Goal: Information Seeking & Learning: Learn about a topic

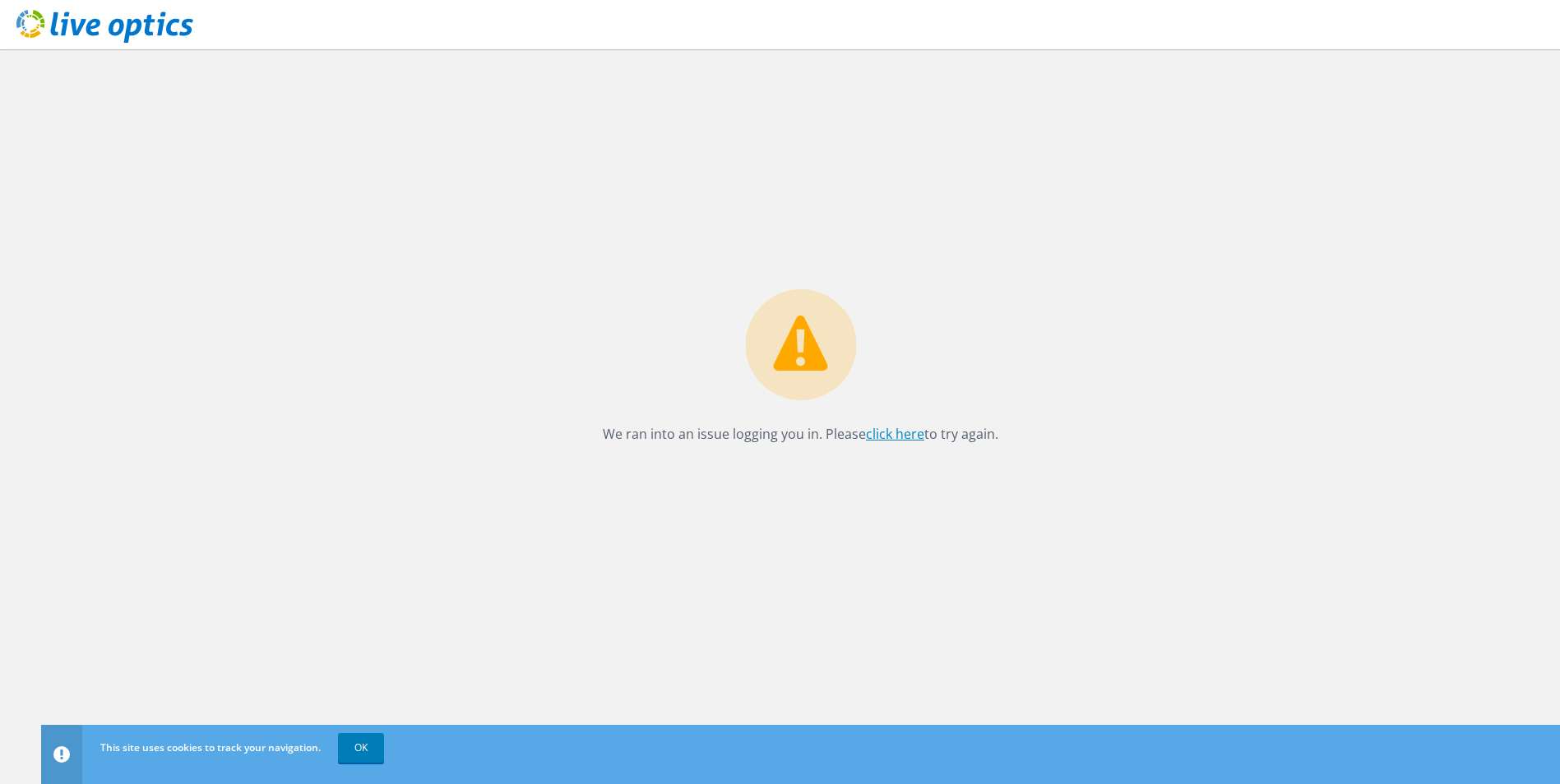
click at [877, 437] on link "click here" at bounding box center [895, 434] width 58 height 18
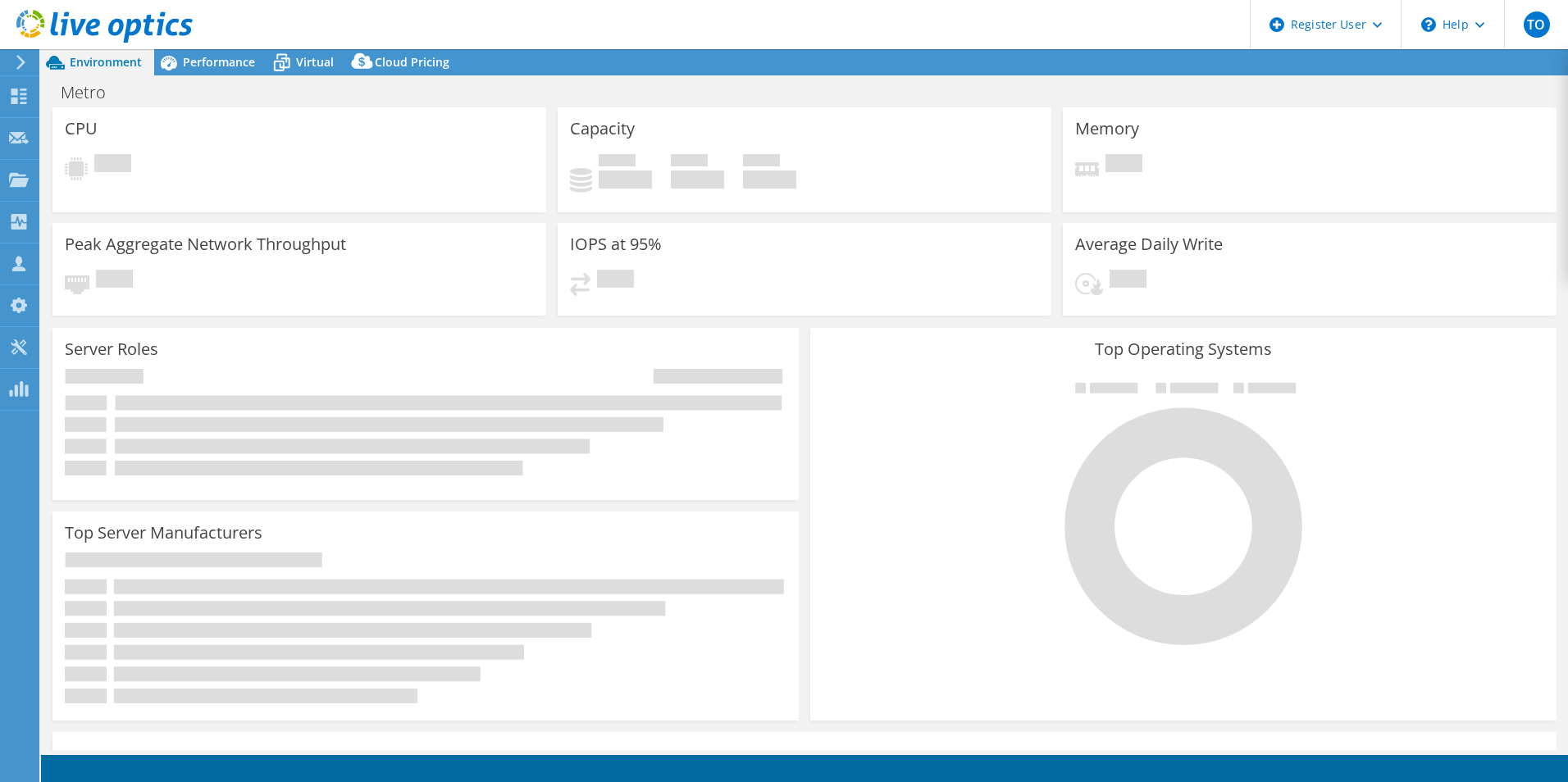
select select "USD"
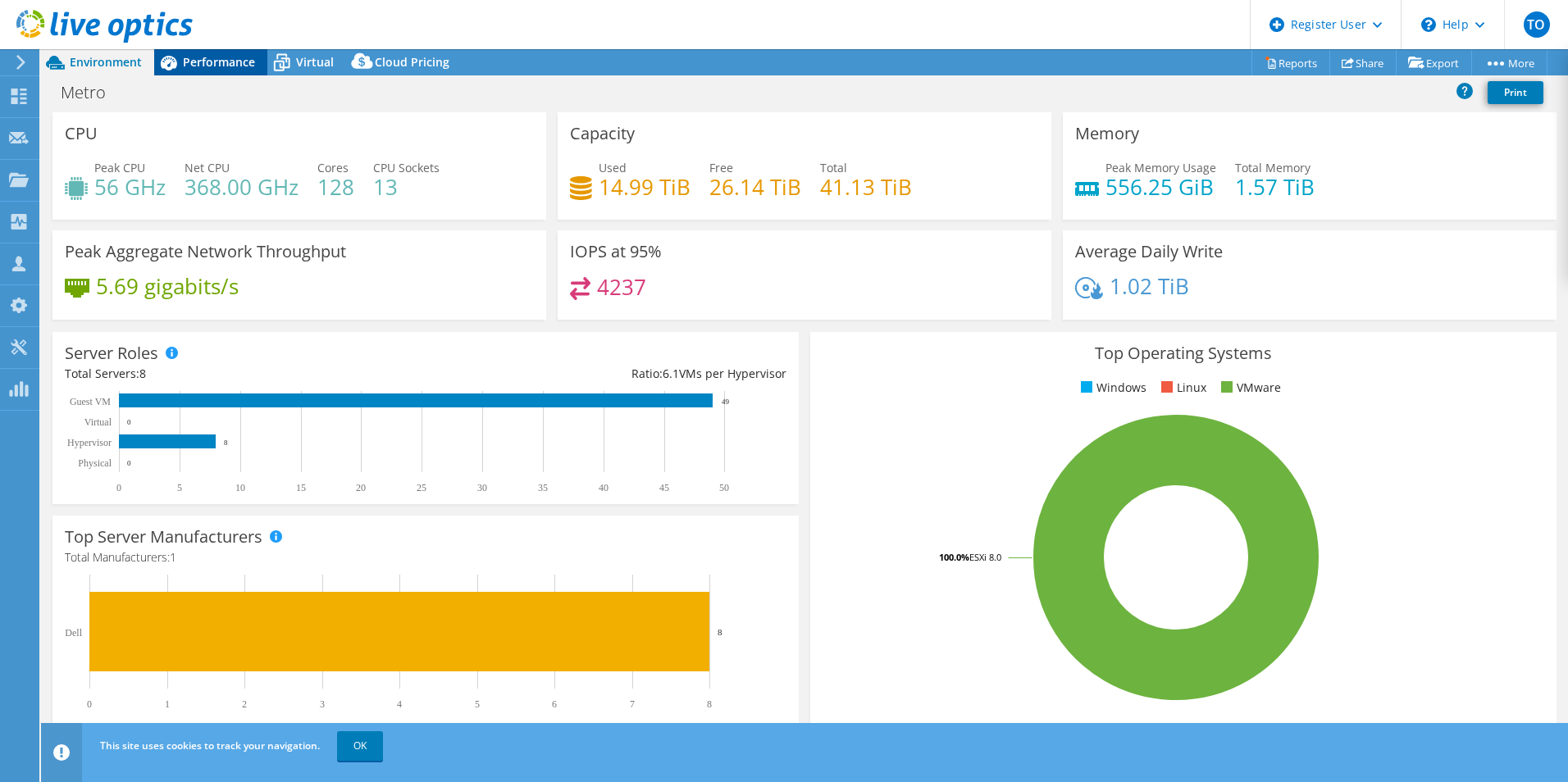
click at [226, 65] on span "Performance" at bounding box center [218, 62] width 72 height 16
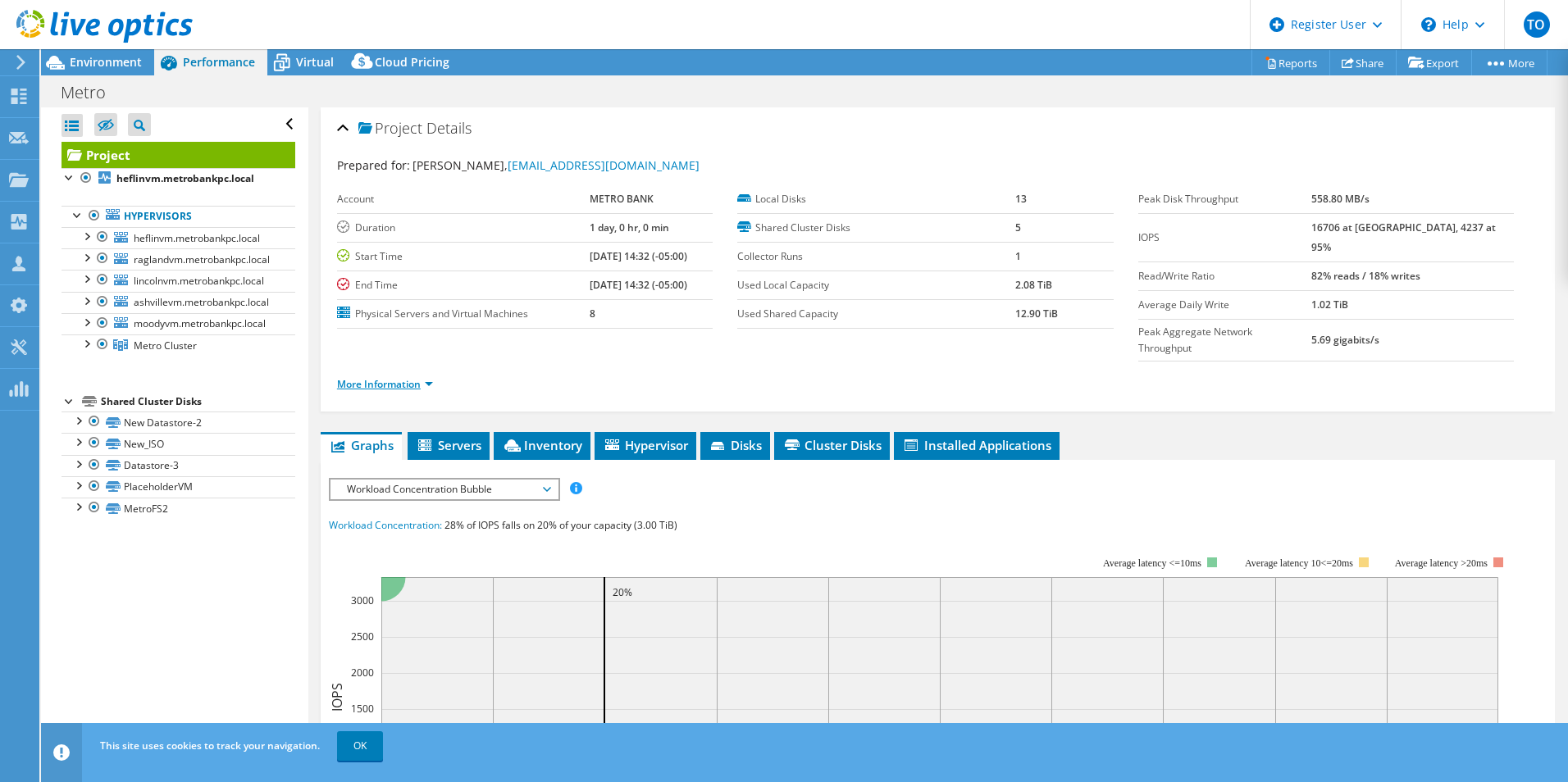
click at [376, 377] on link "More Information" at bounding box center [384, 384] width 96 height 14
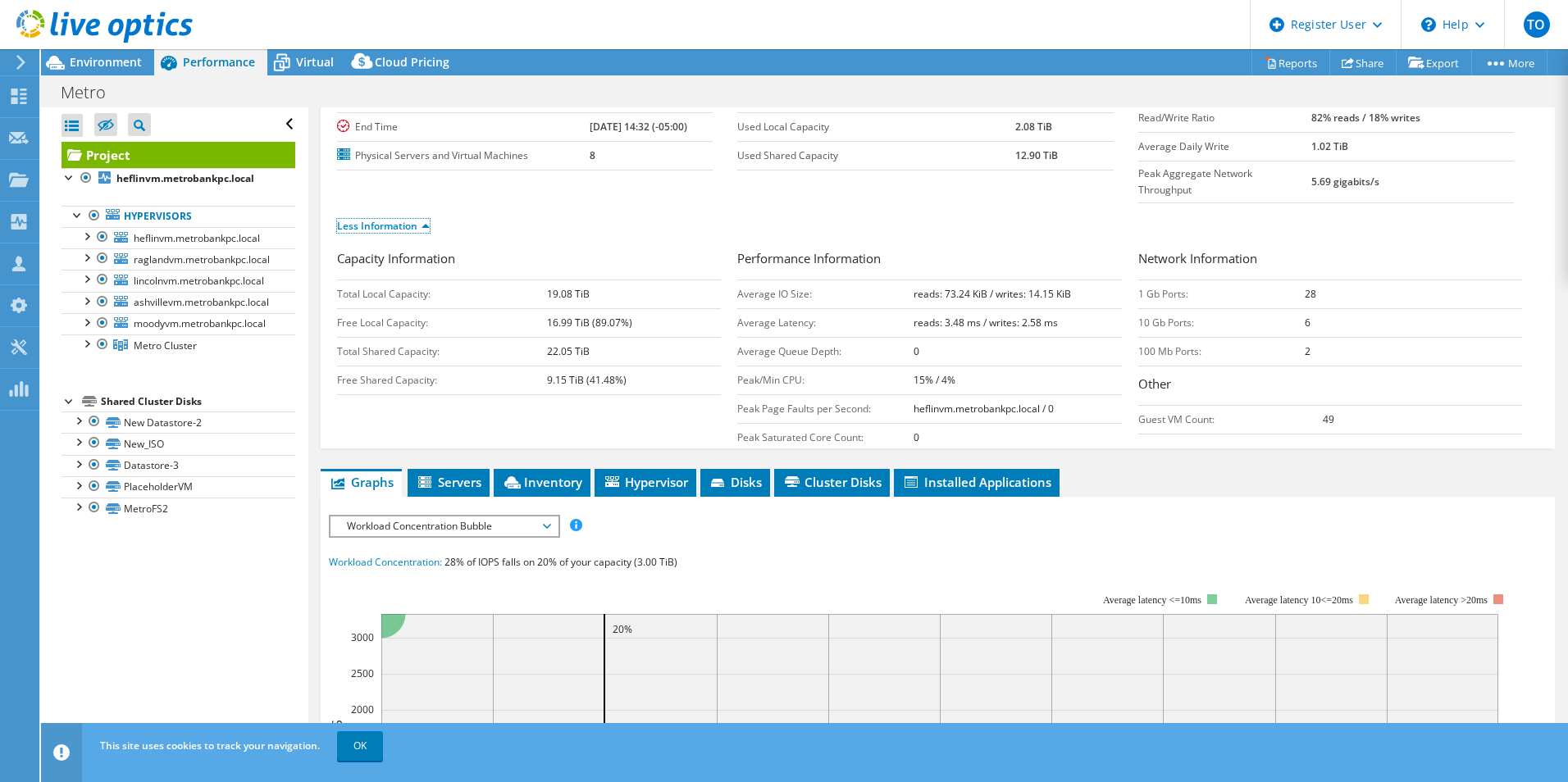
scroll to position [164, 0]
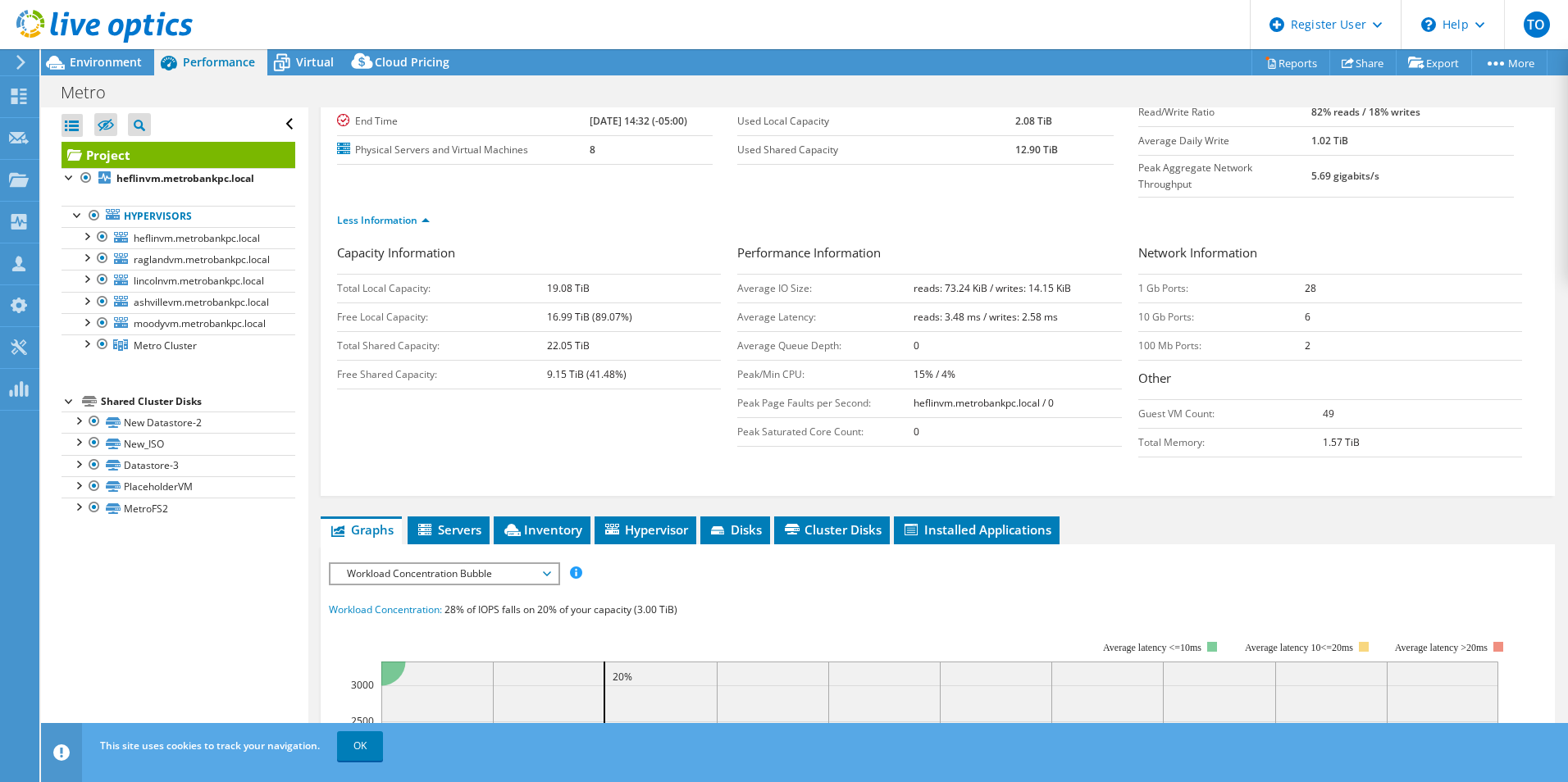
click at [393, 244] on h3 "Capacity Information" at bounding box center [528, 254] width 383 height 22
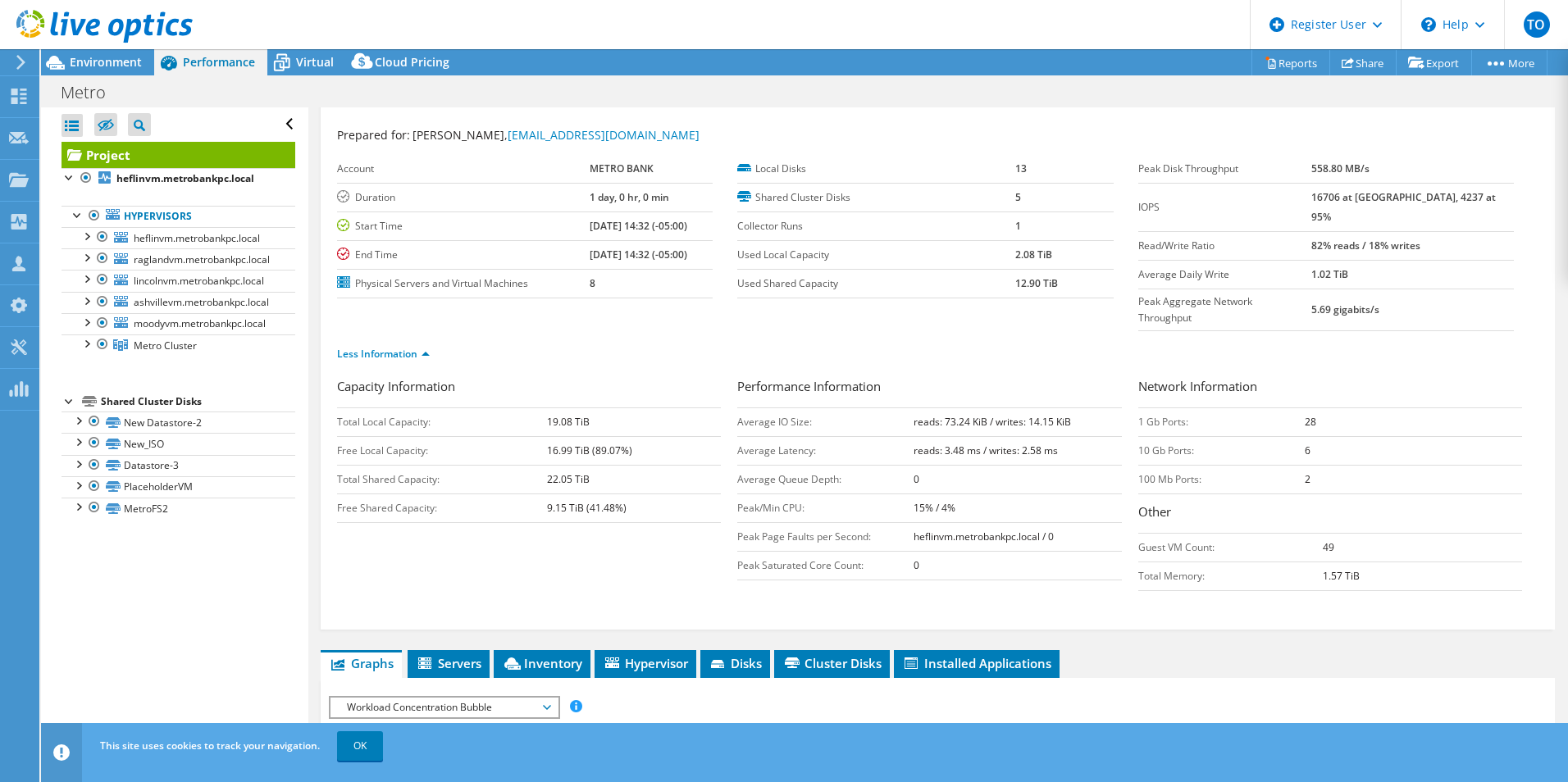
scroll to position [0, 0]
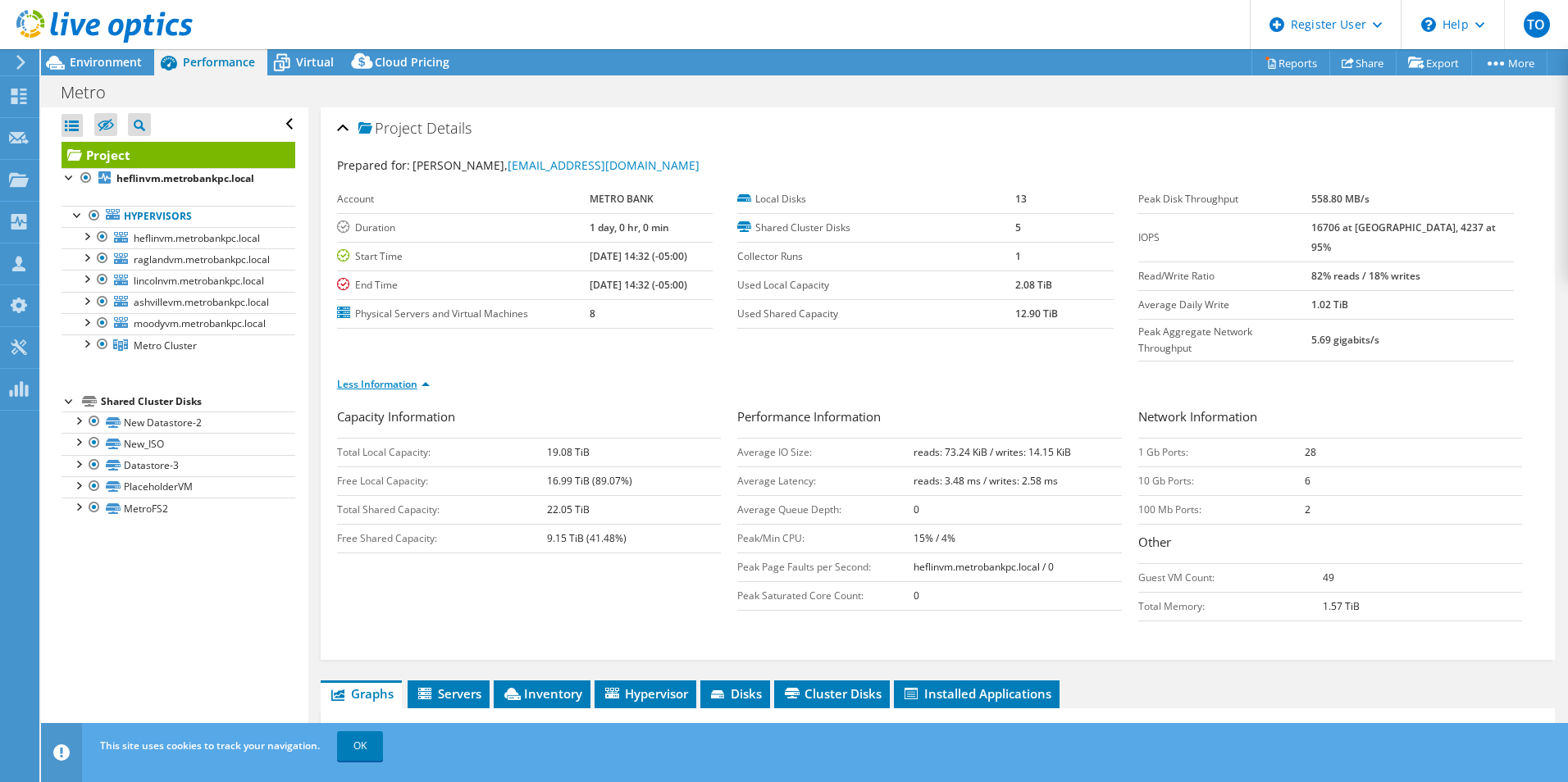
click at [407, 377] on link "Less Information" at bounding box center [382, 384] width 92 height 14
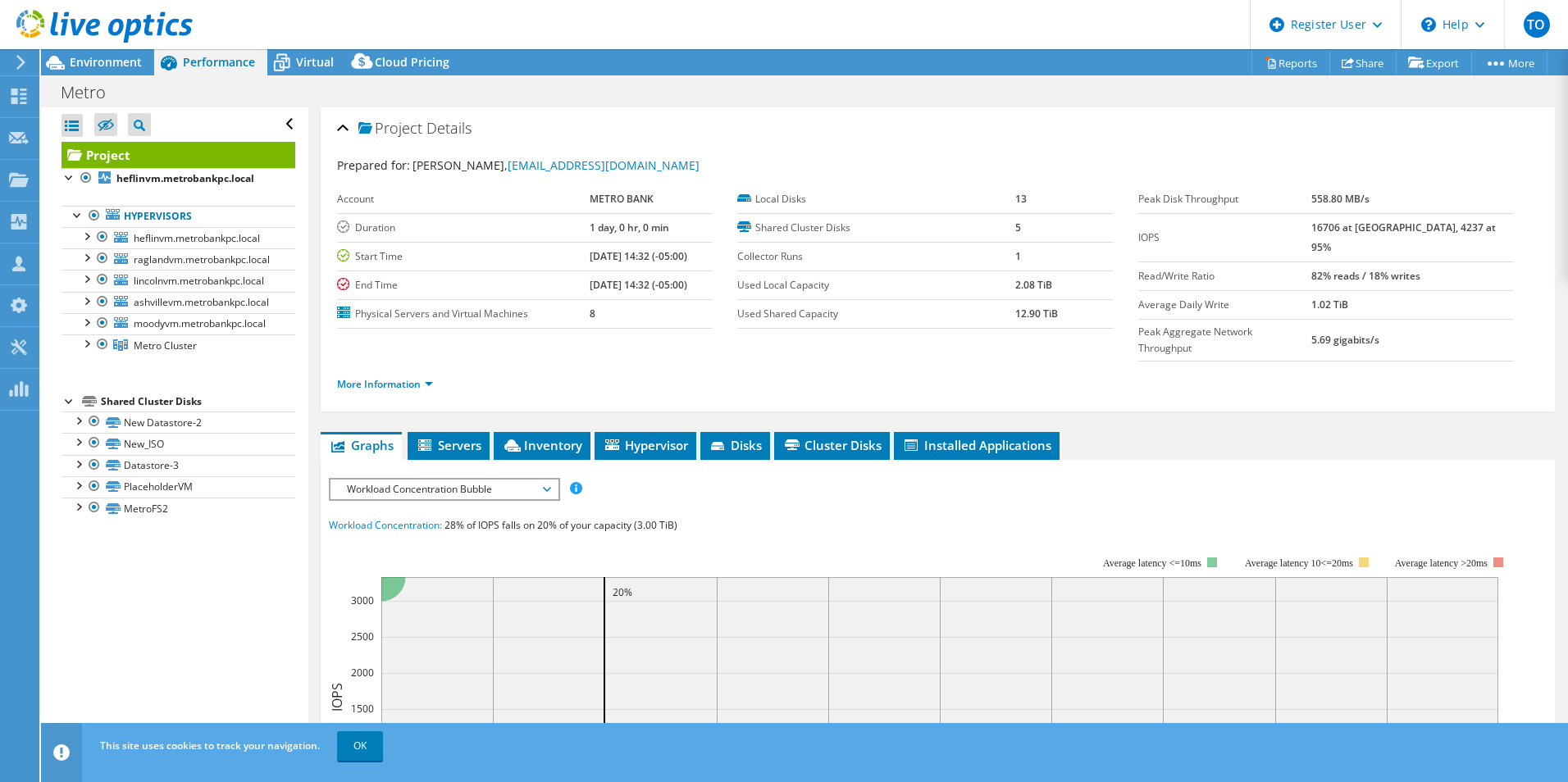
click at [419, 479] on span "Workload Concentration Bubble" at bounding box center [443, 489] width 211 height 19
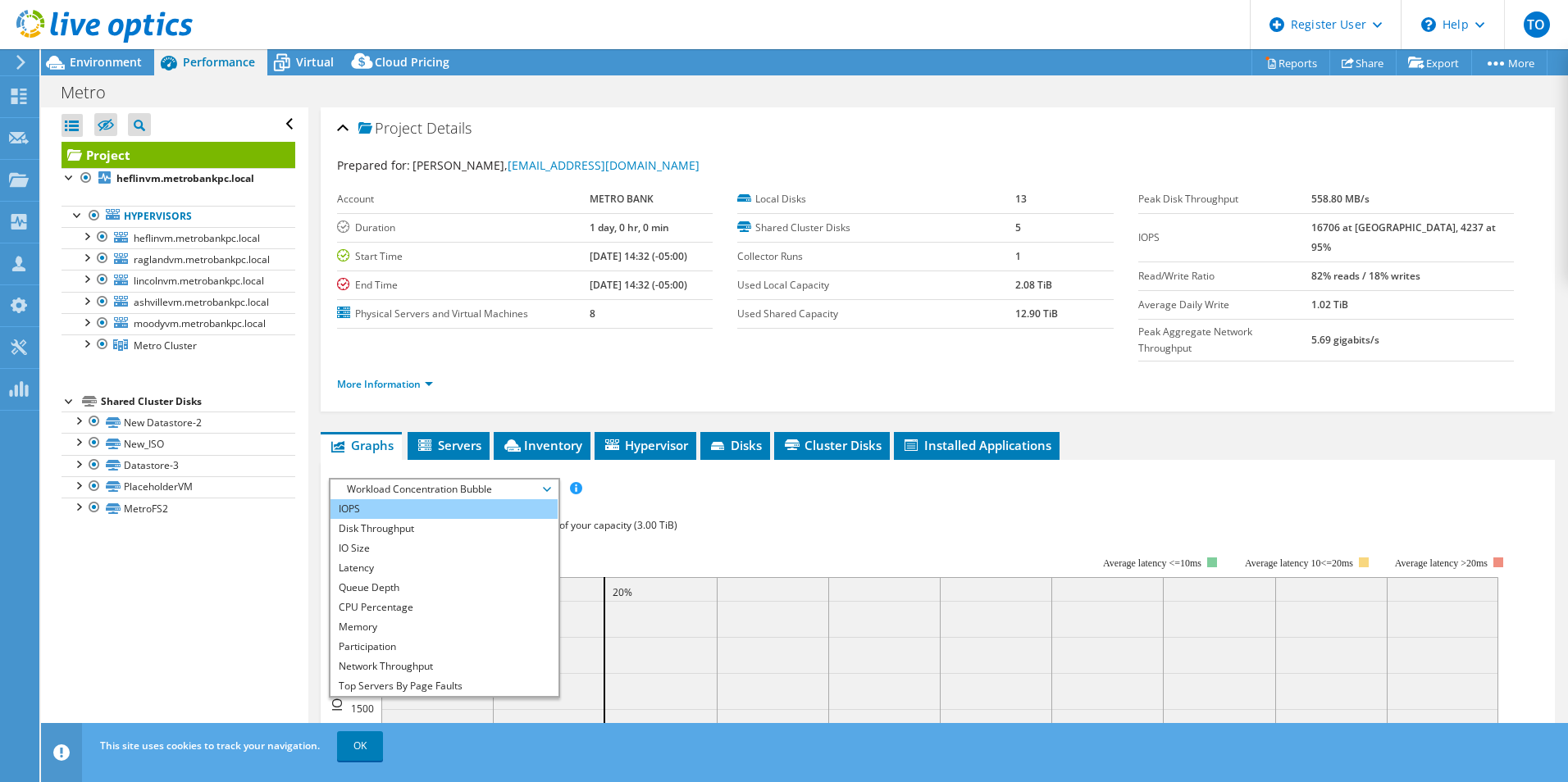
click at [416, 500] on li "IOPS" at bounding box center [444, 509] width 227 height 19
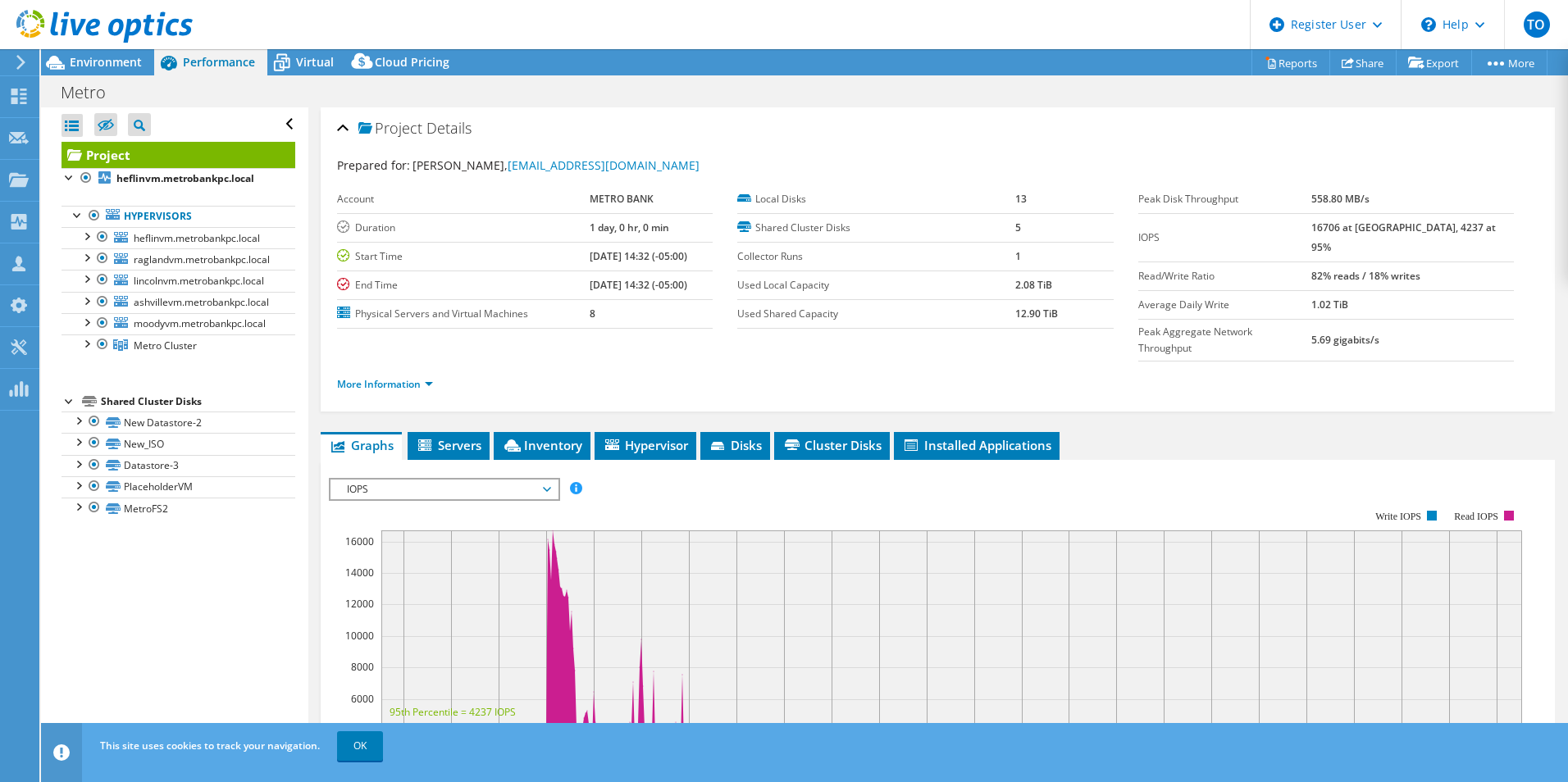
scroll to position [328, 0]
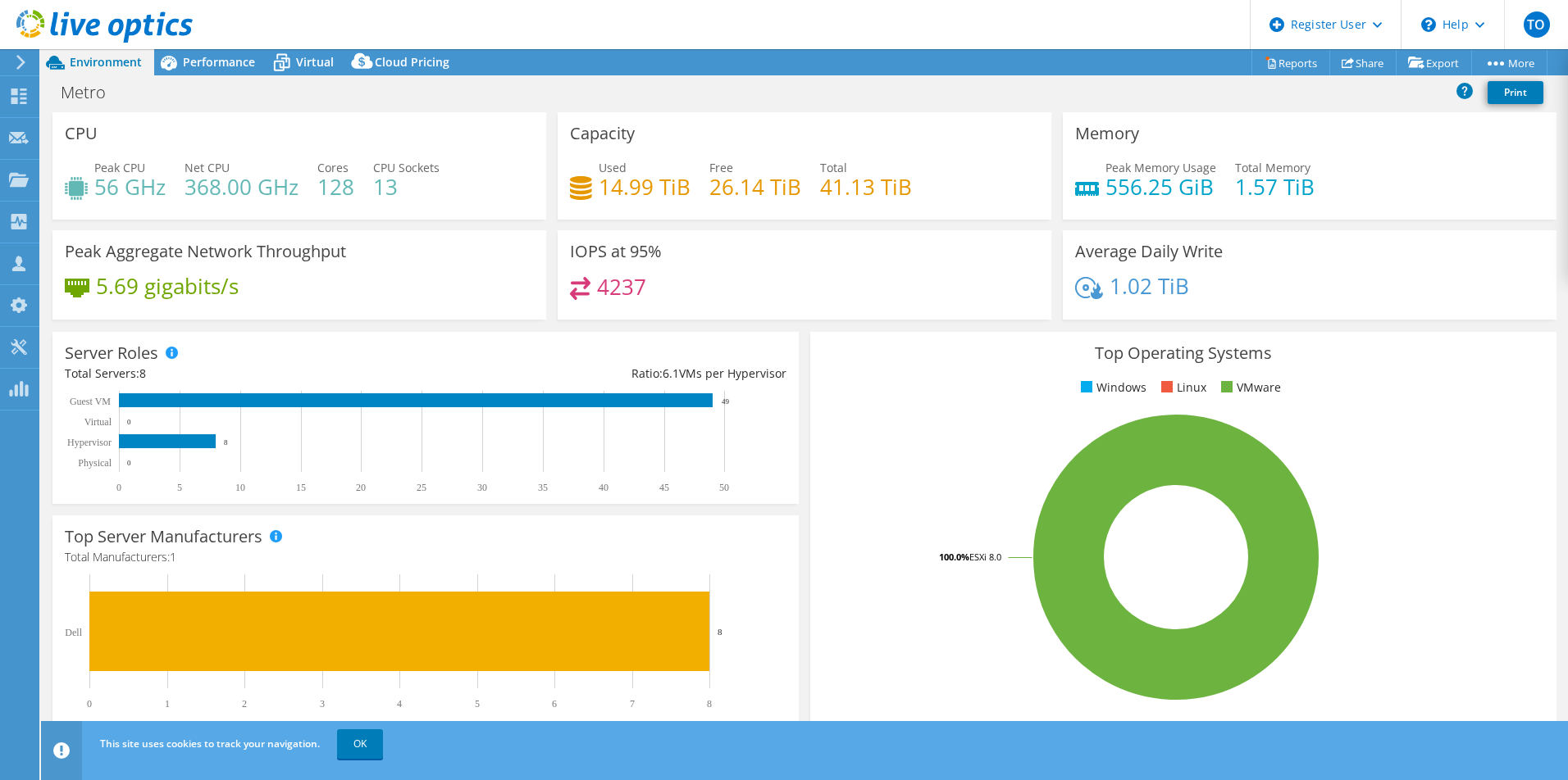
select select "USD"
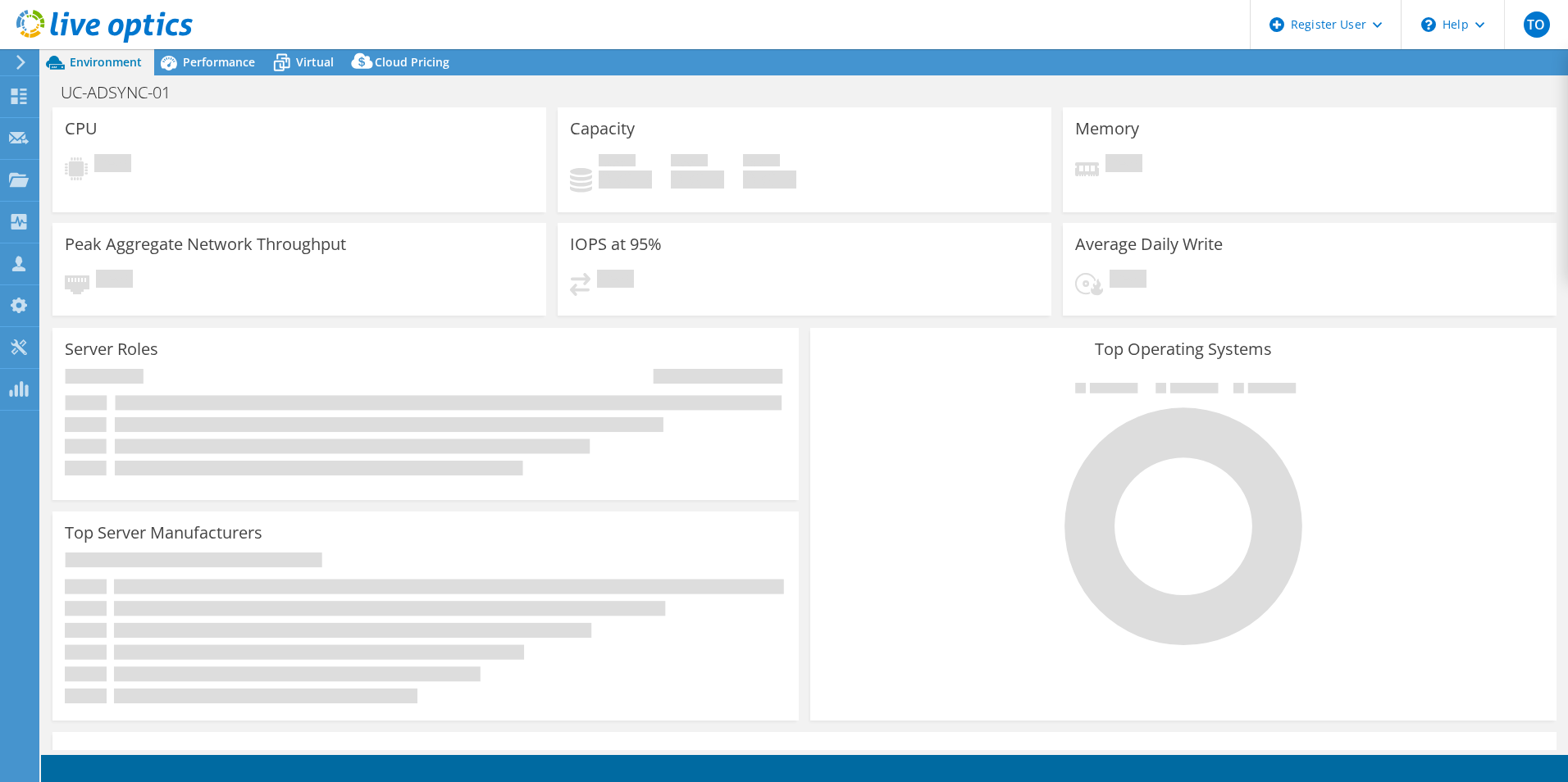
select select "USD"
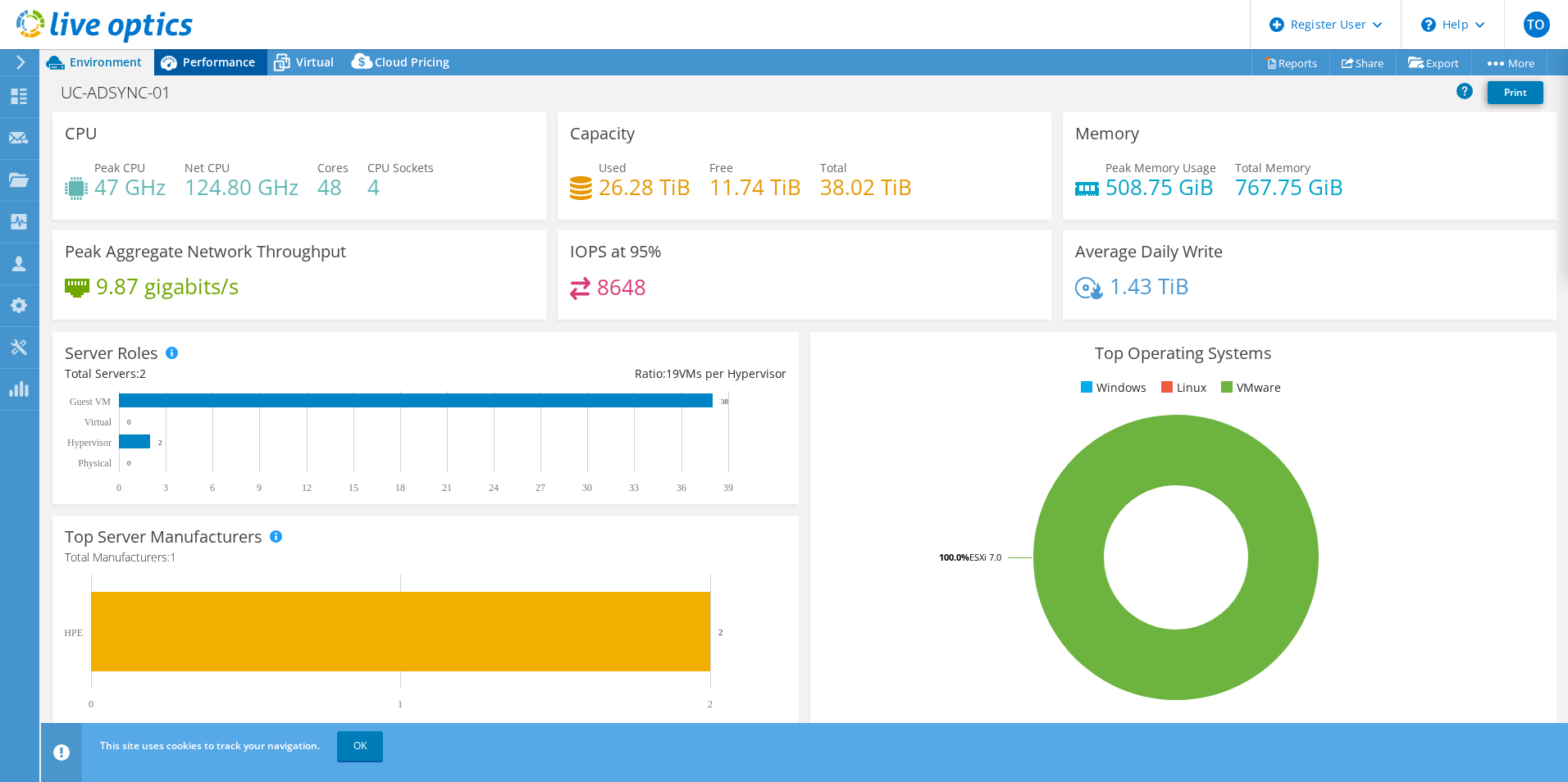
click at [209, 69] on span "Performance" at bounding box center [218, 62] width 72 height 16
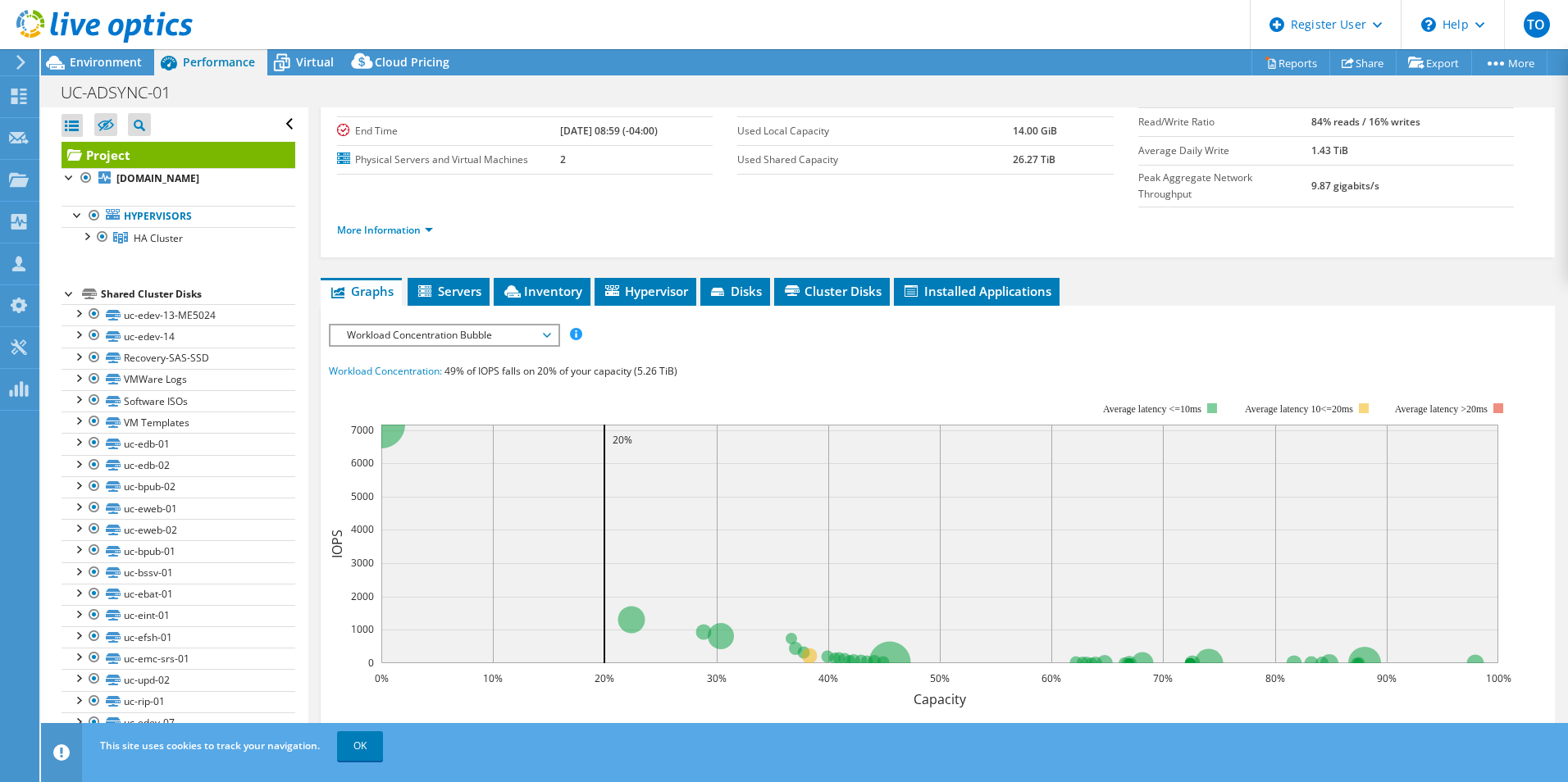
scroll to position [164, 0]
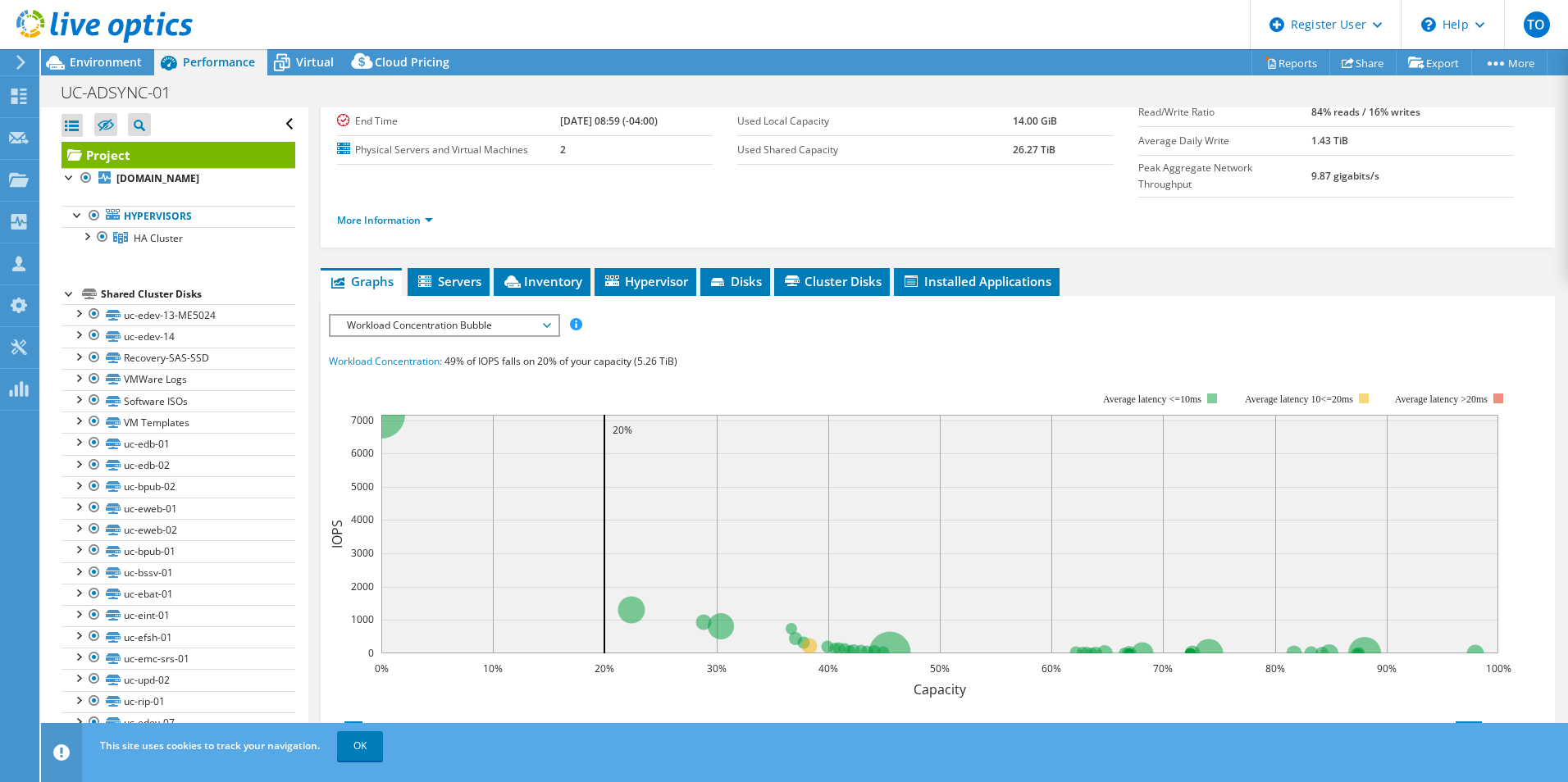
click at [429, 315] on span "Workload Concentration Bubble" at bounding box center [443, 325] width 211 height 19
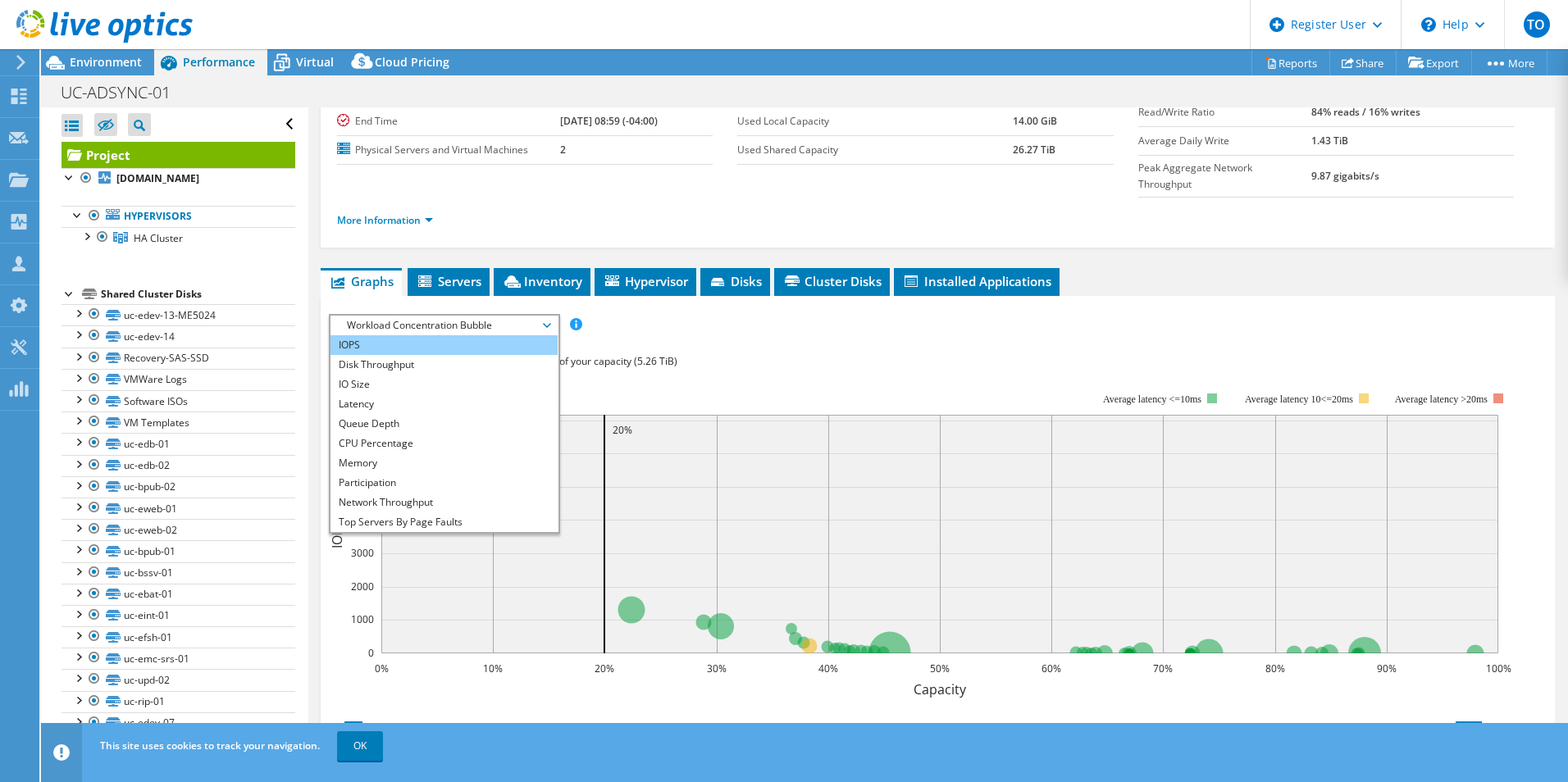
click at [427, 336] on li "IOPS" at bounding box center [444, 345] width 227 height 19
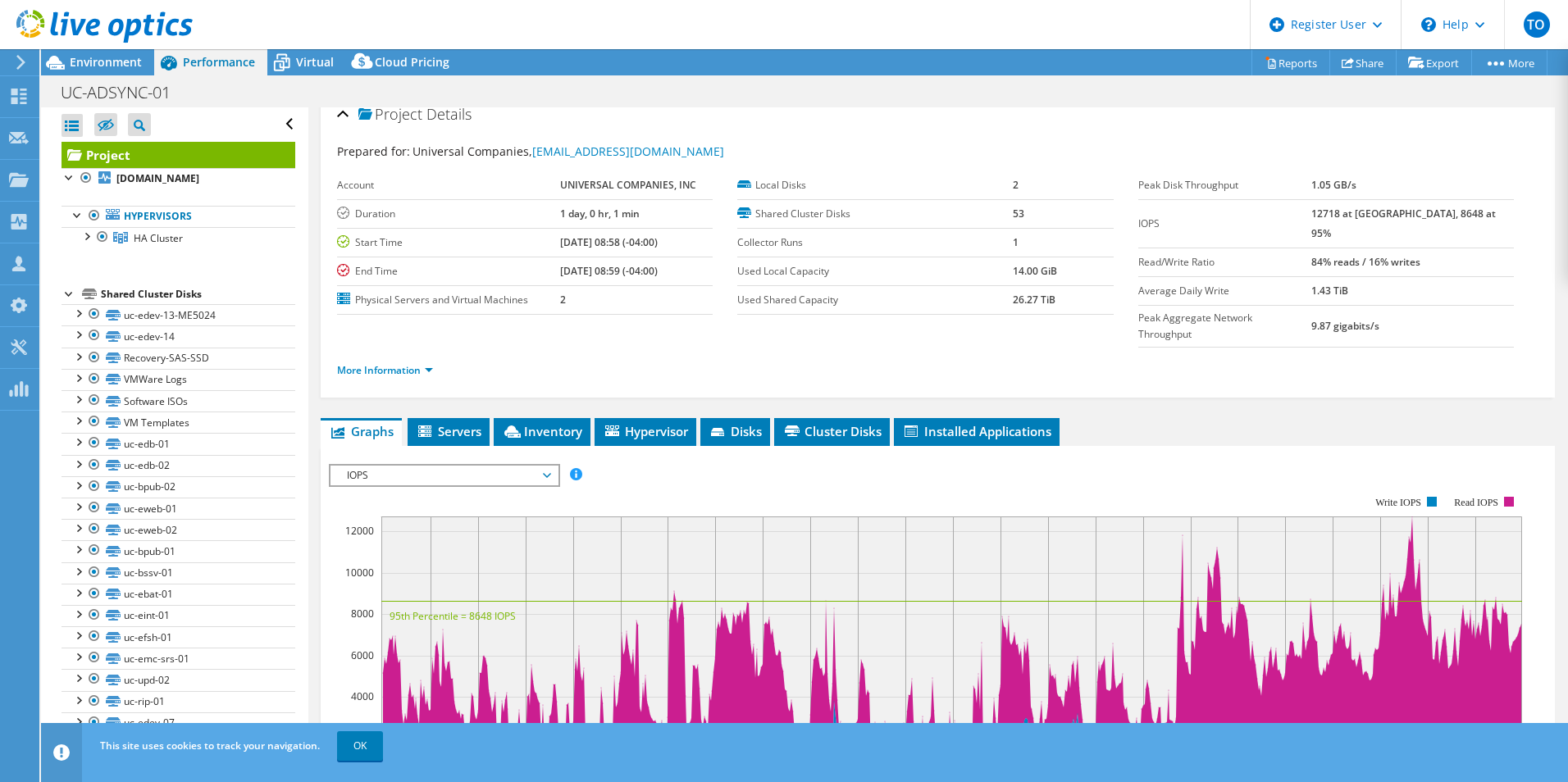
scroll to position [0, 0]
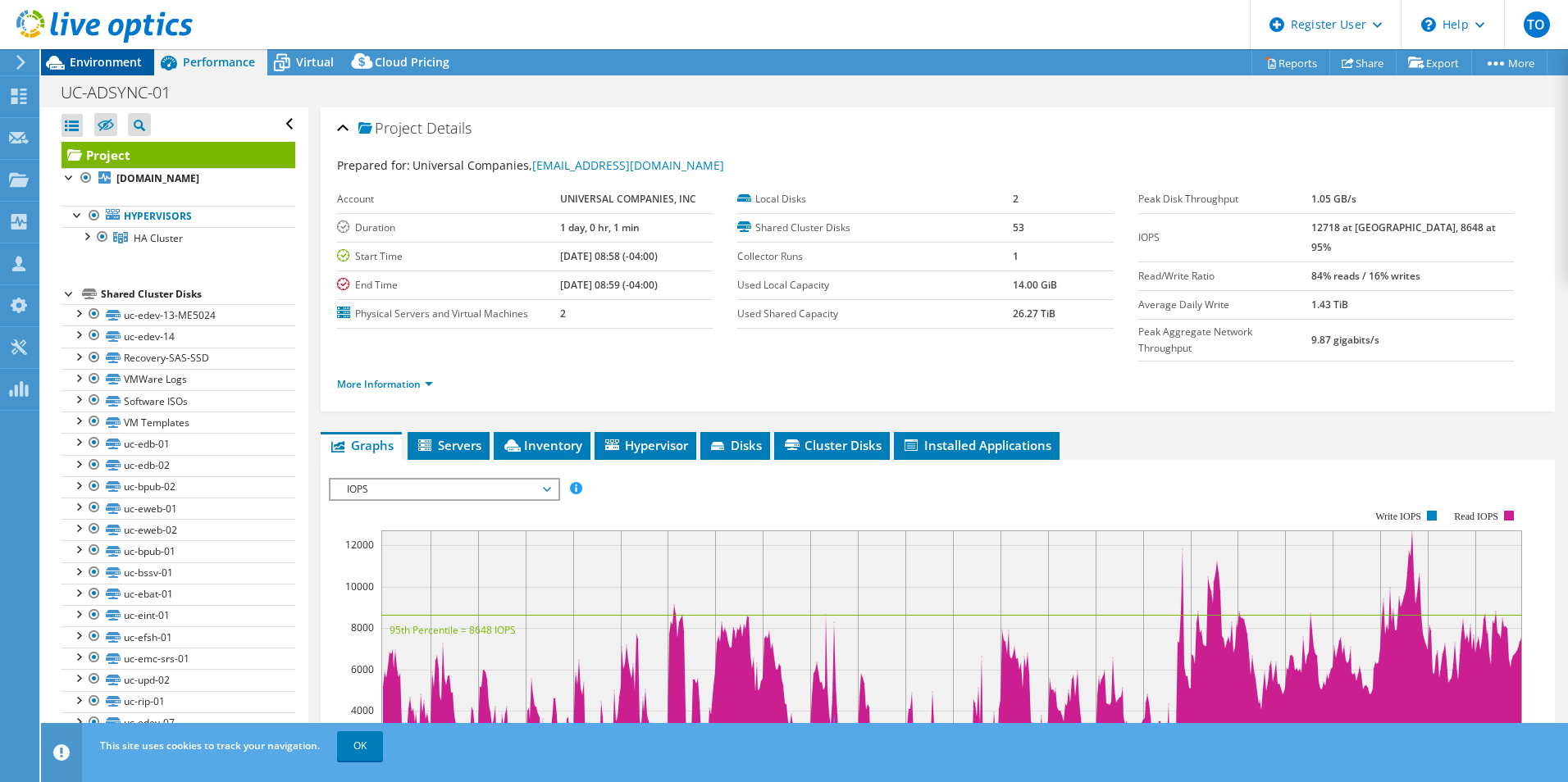
click at [109, 64] on span "Environment" at bounding box center [106, 62] width 72 height 16
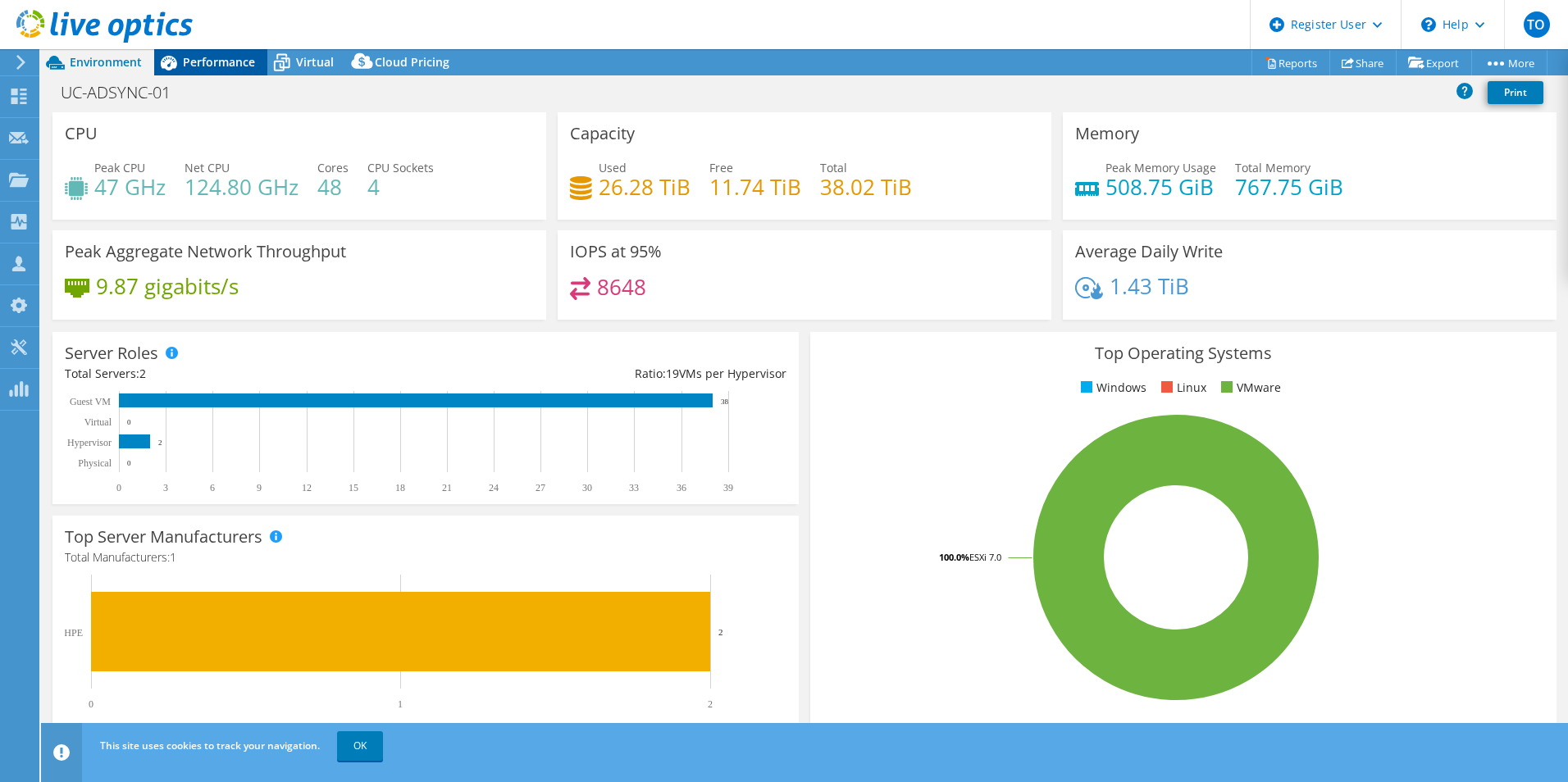
click at [231, 66] on span "Performance" at bounding box center [218, 62] width 72 height 16
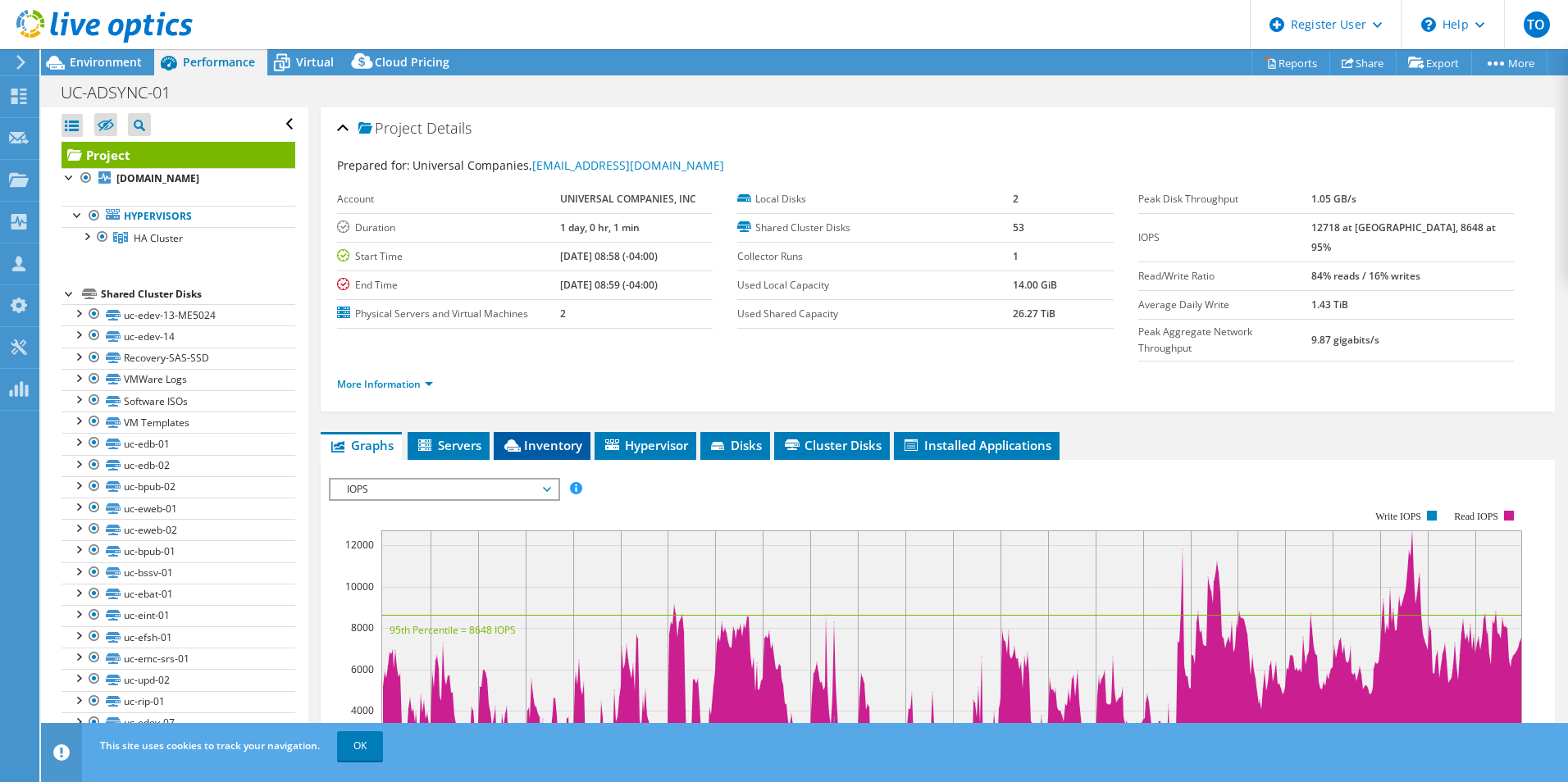
click at [539, 437] on span "Inventory" at bounding box center [541, 444] width 81 height 16
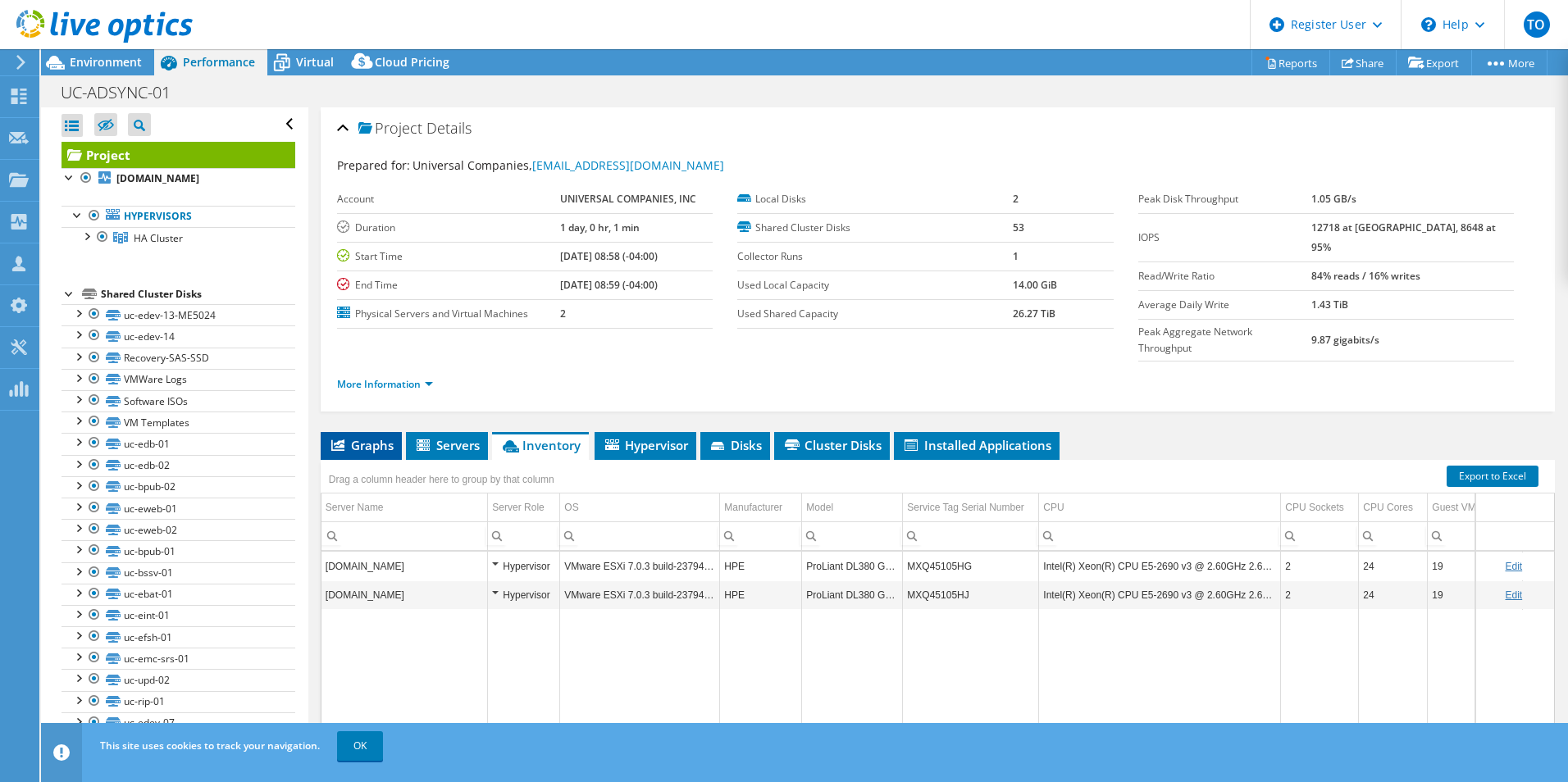
click at [377, 437] on span "Graphs" at bounding box center [361, 444] width 65 height 16
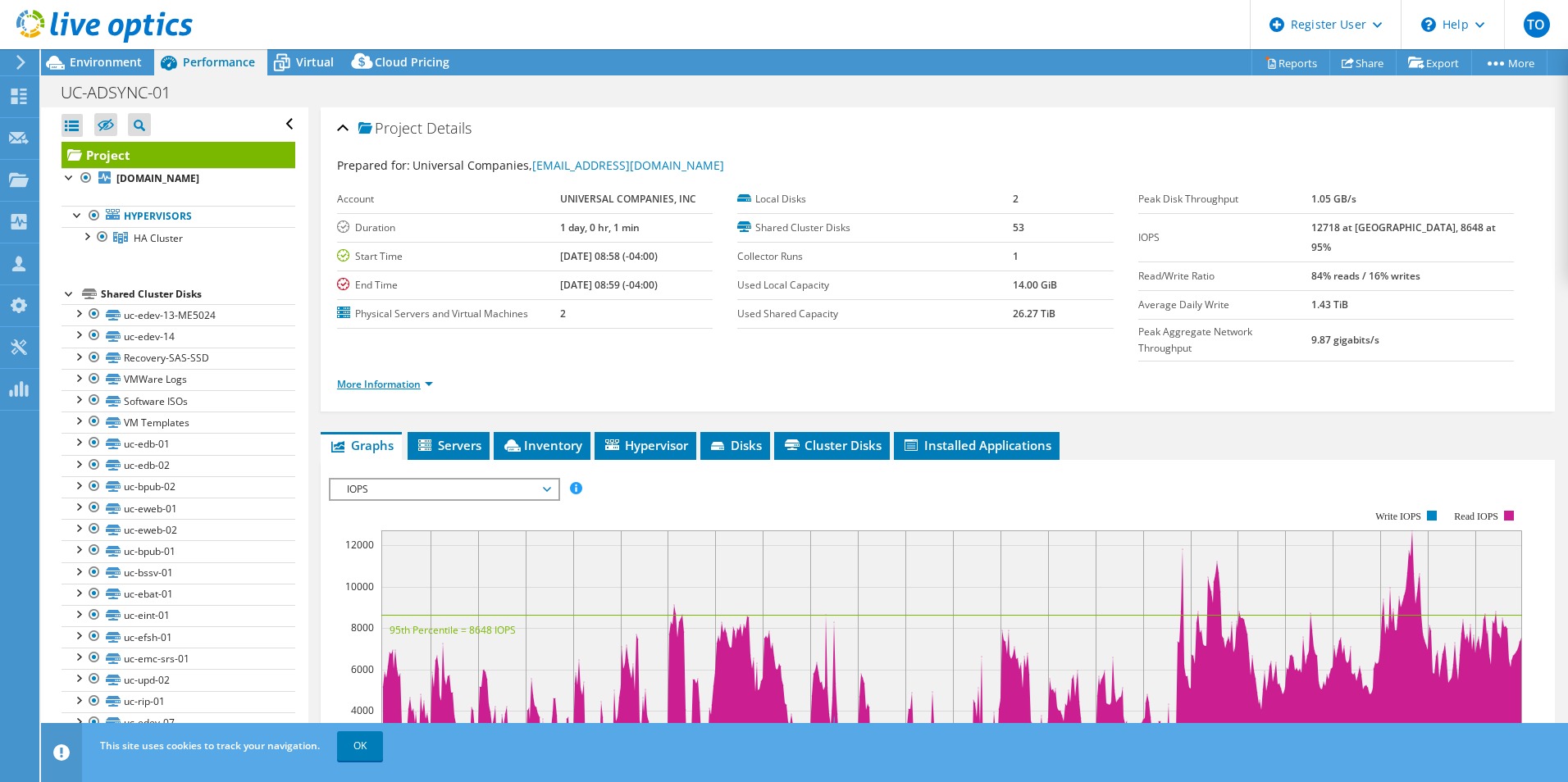
click at [410, 377] on link "More Information" at bounding box center [384, 384] width 96 height 14
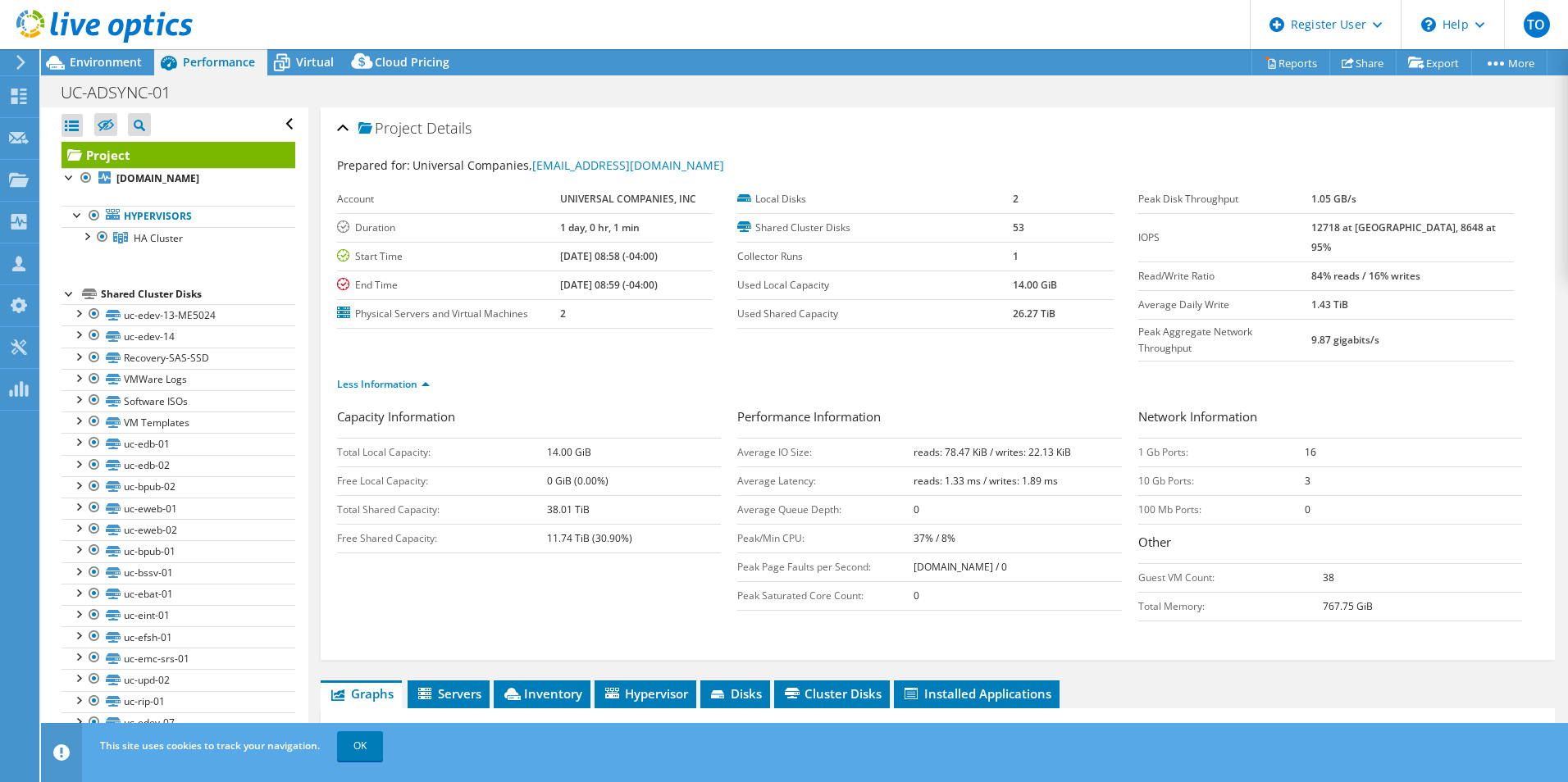
click at [943, 473] on b "reads: 1.33 ms / writes: 1.89 ms" at bounding box center [985, 480] width 145 height 14
click at [914, 495] on td "0" at bounding box center [1017, 509] width 208 height 29
click at [61, 65] on icon at bounding box center [54, 62] width 18 height 14
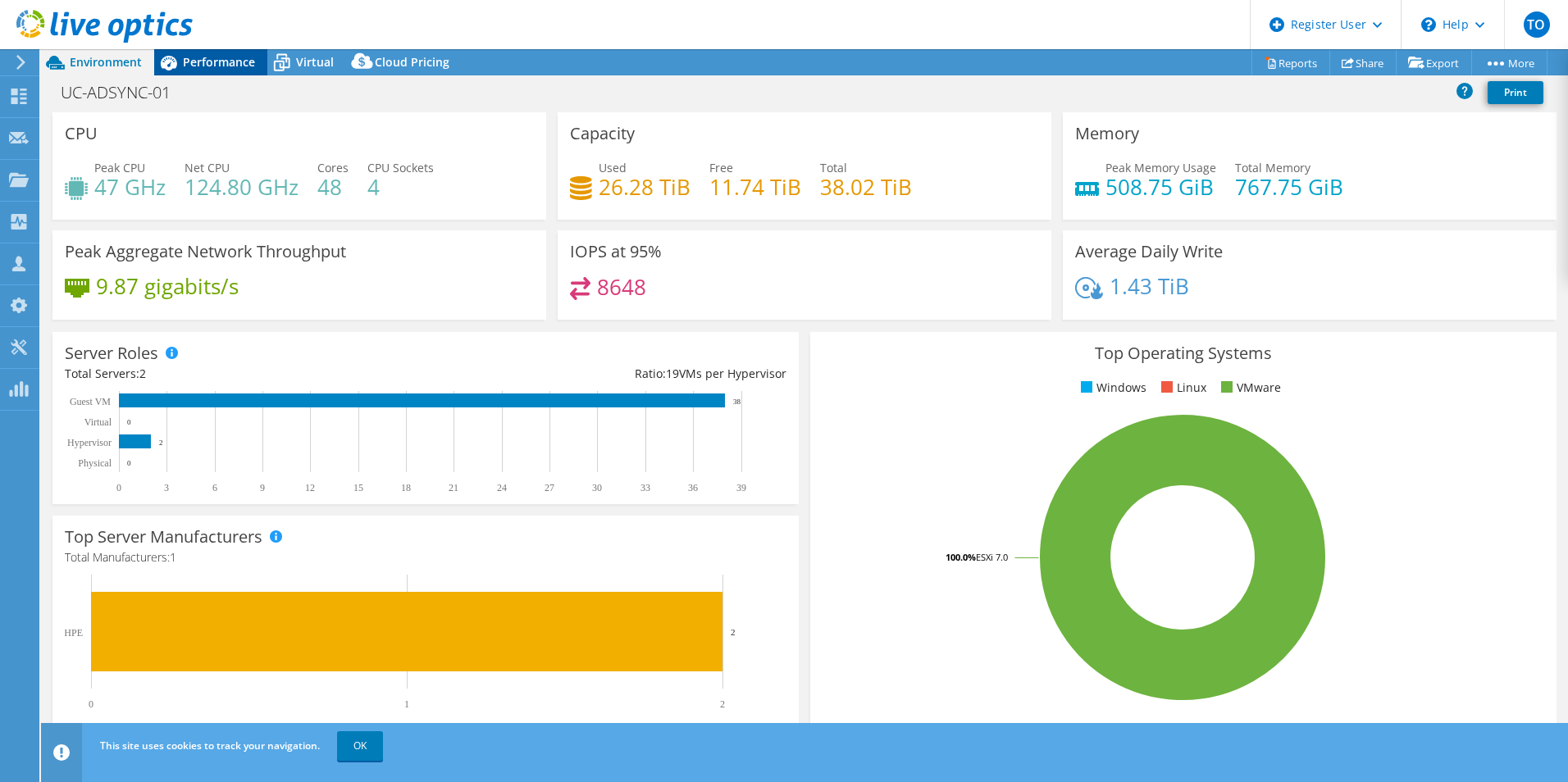
click at [204, 60] on span "Performance" at bounding box center [218, 62] width 72 height 16
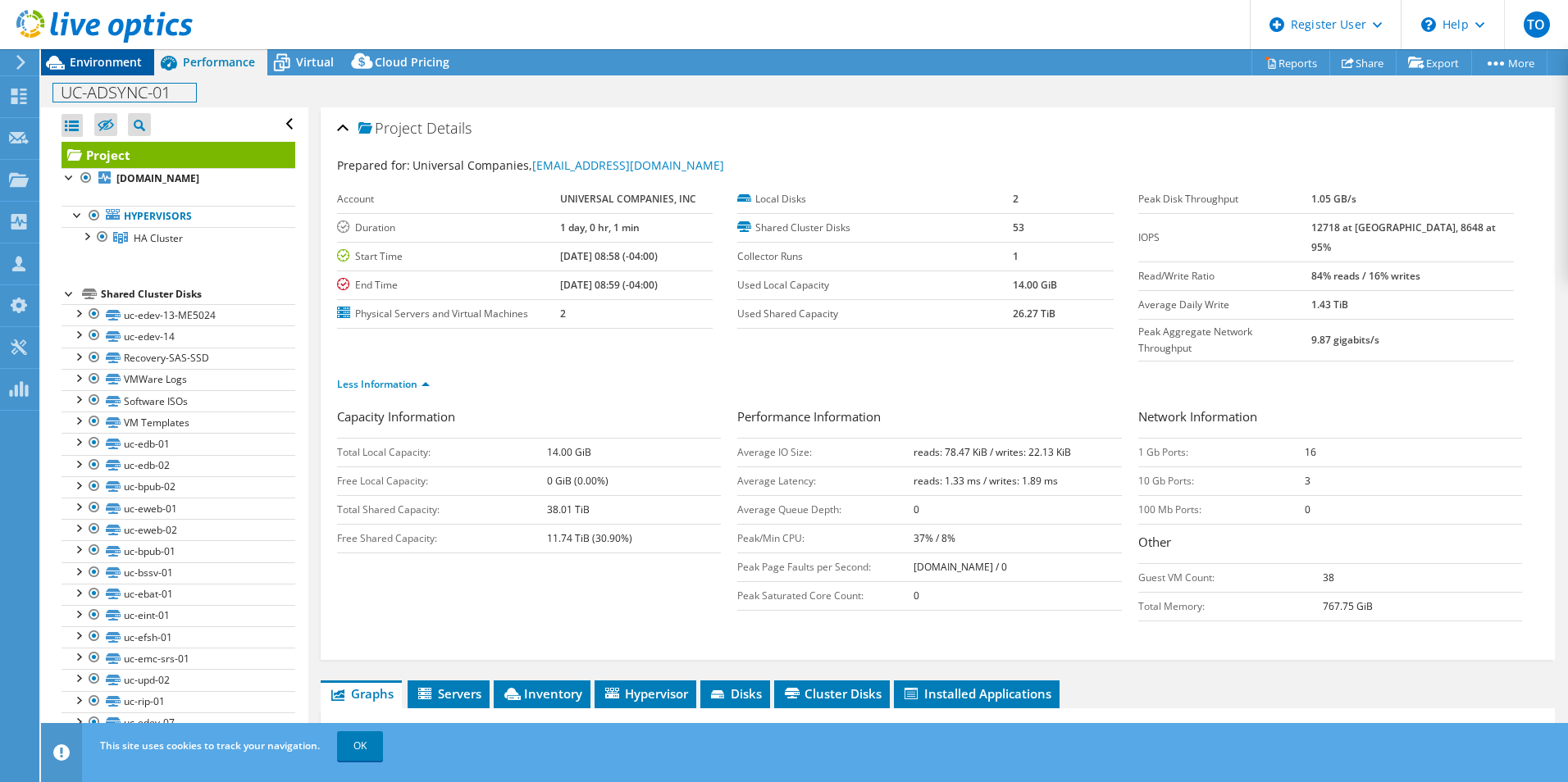
click at [66, 77] on div "UC-ADSYNC-01 Print" at bounding box center [803, 91] width 1526 height 30
click at [69, 76] on icon at bounding box center [55, 63] width 29 height 29
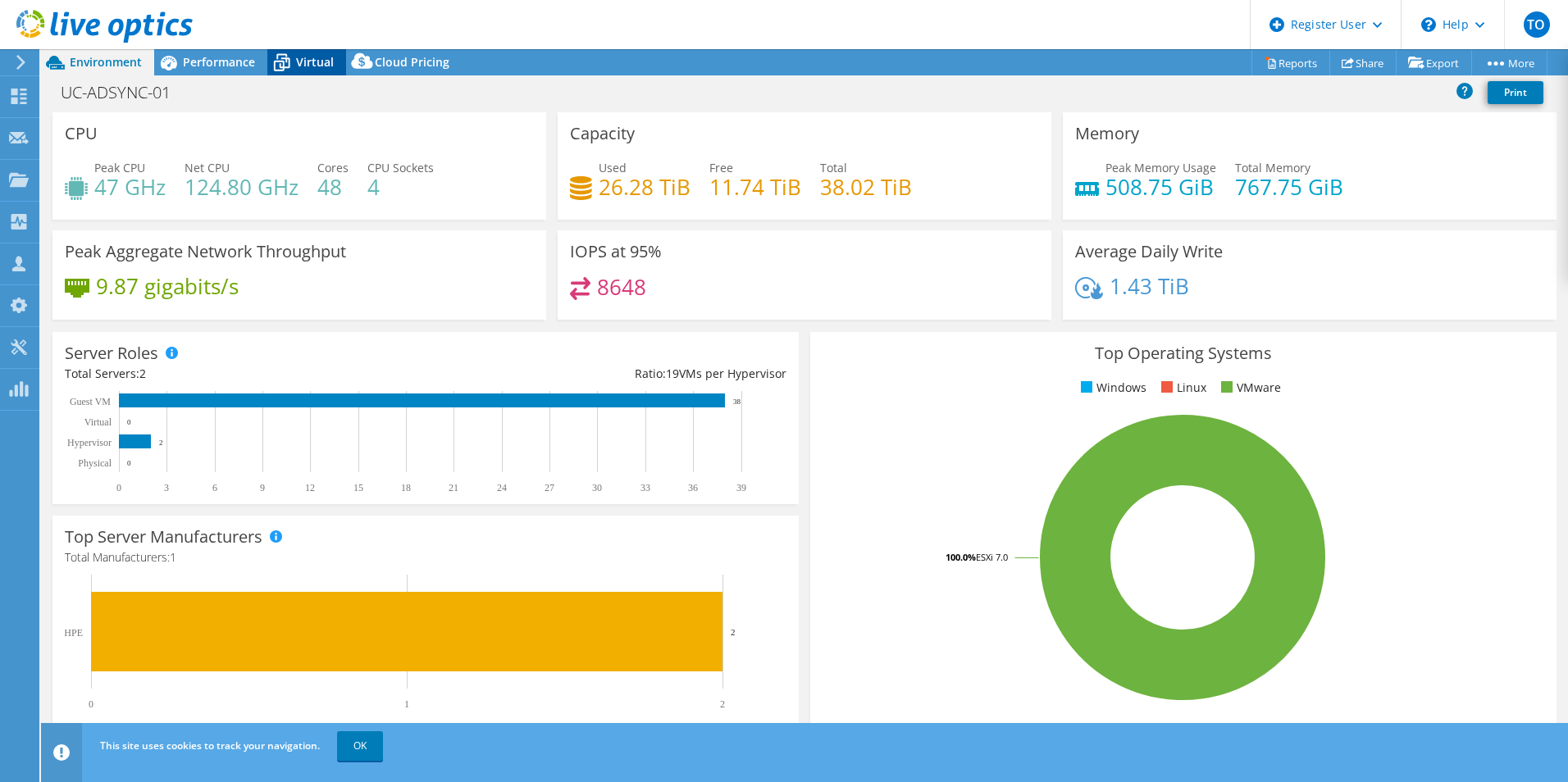
click at [299, 67] on span "Virtual" at bounding box center [314, 62] width 38 height 16
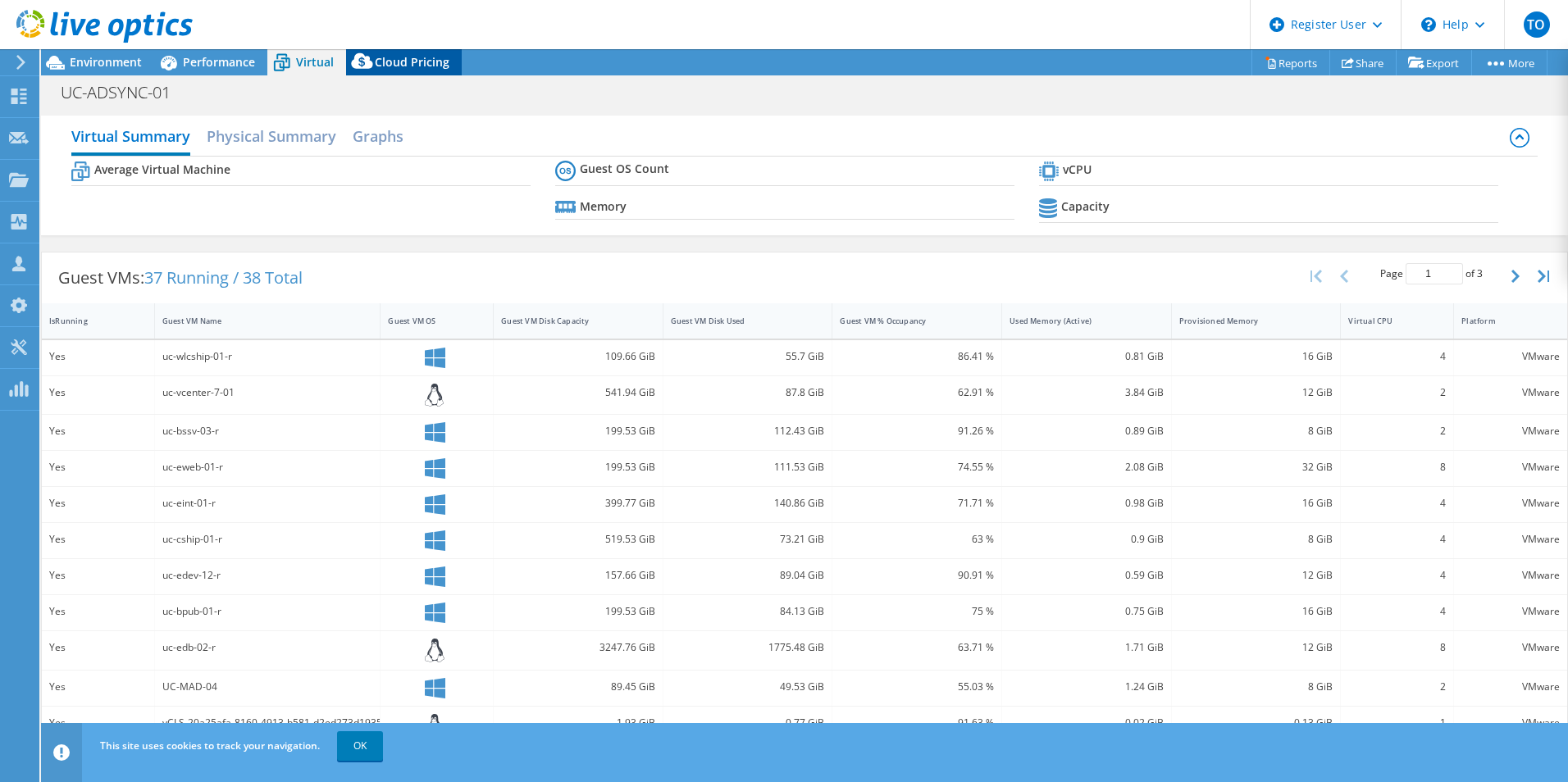
click at [383, 72] on div "Cloud Pricing" at bounding box center [404, 62] width 115 height 26
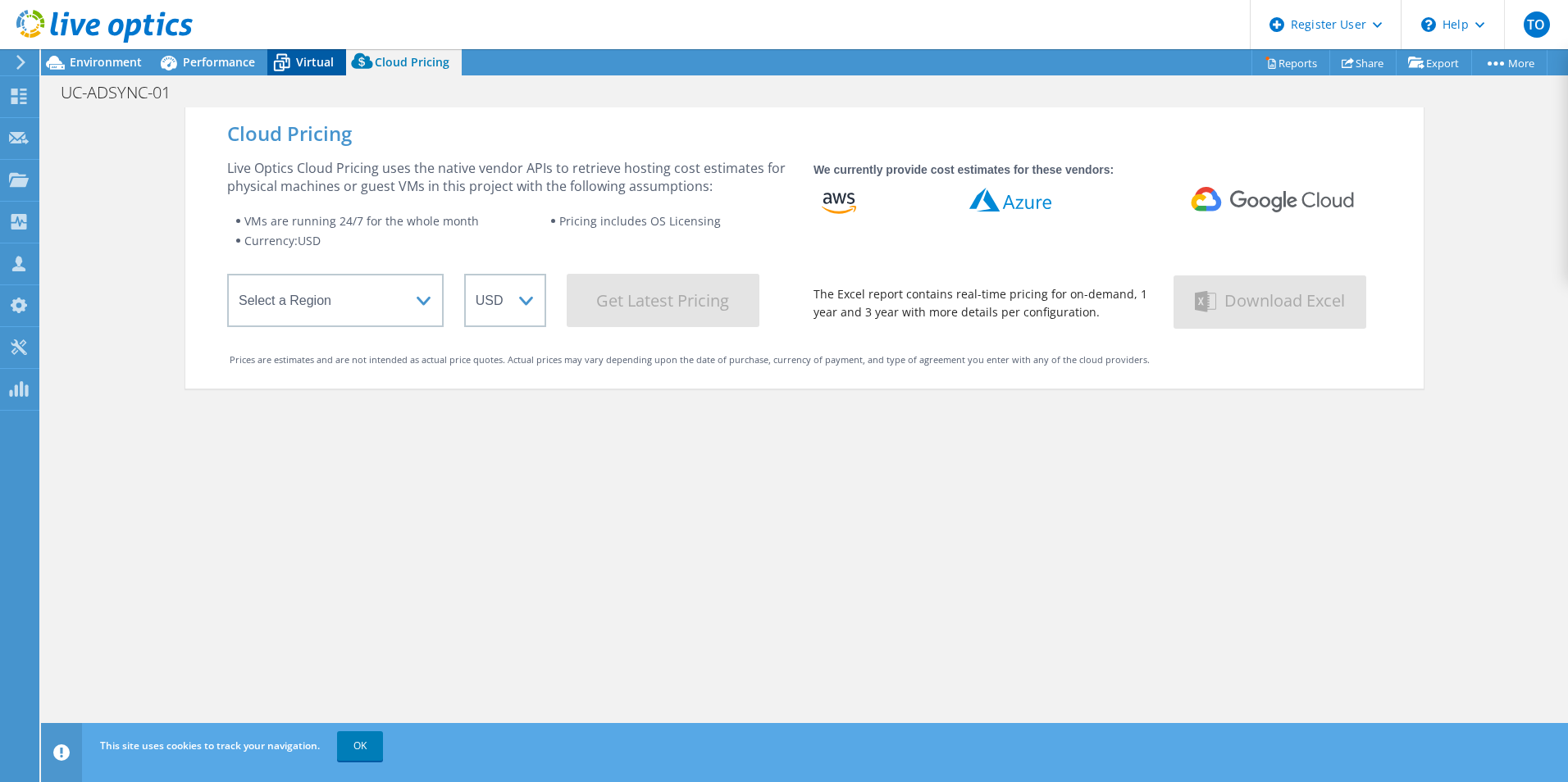
click at [331, 62] on span "Virtual" at bounding box center [314, 62] width 38 height 16
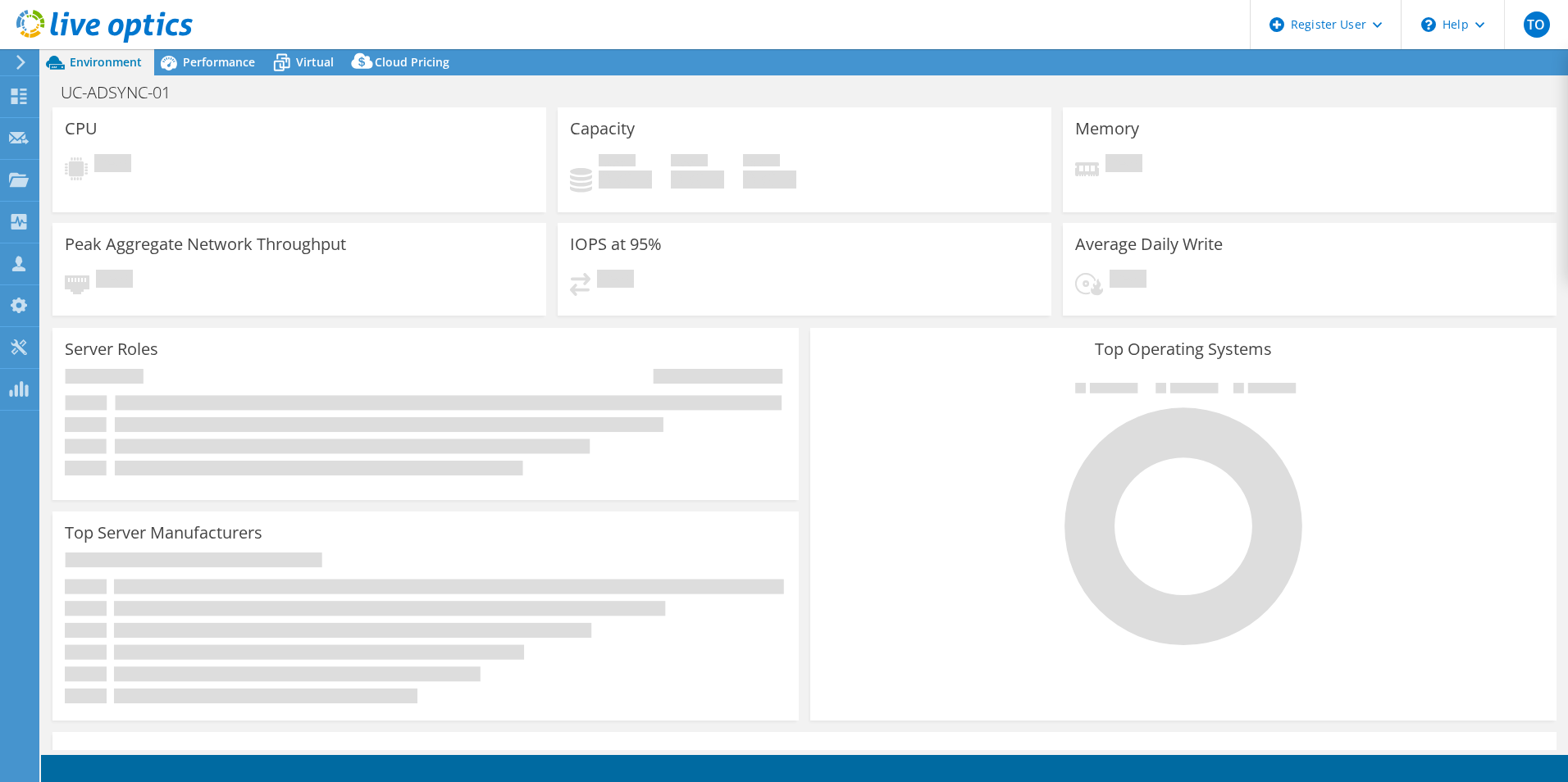
select select "USD"
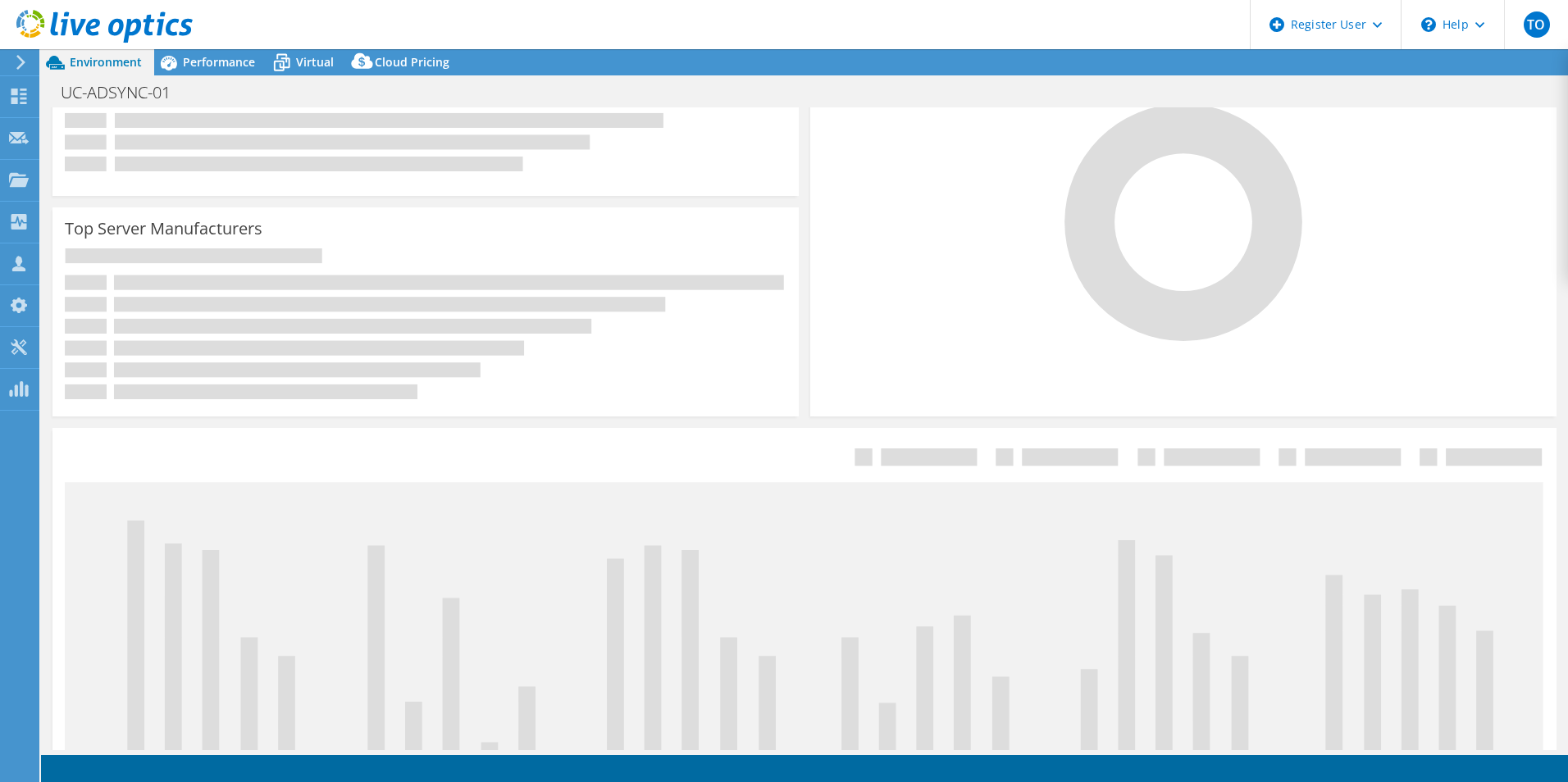
scroll to position [328, 0]
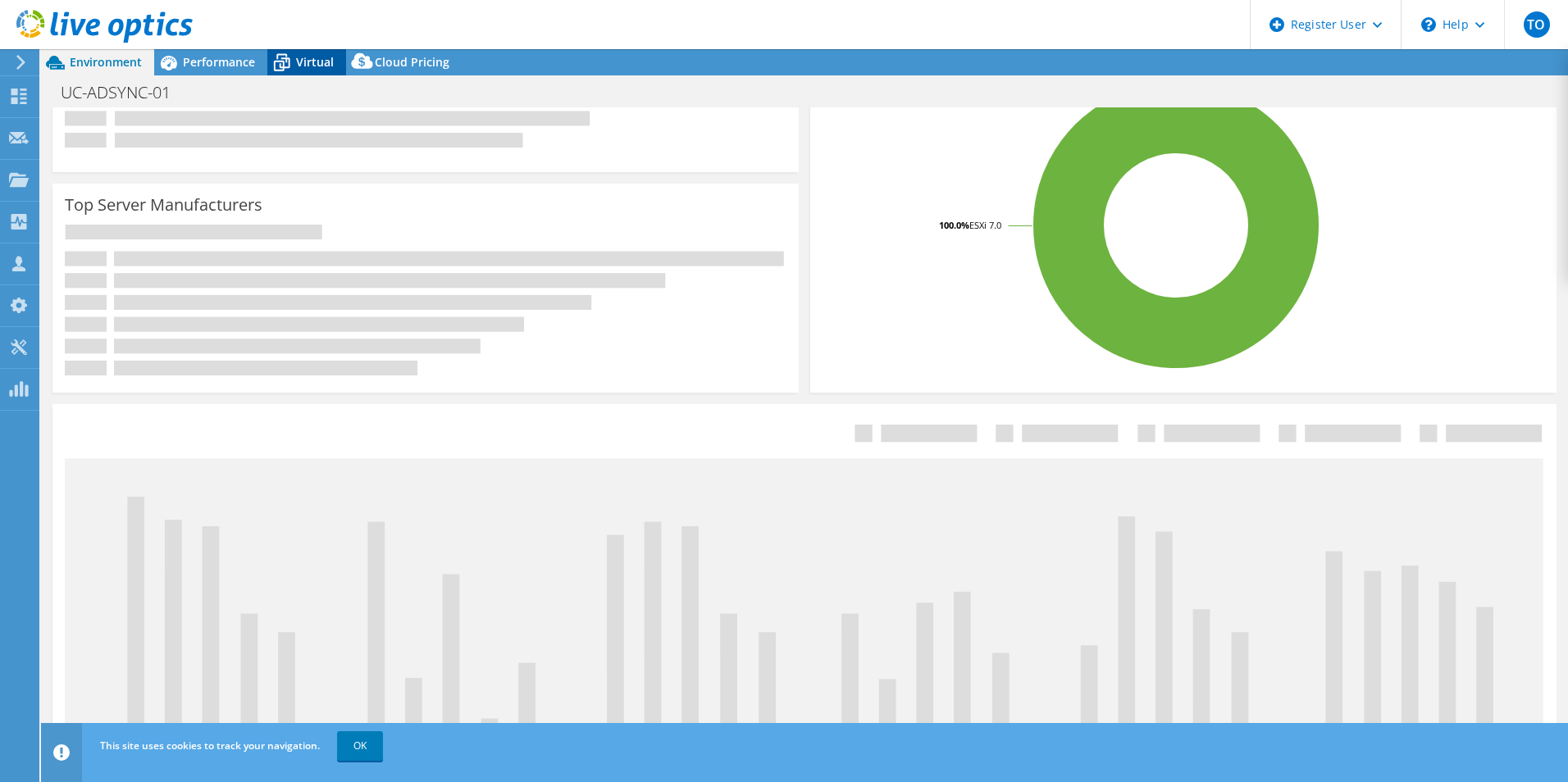
click at [320, 61] on span "Virtual" at bounding box center [314, 62] width 38 height 16
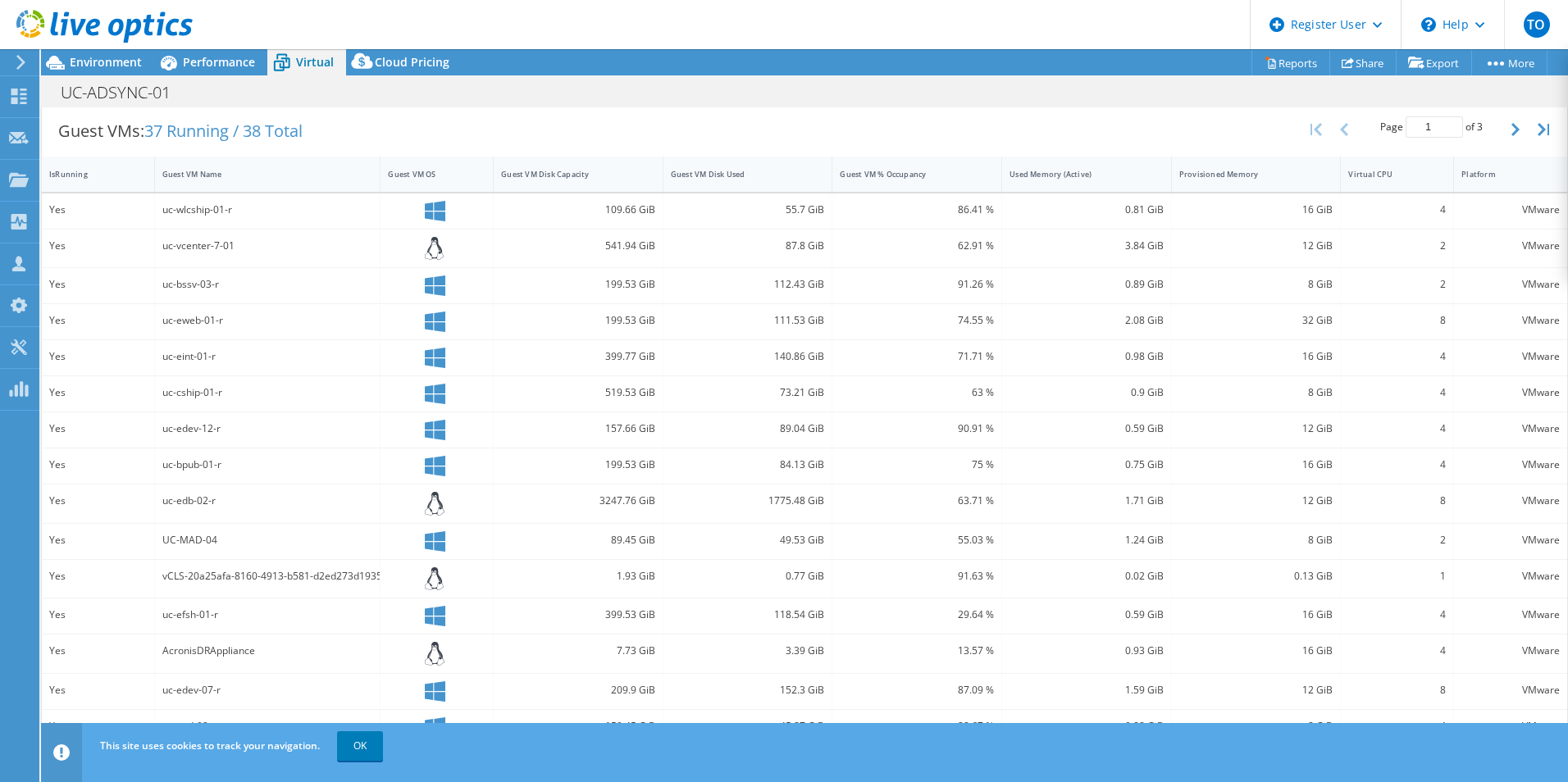
scroll to position [329, 0]
click at [704, 178] on div "Guest VM Disk Used" at bounding box center [738, 170] width 149 height 25
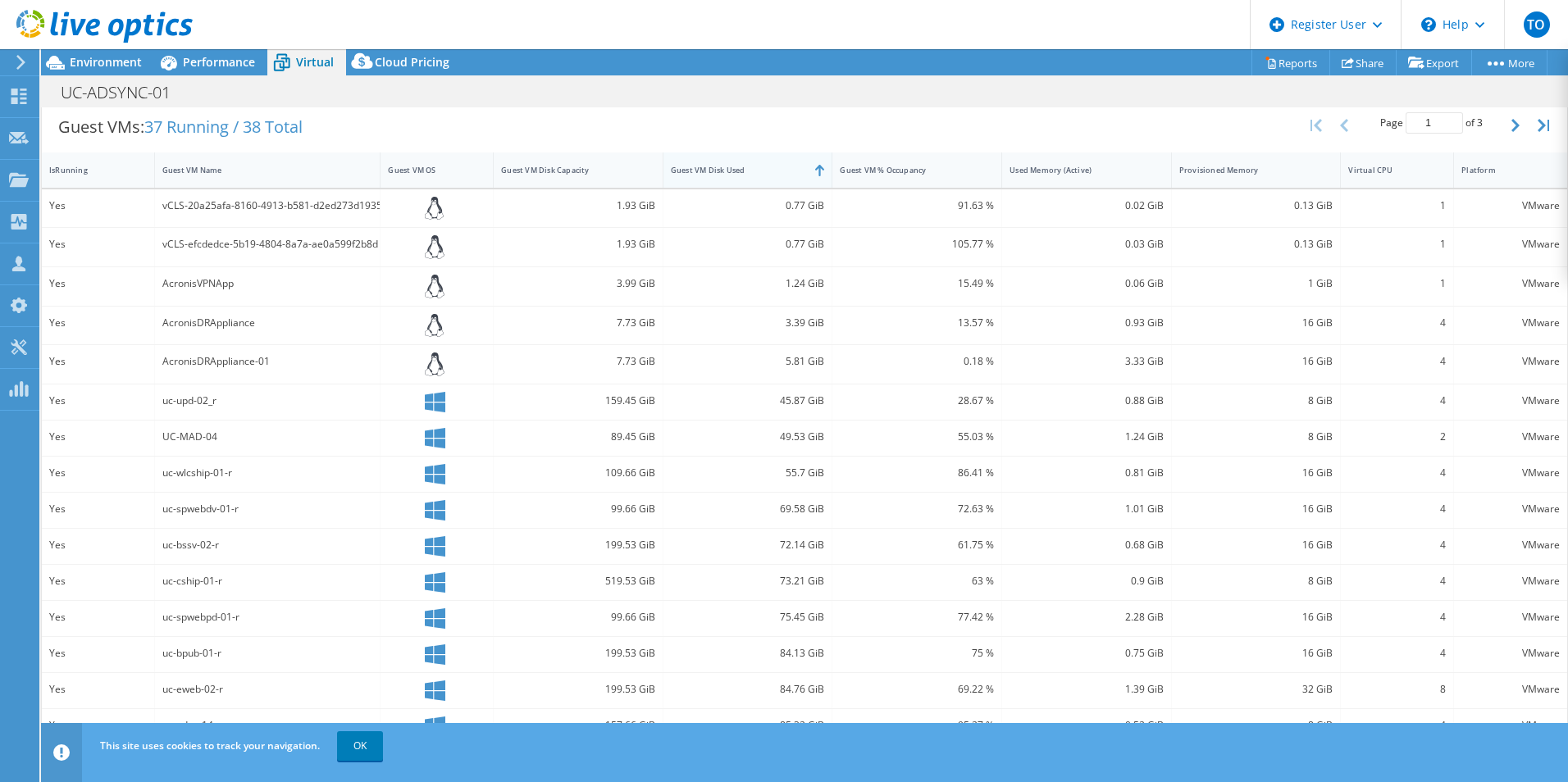
click at [704, 178] on div "Guest VM Disk Used" at bounding box center [738, 170] width 149 height 25
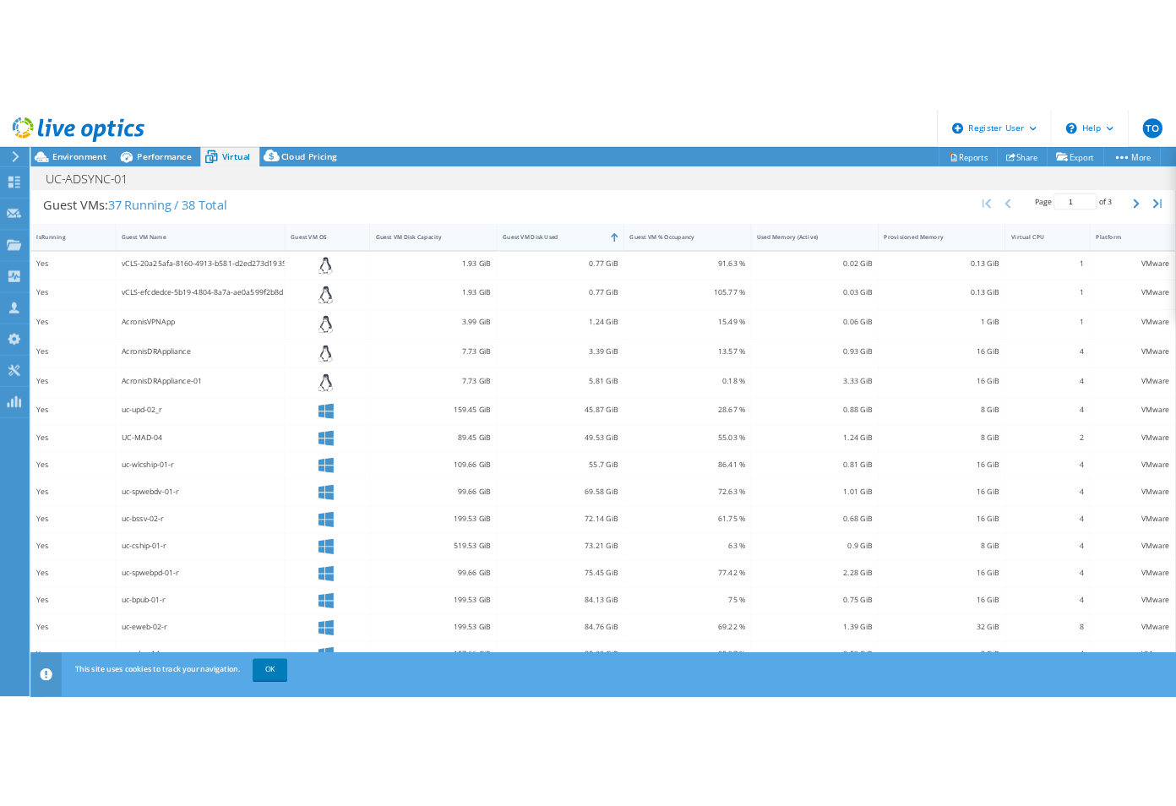
scroll to position [336, 0]
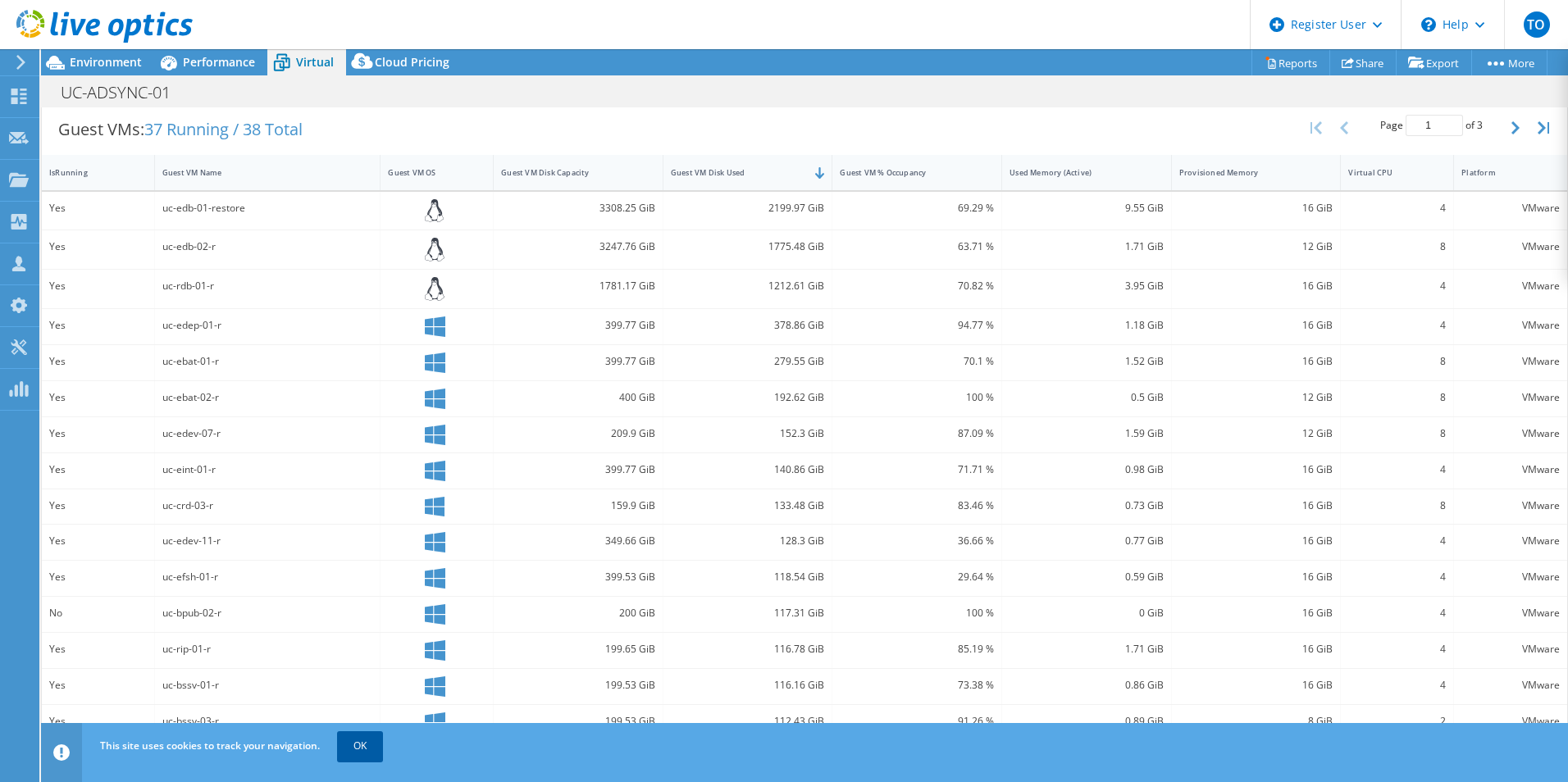
click at [383, 751] on link "OK" at bounding box center [359, 746] width 46 height 29
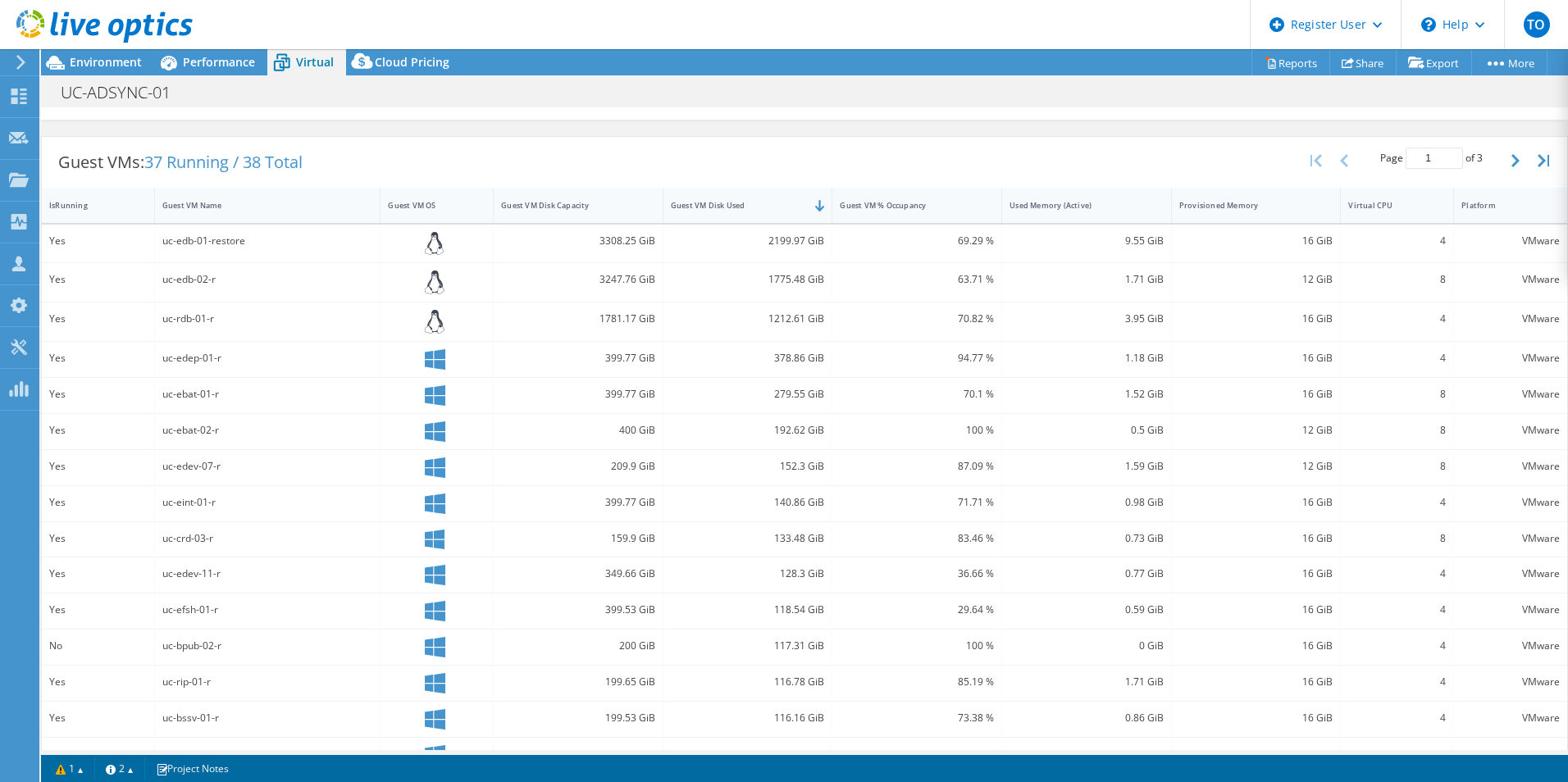
scroll to position [0, 0]
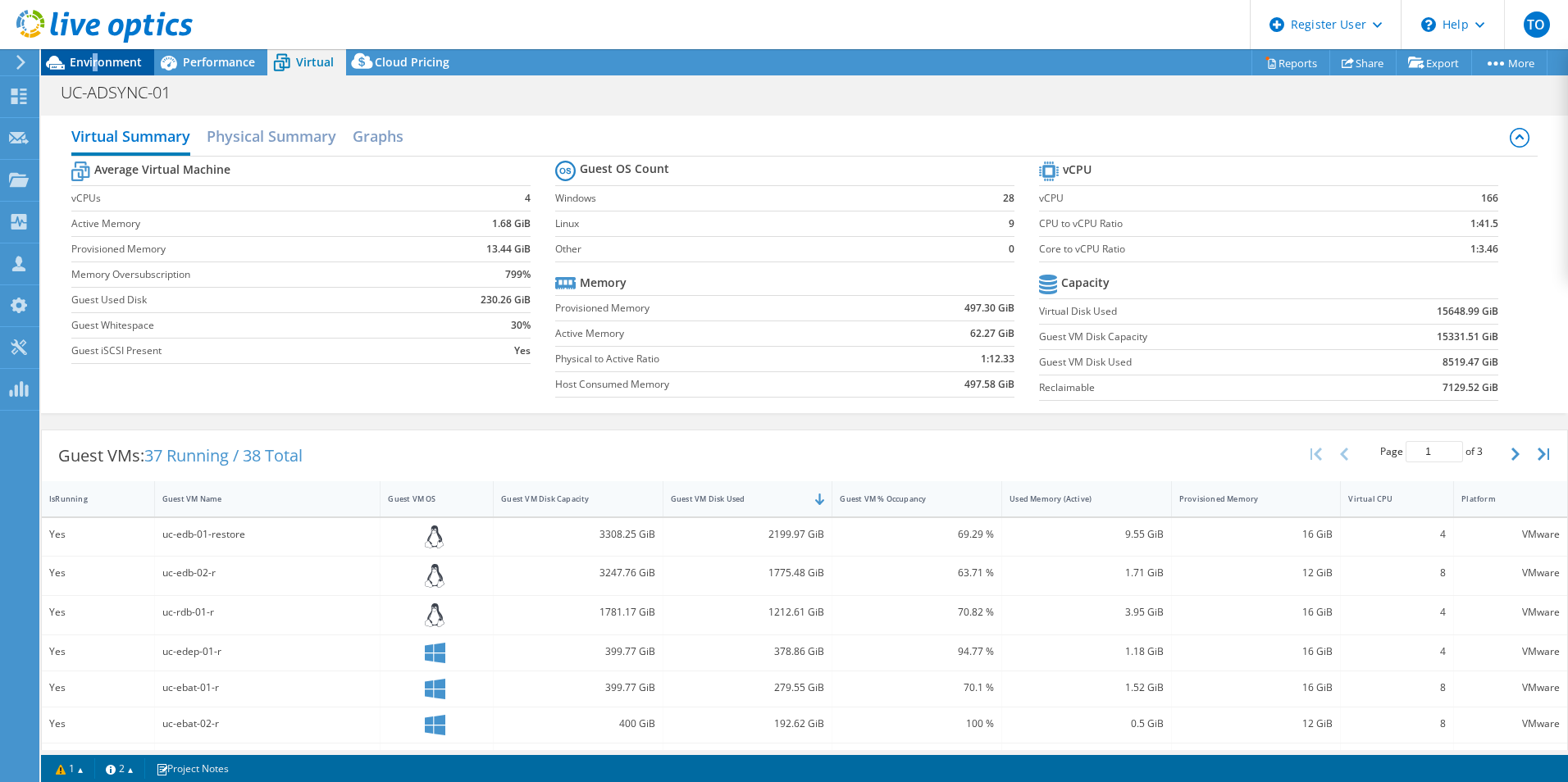
click at [96, 63] on span "Environment" at bounding box center [106, 62] width 72 height 16
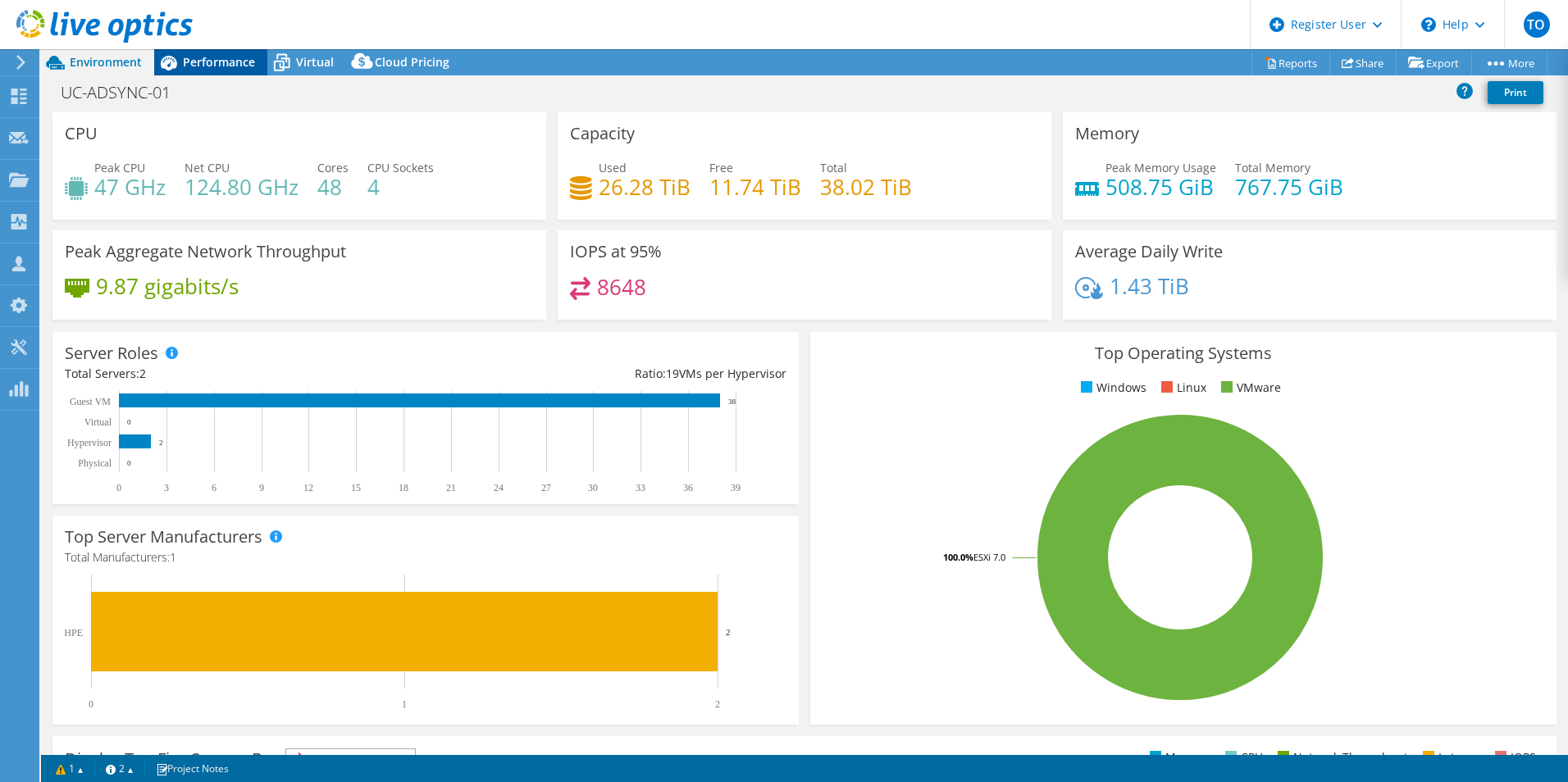
click at [226, 59] on span "Performance" at bounding box center [218, 62] width 72 height 16
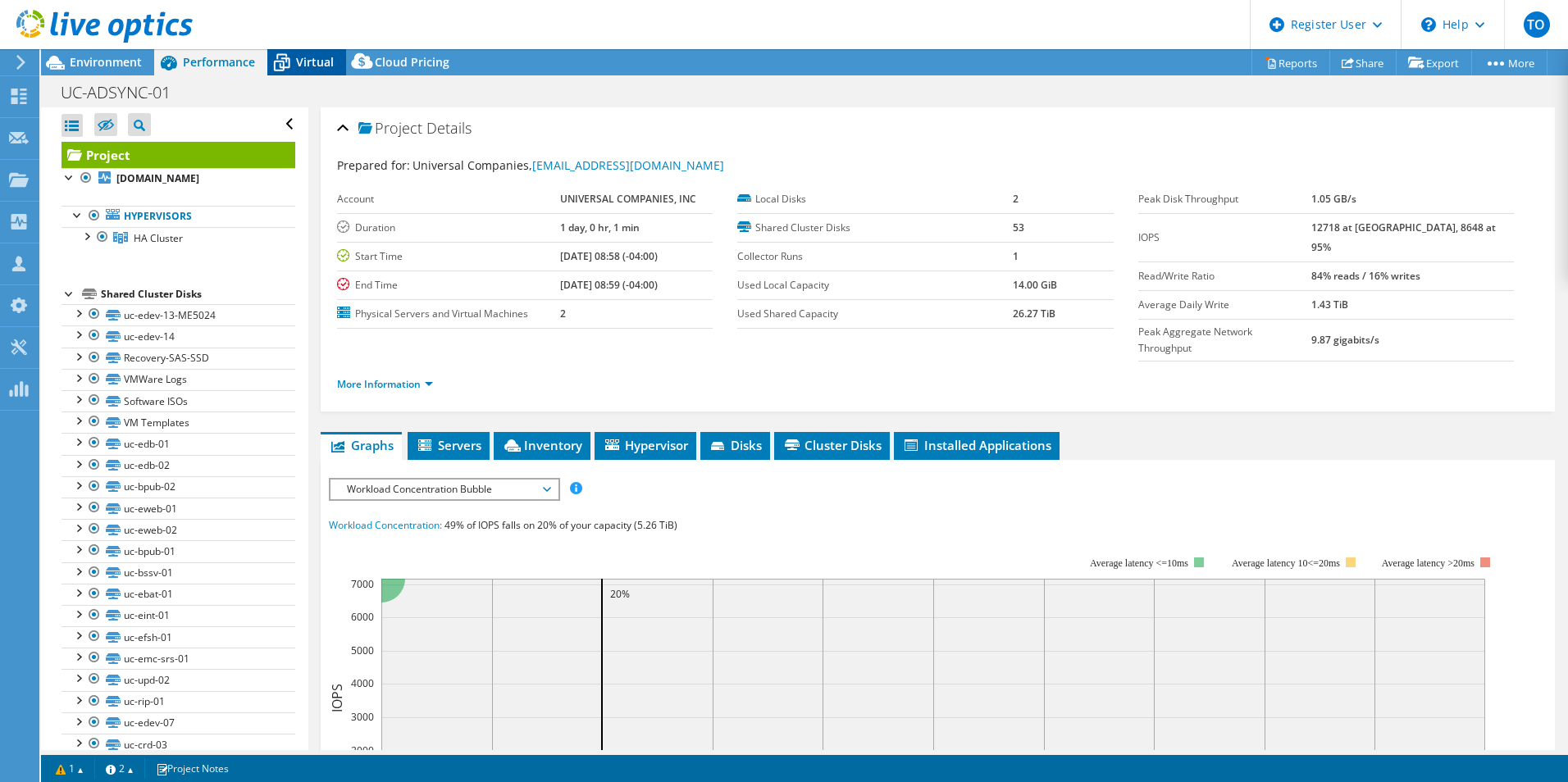
click at [314, 51] on div "Virtual" at bounding box center [306, 62] width 79 height 26
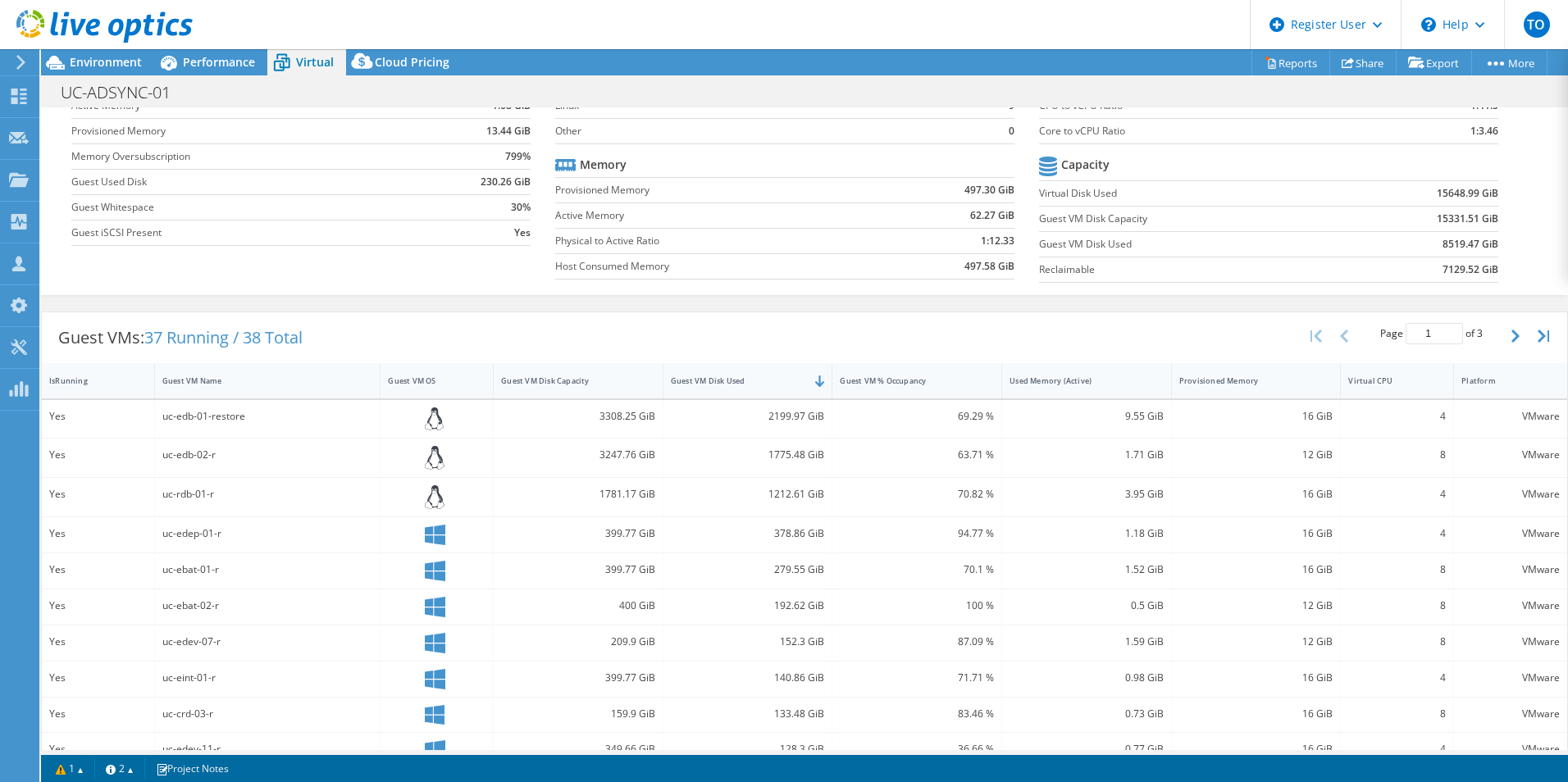
scroll to position [325, 0]
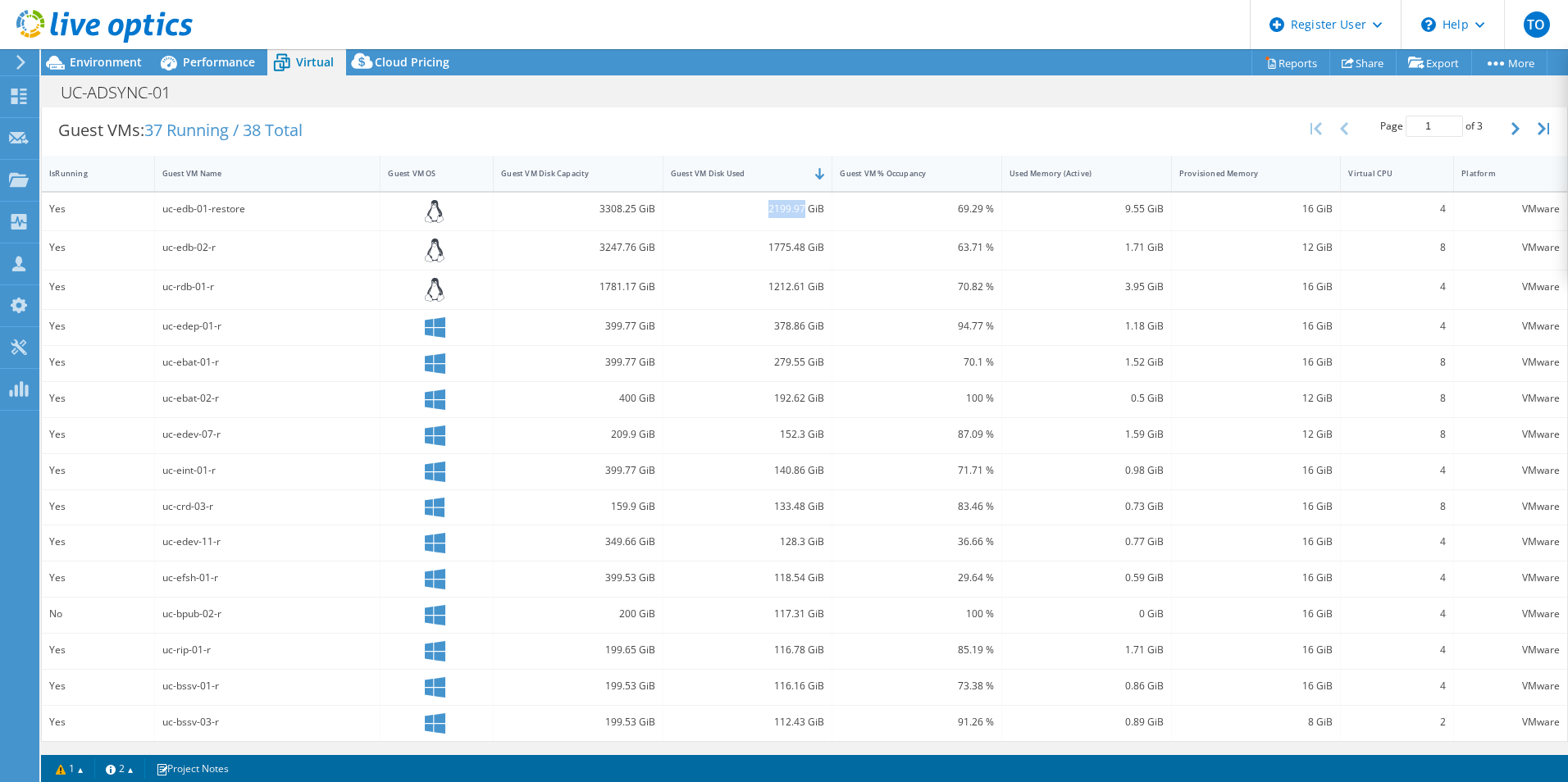
drag, startPoint x: 757, startPoint y: 209, endPoint x: 798, endPoint y: 214, distance: 41.3
click at [798, 214] on div "2199.97 GiB" at bounding box center [747, 209] width 154 height 18
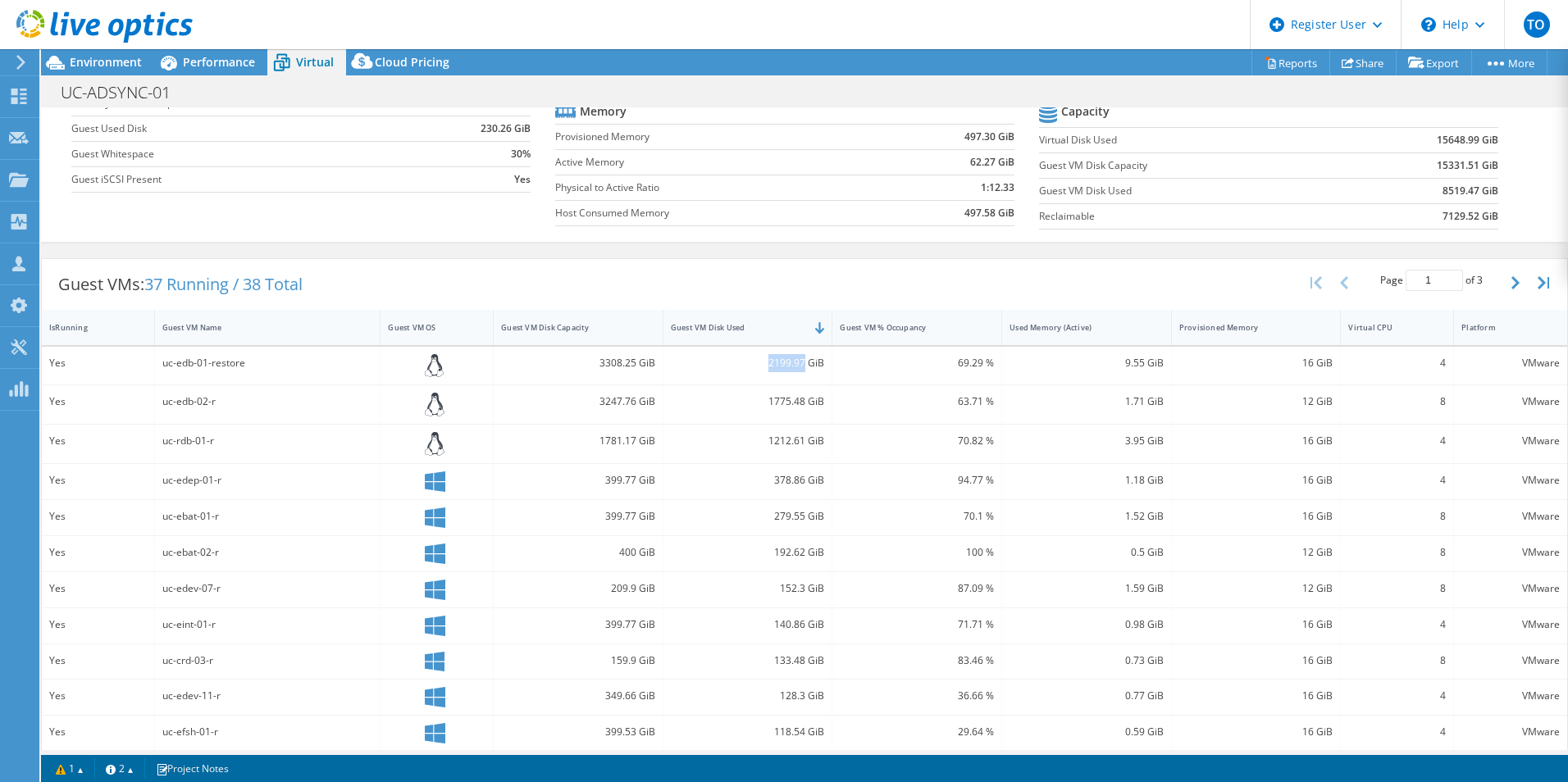
scroll to position [161, 0]
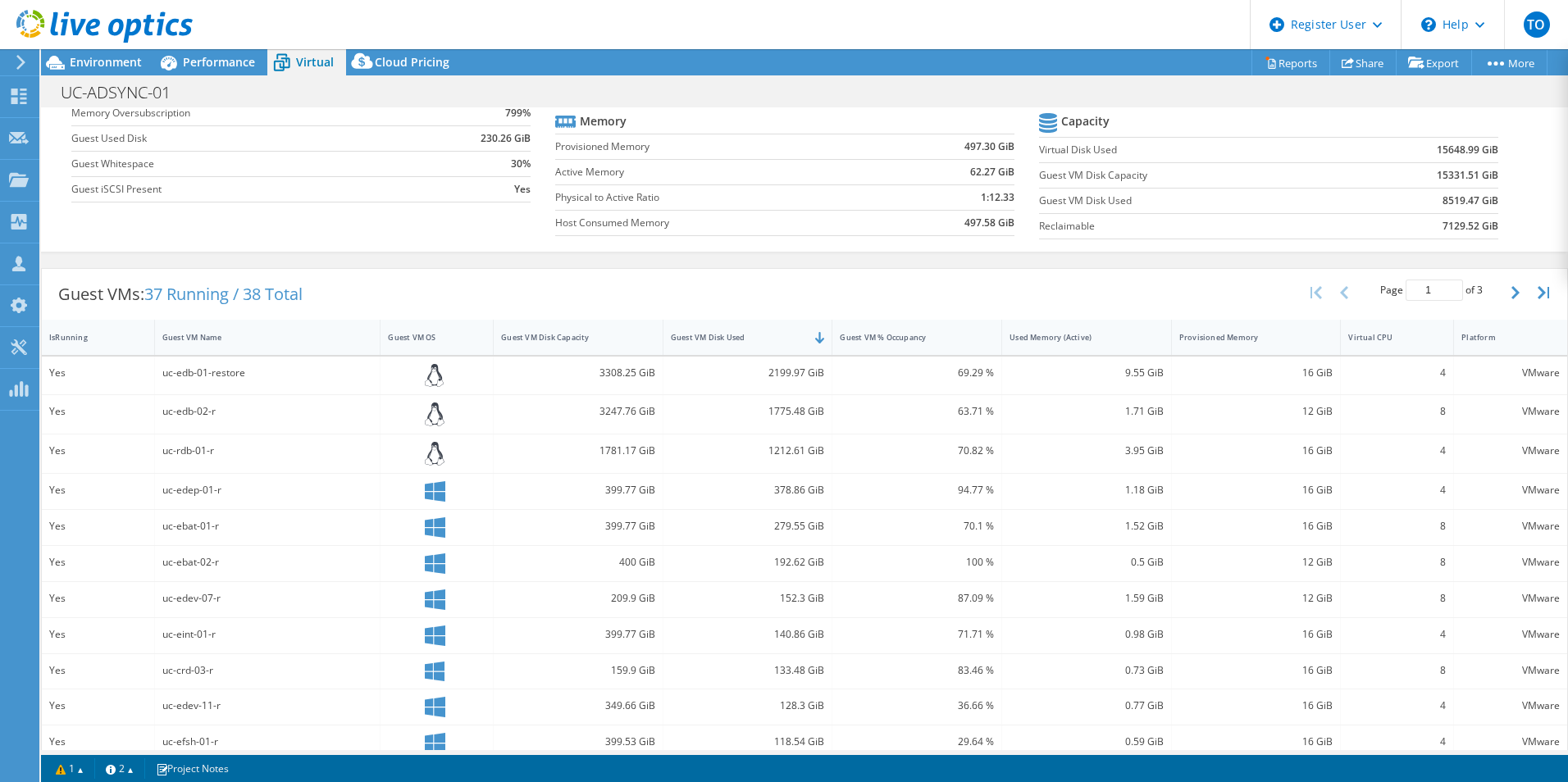
click at [1436, 177] on b "15331.51 GiB" at bounding box center [1466, 175] width 61 height 16
click at [217, 63] on span "Performance" at bounding box center [218, 62] width 72 height 16
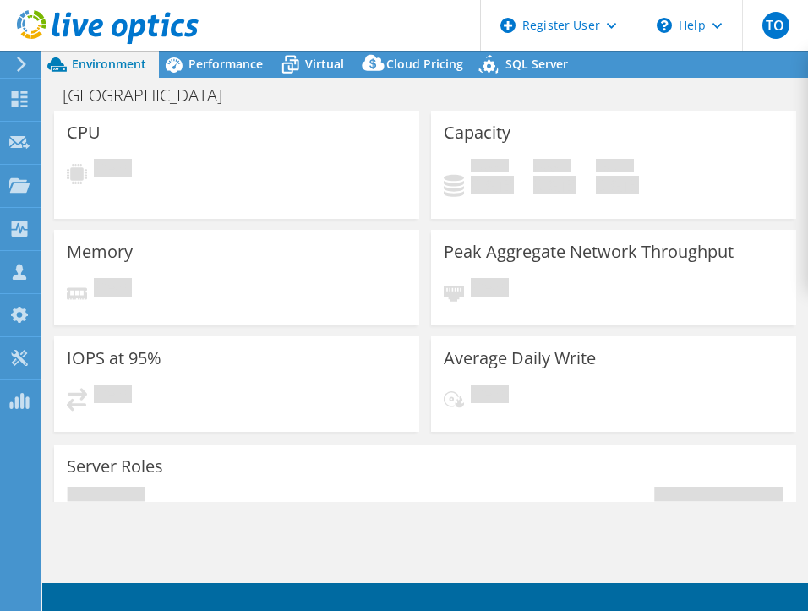
select select "USD"
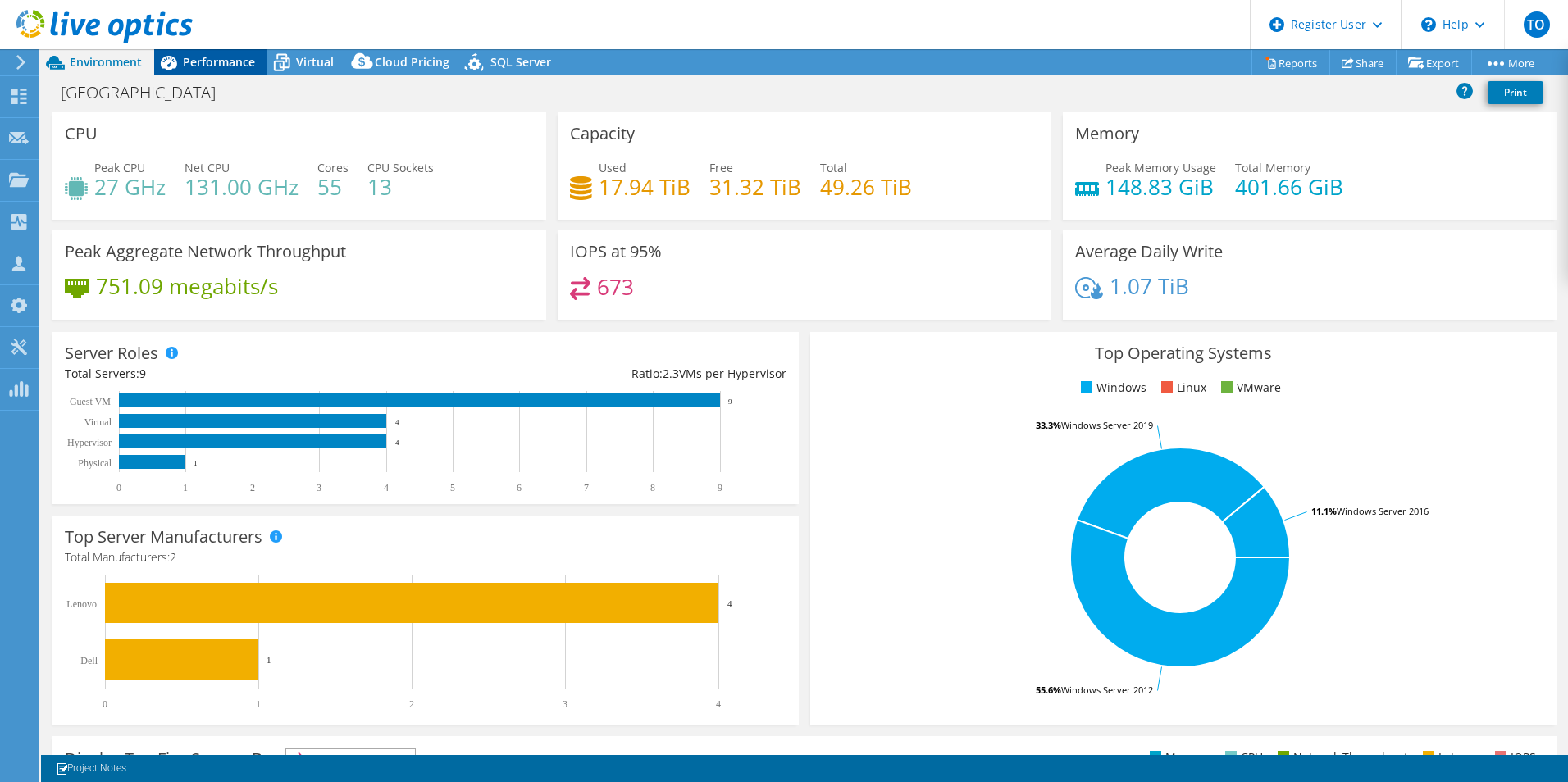
click at [184, 66] on span "Performance" at bounding box center [218, 62] width 72 height 16
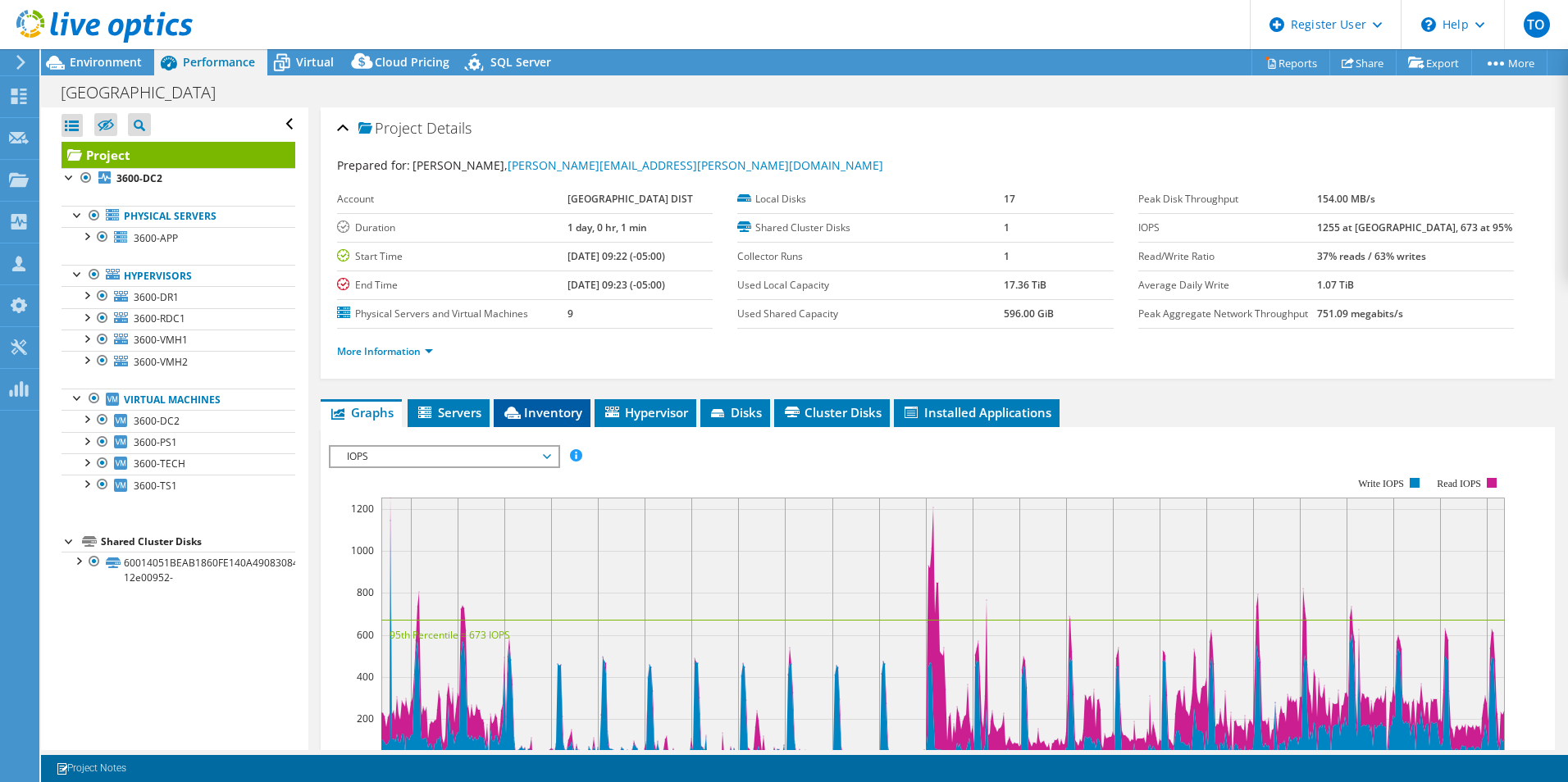
click at [534, 422] on li "Inventory" at bounding box center [542, 413] width 97 height 28
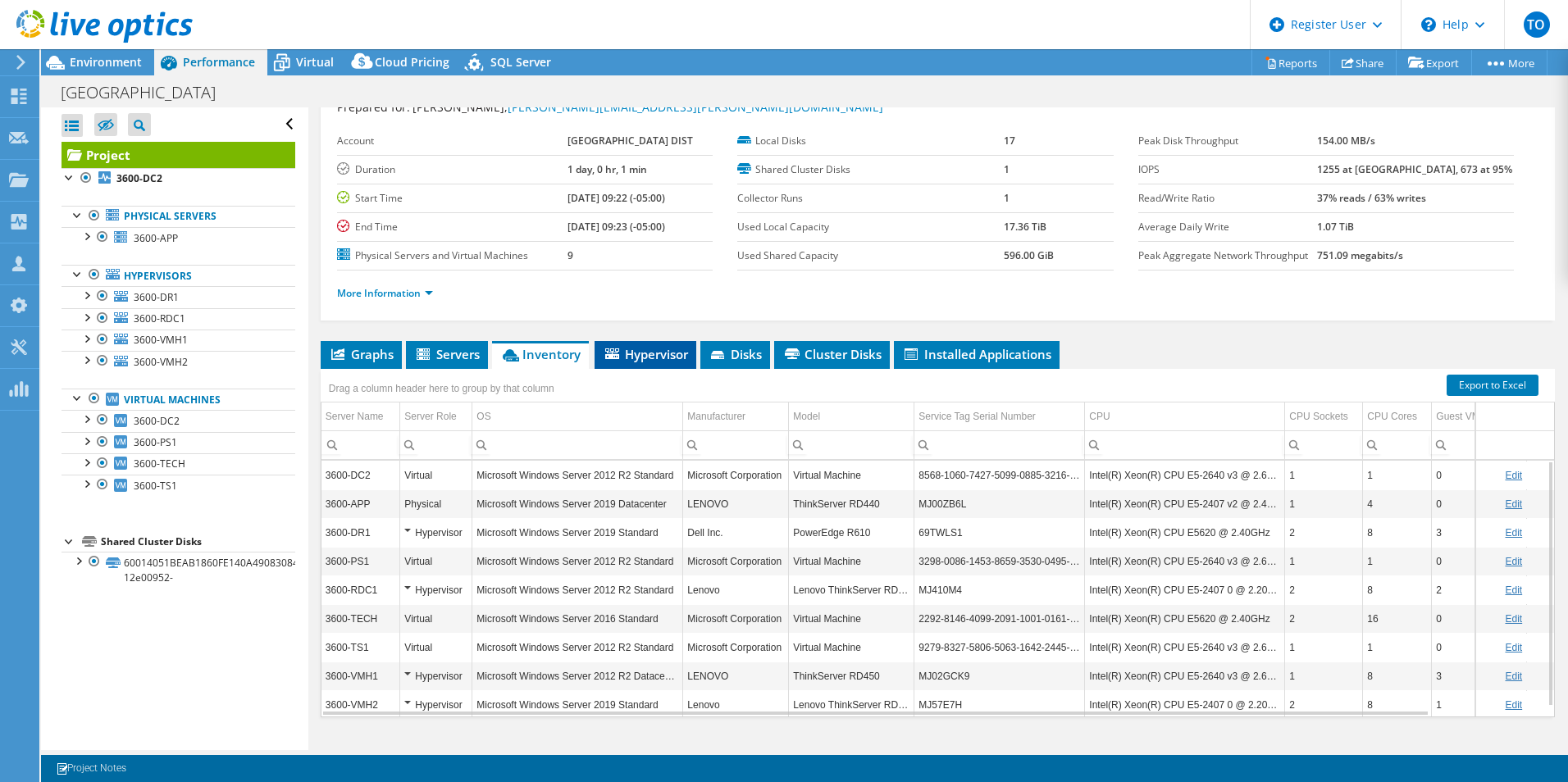
scroll to position [81, 0]
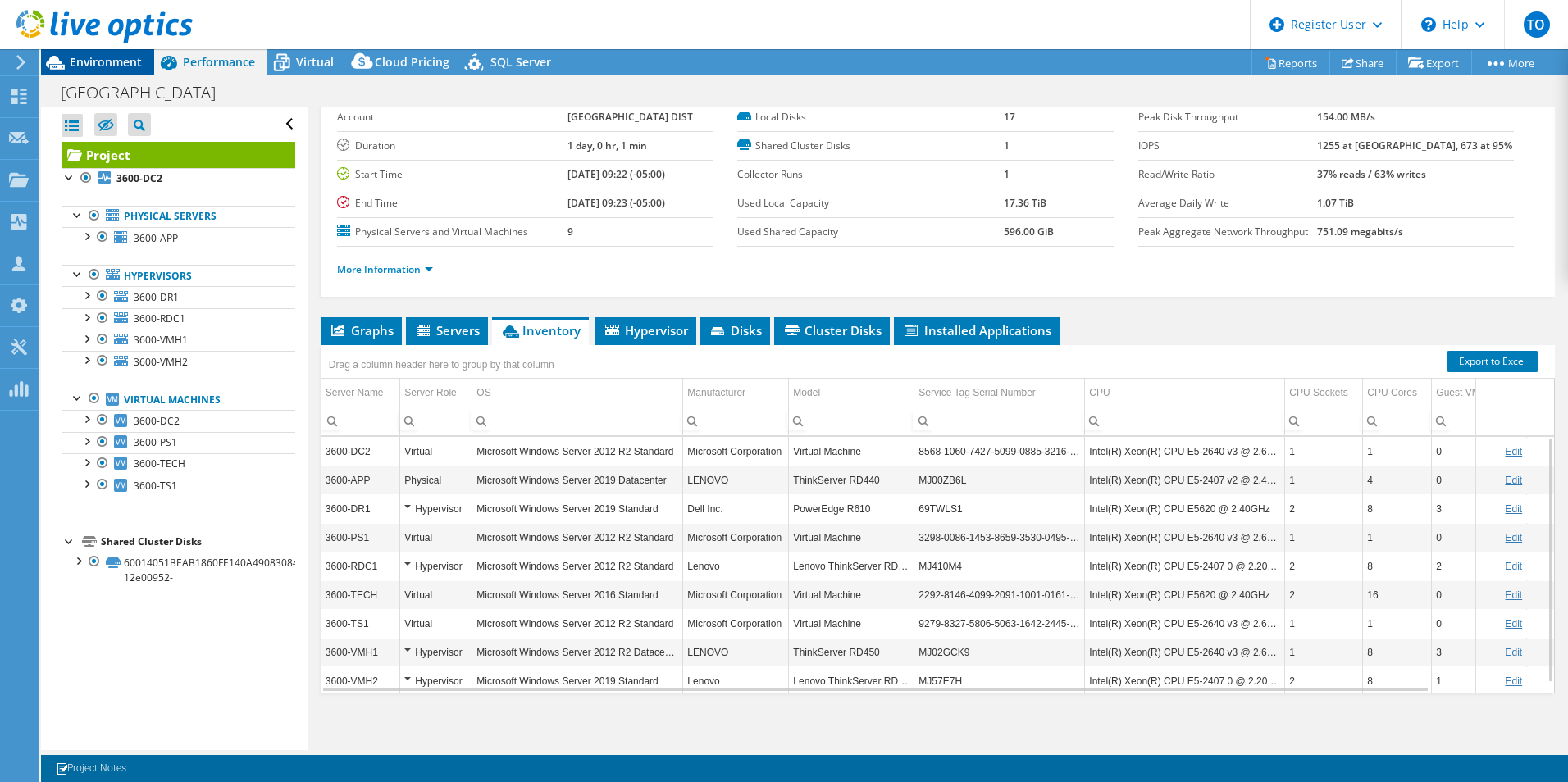
click at [103, 61] on span "Environment" at bounding box center [106, 62] width 72 height 16
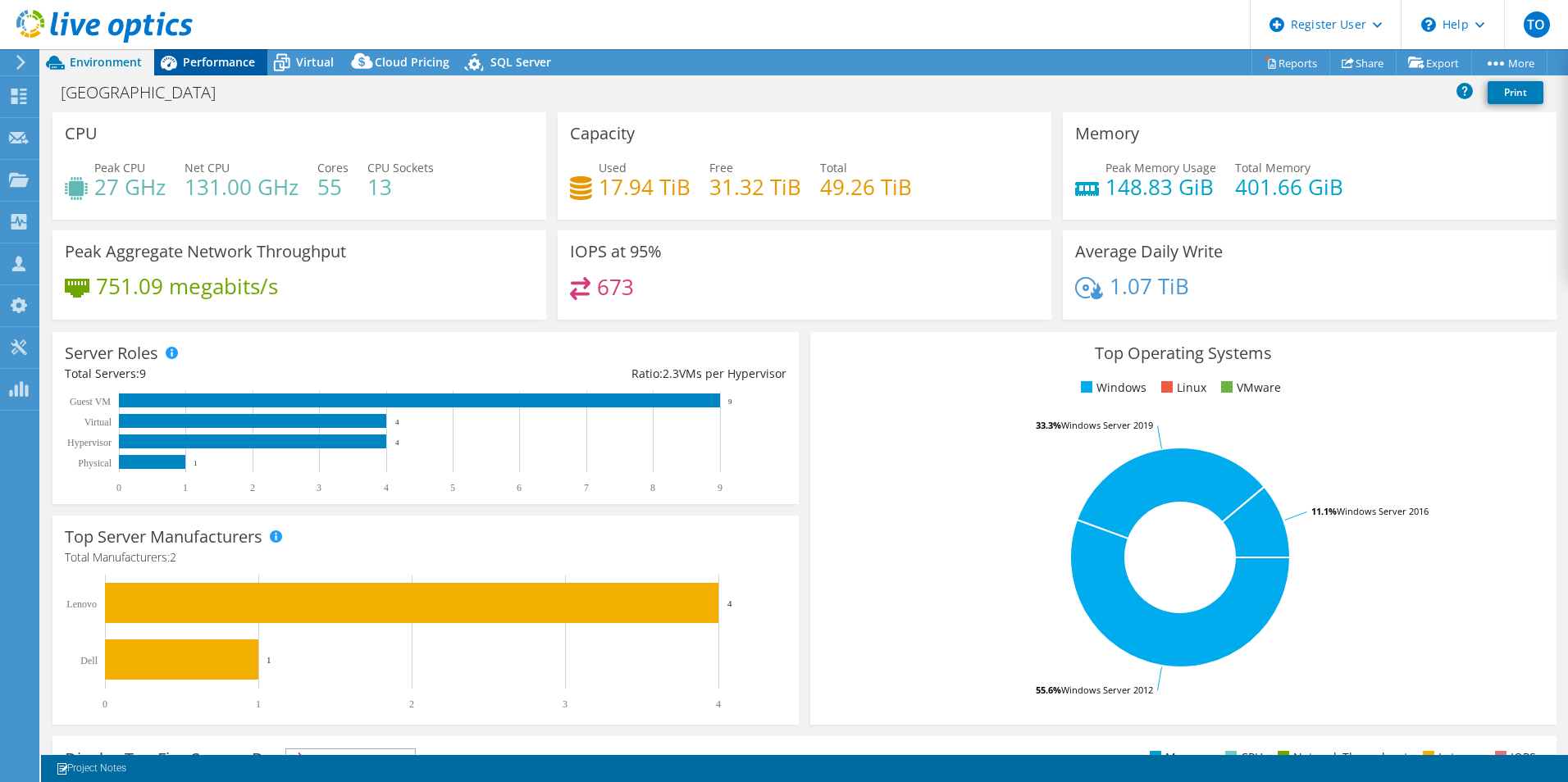
click at [201, 61] on span "Performance" at bounding box center [218, 62] width 72 height 16
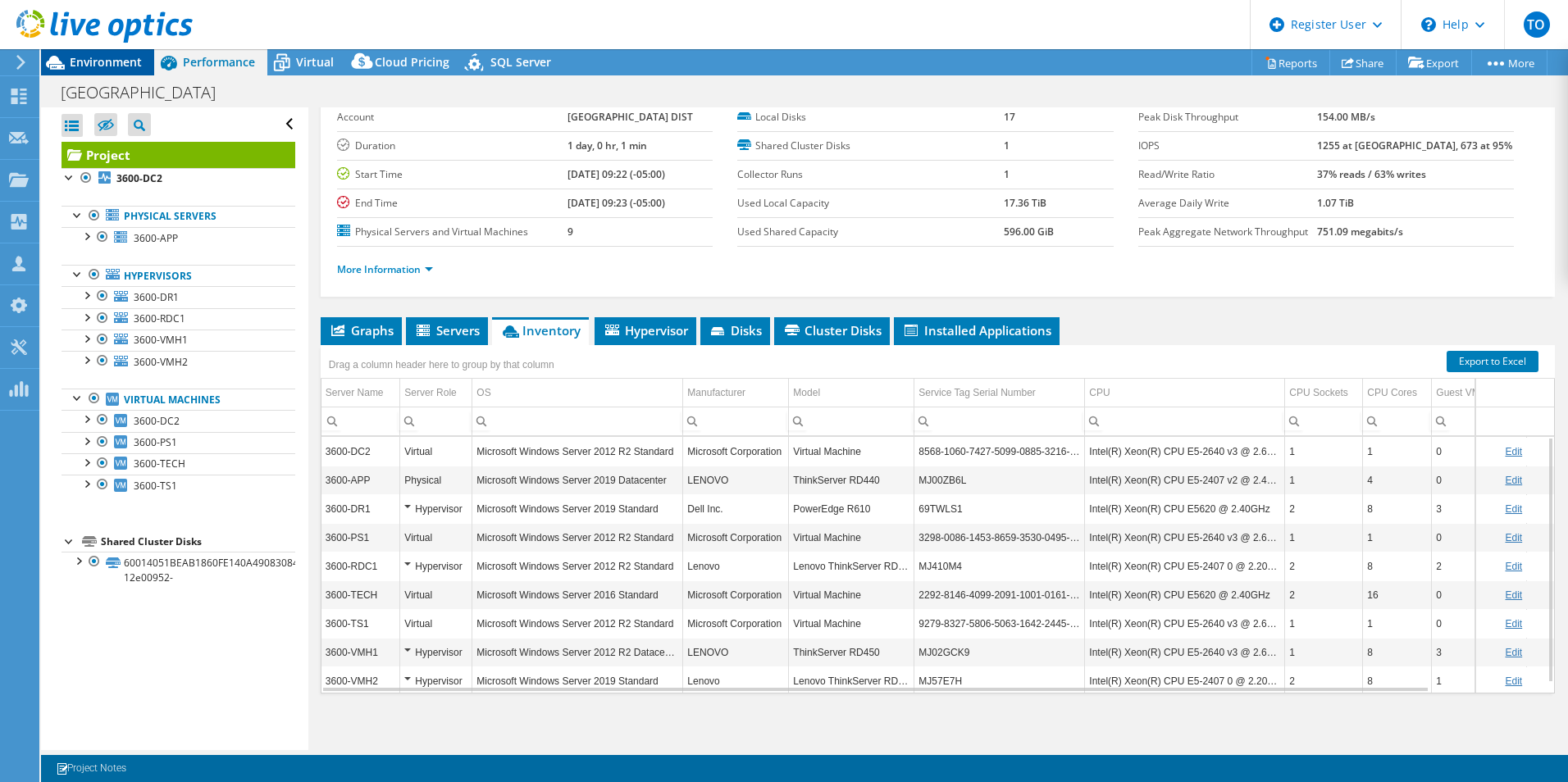
click at [110, 60] on span "Environment" at bounding box center [106, 62] width 72 height 16
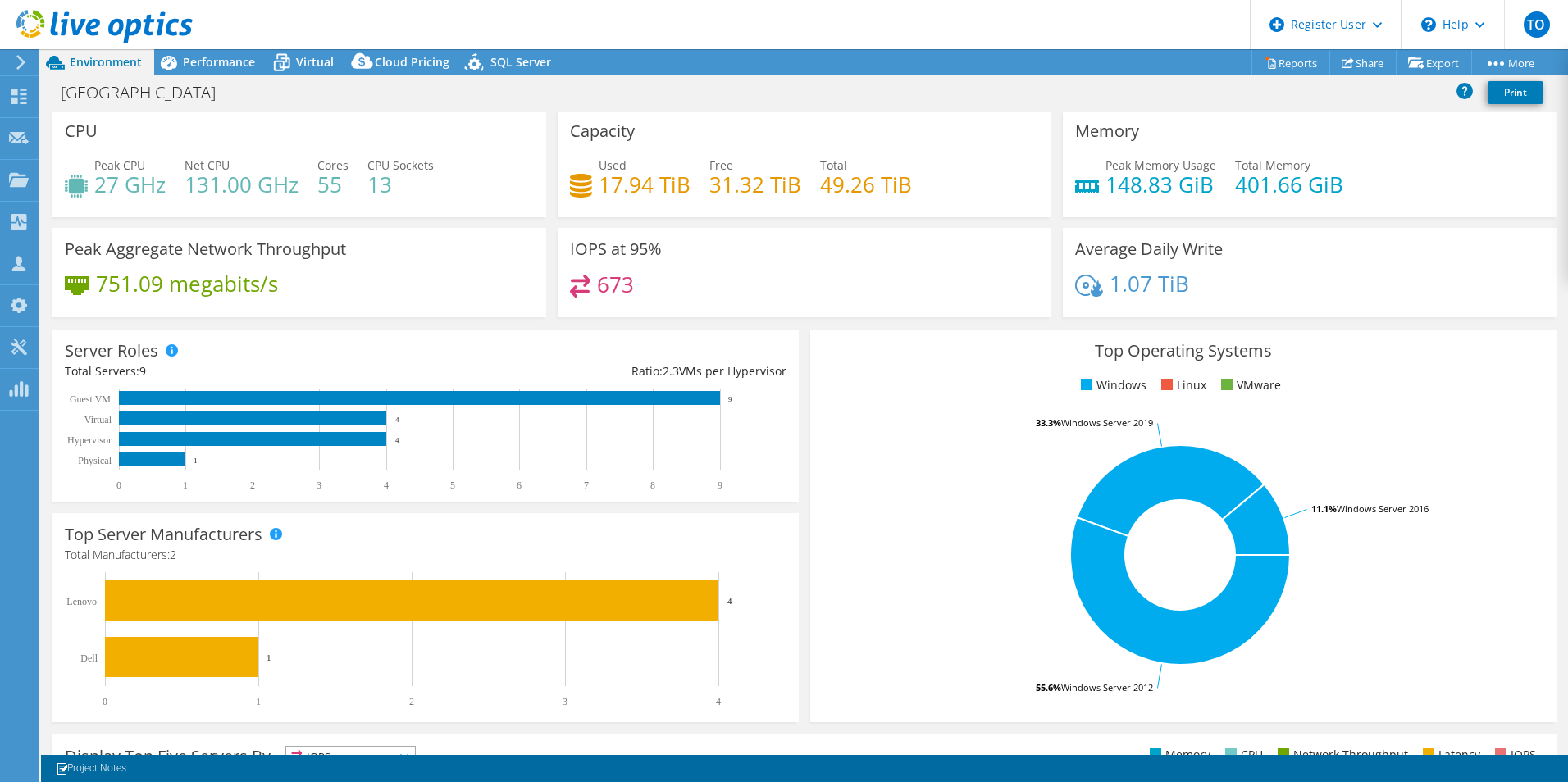
scroll to position [0, 0]
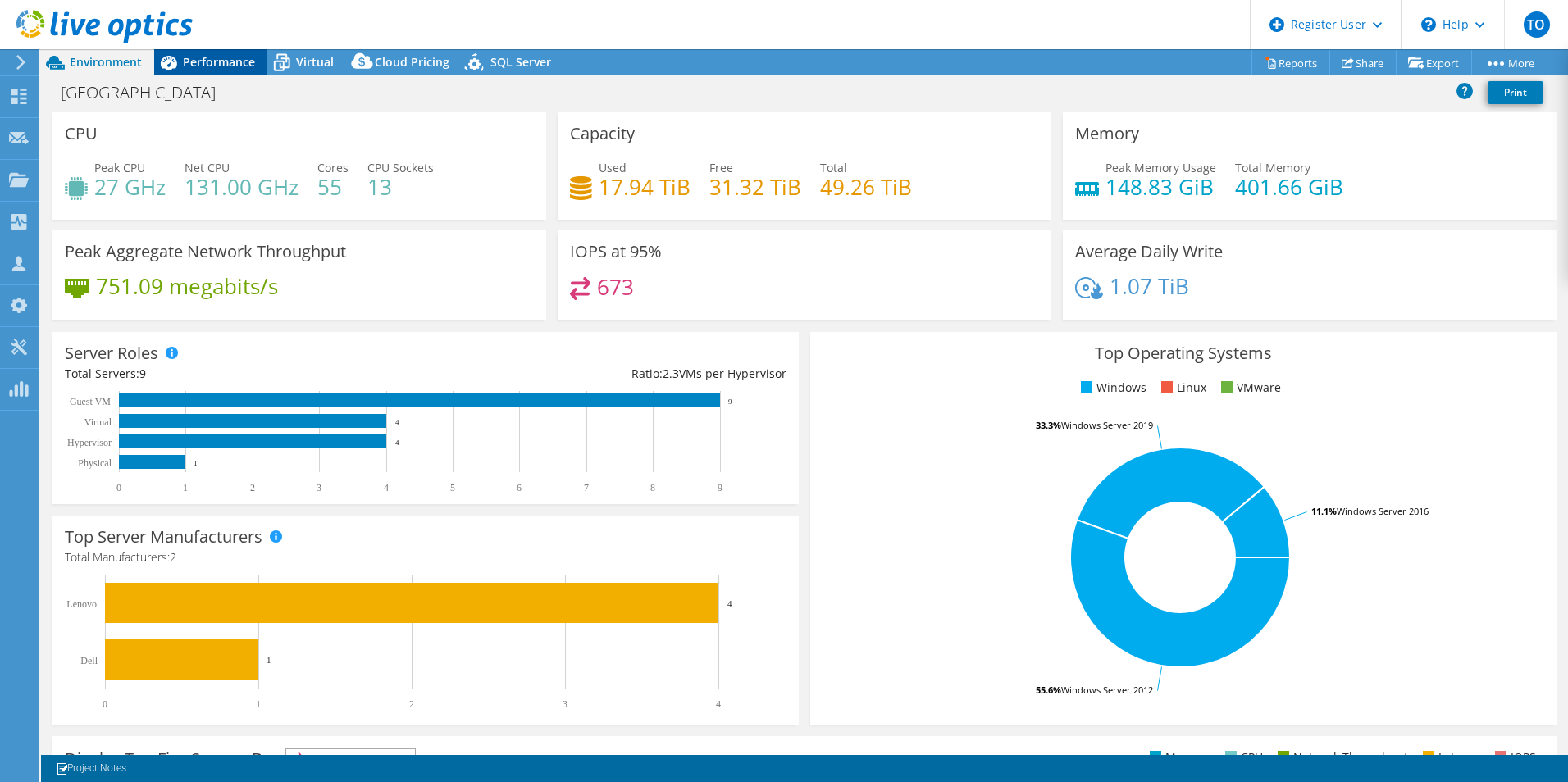
click at [194, 58] on span "Performance" at bounding box center [218, 62] width 72 height 16
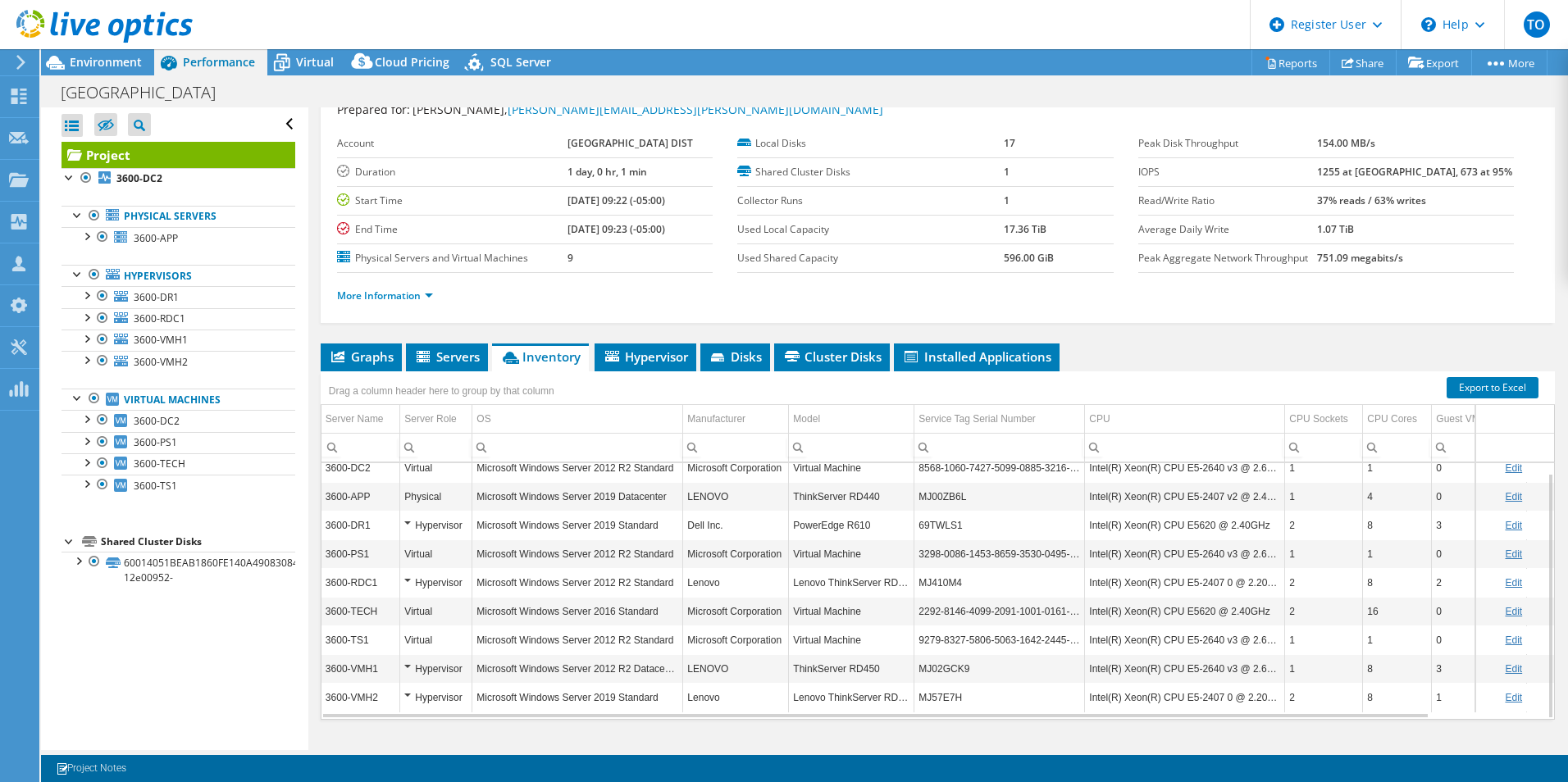
scroll to position [87, 0]
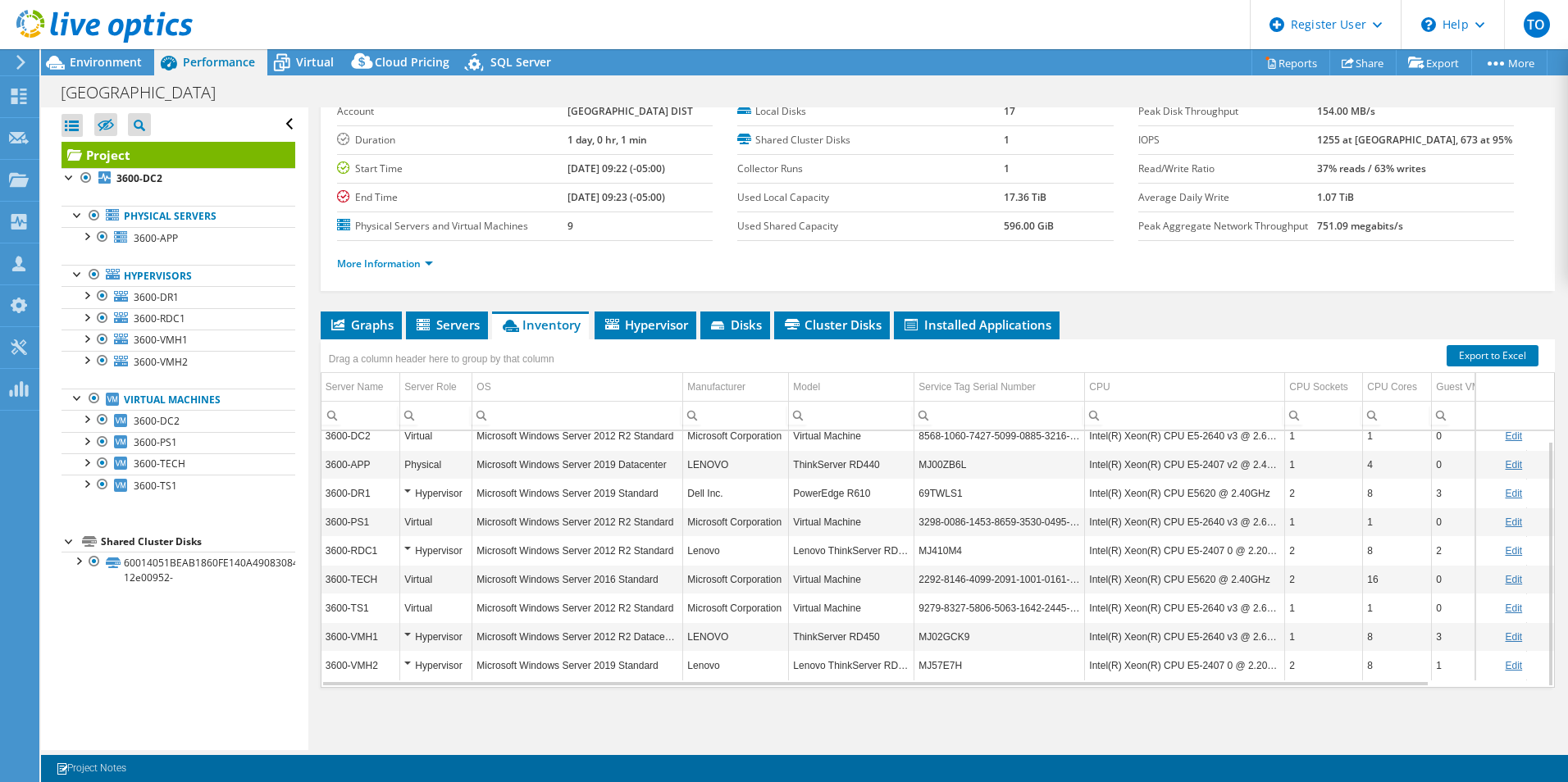
click at [407, 547] on div "Hypervisor" at bounding box center [436, 551] width 63 height 19
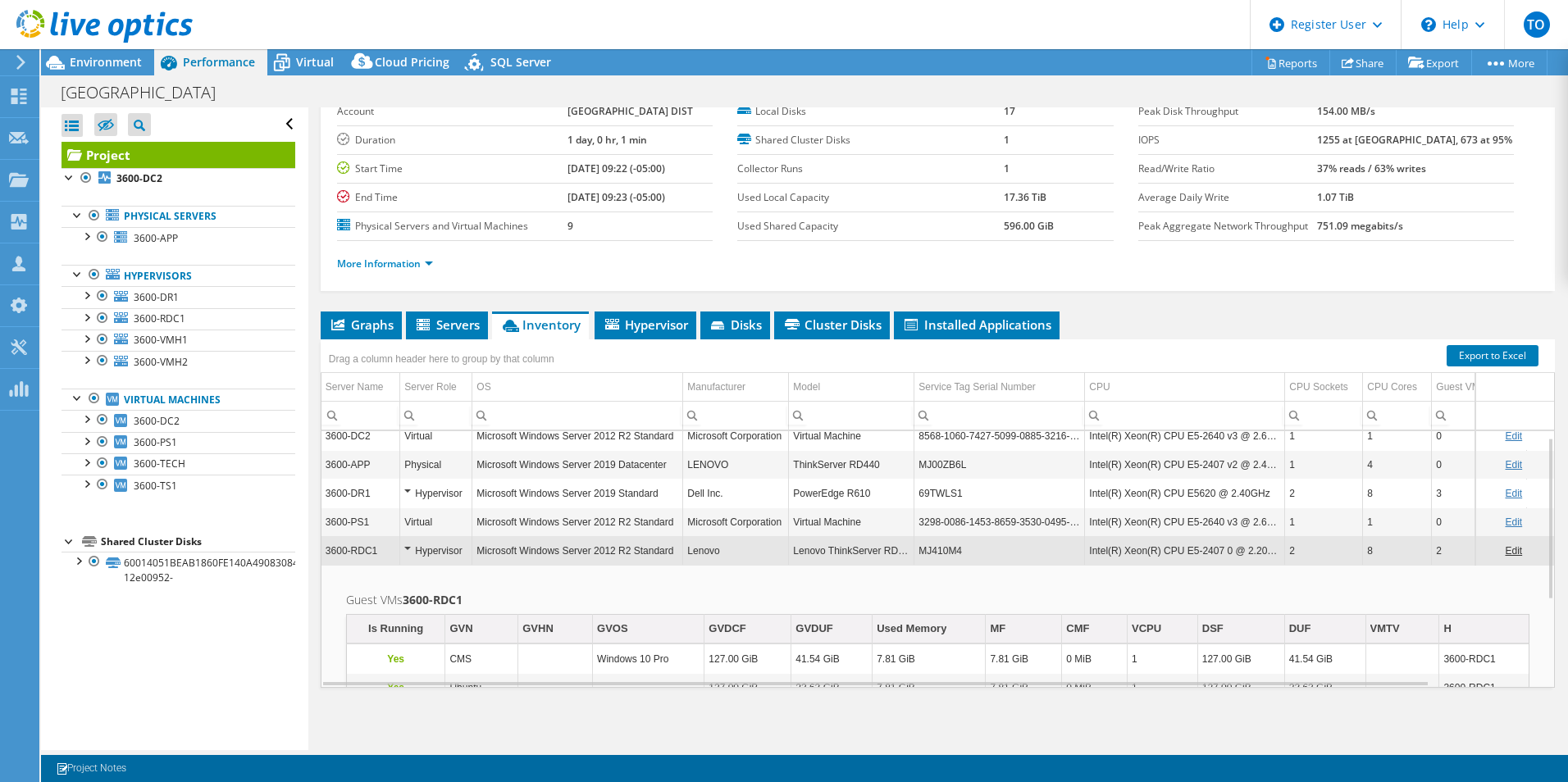
click at [407, 547] on div "Hypervisor" at bounding box center [436, 551] width 63 height 19
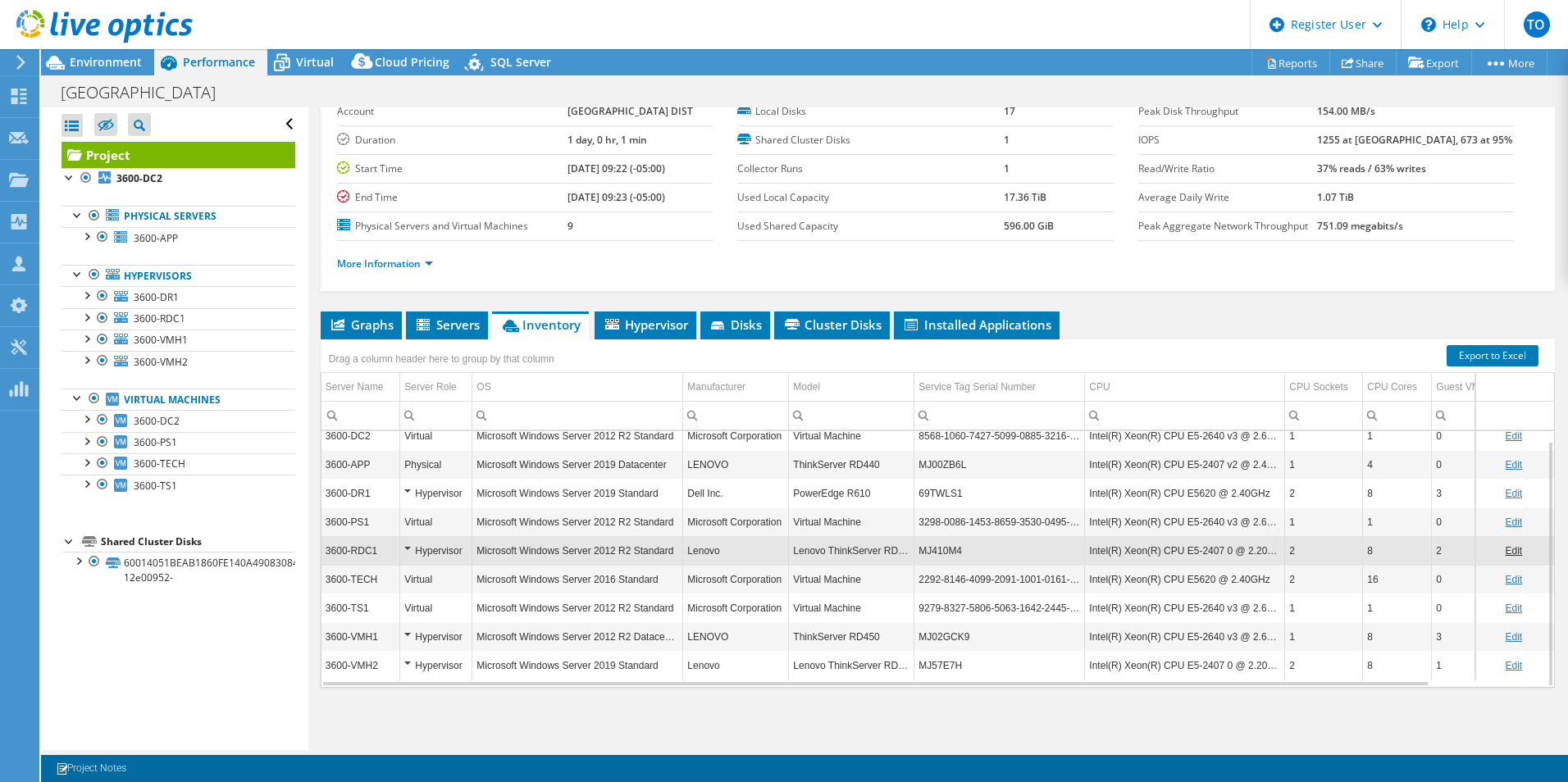
click at [404, 544] on td "Hypervisor" at bounding box center [436, 551] width 72 height 29
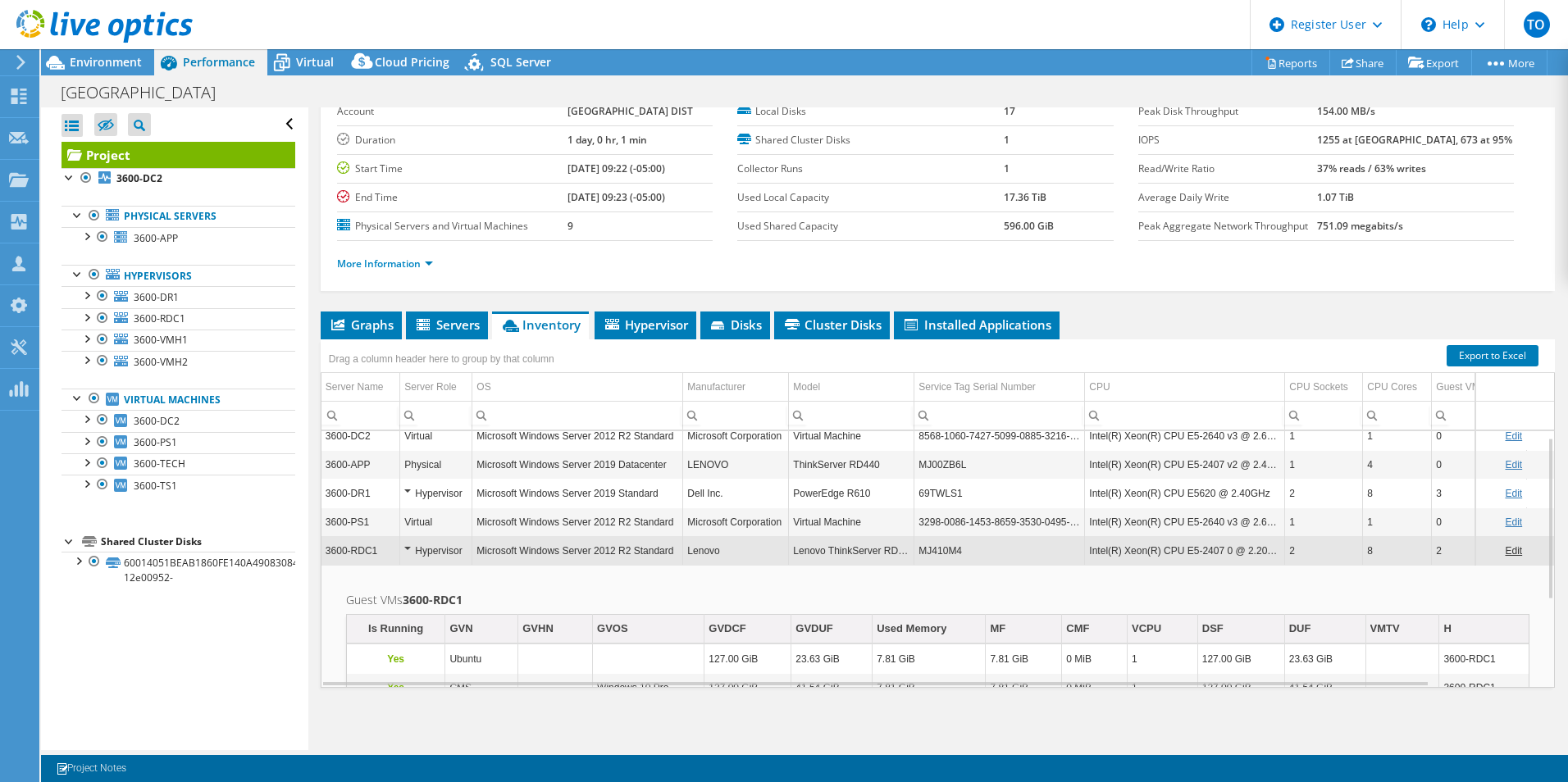
click at [409, 550] on div "Hypervisor" at bounding box center [436, 551] width 63 height 19
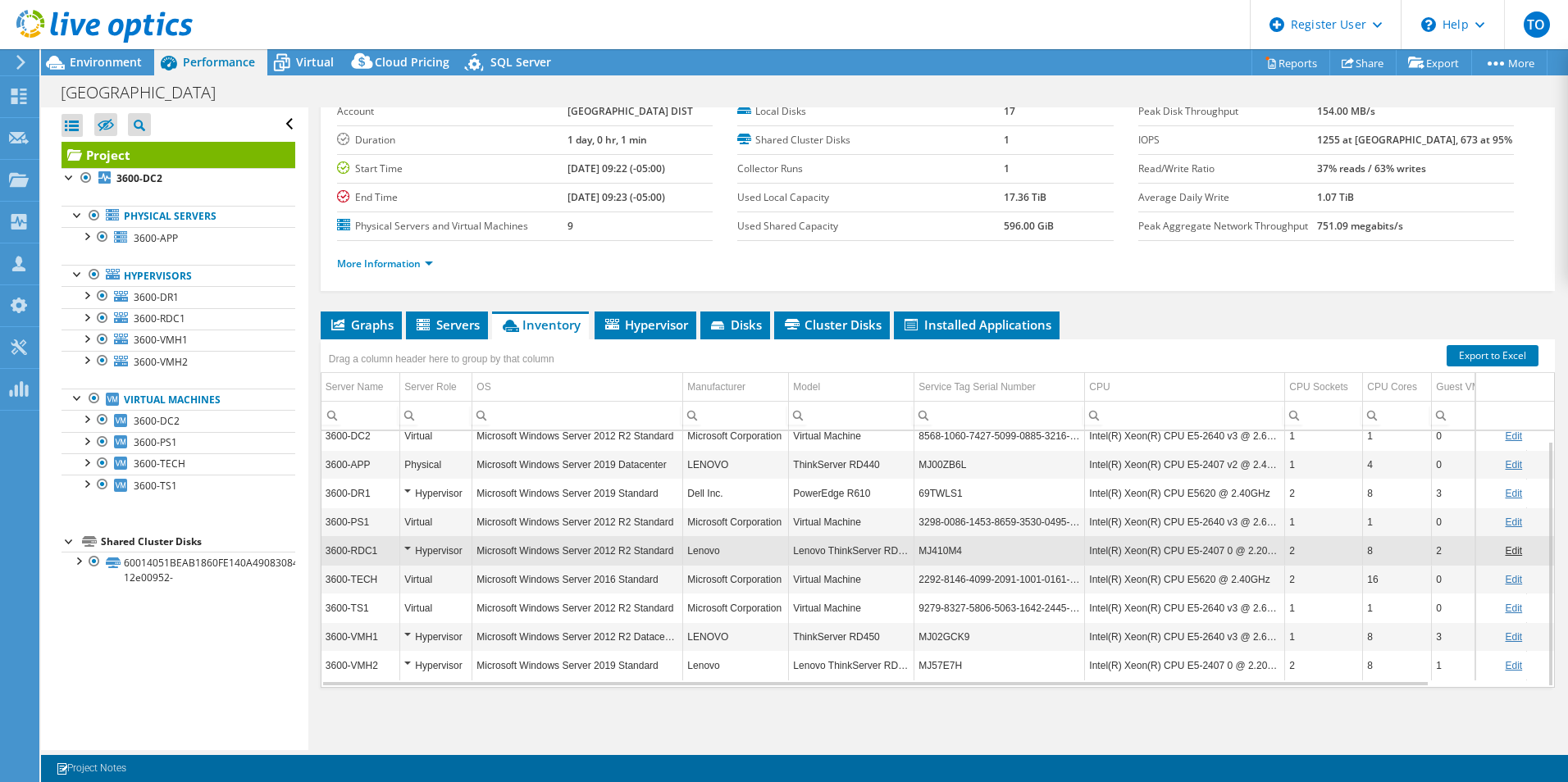
click at [392, 472] on td "3600-APP" at bounding box center [360, 465] width 79 height 29
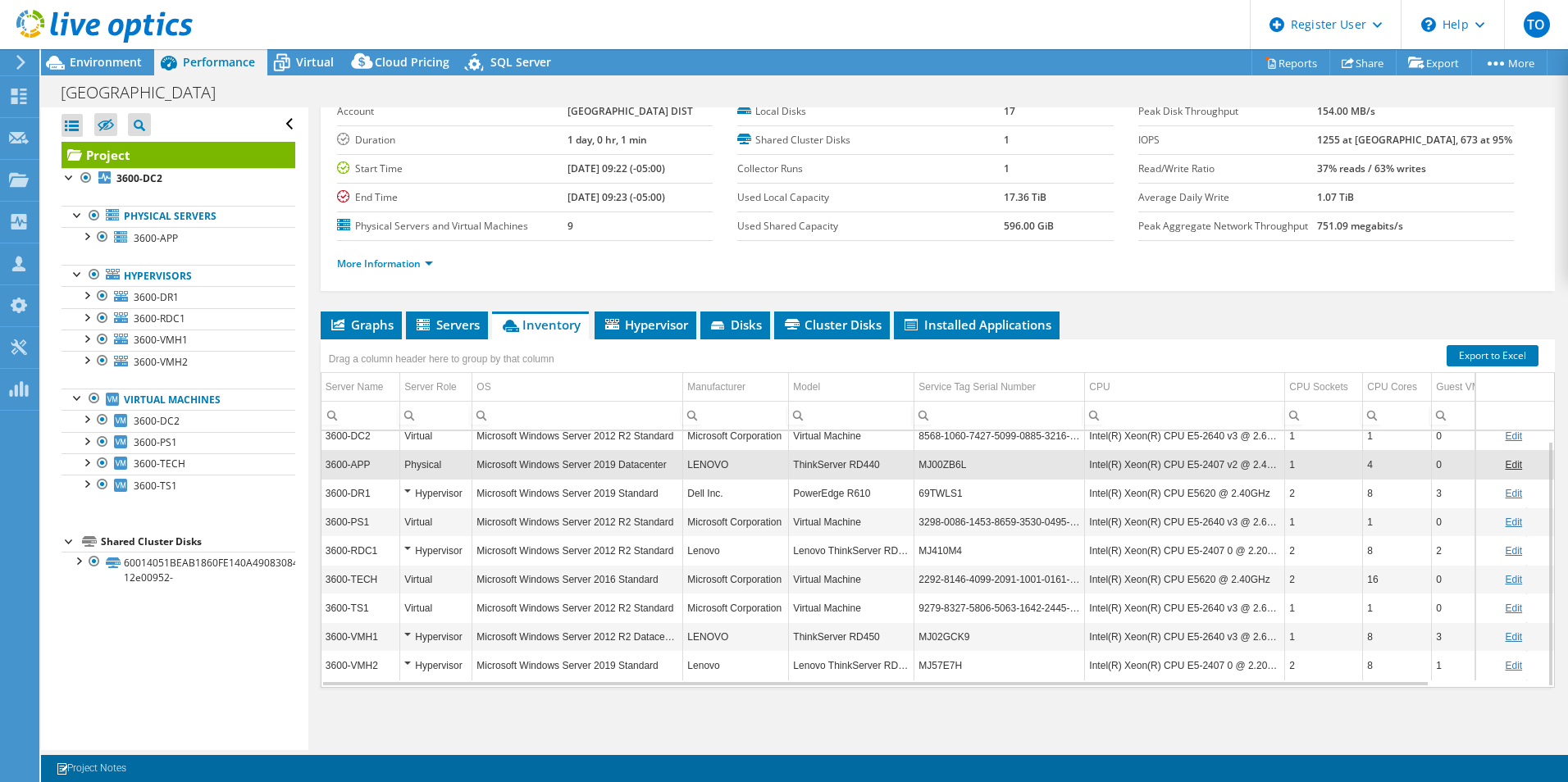
click at [382, 489] on td "3600-DR1" at bounding box center [360, 493] width 79 height 29
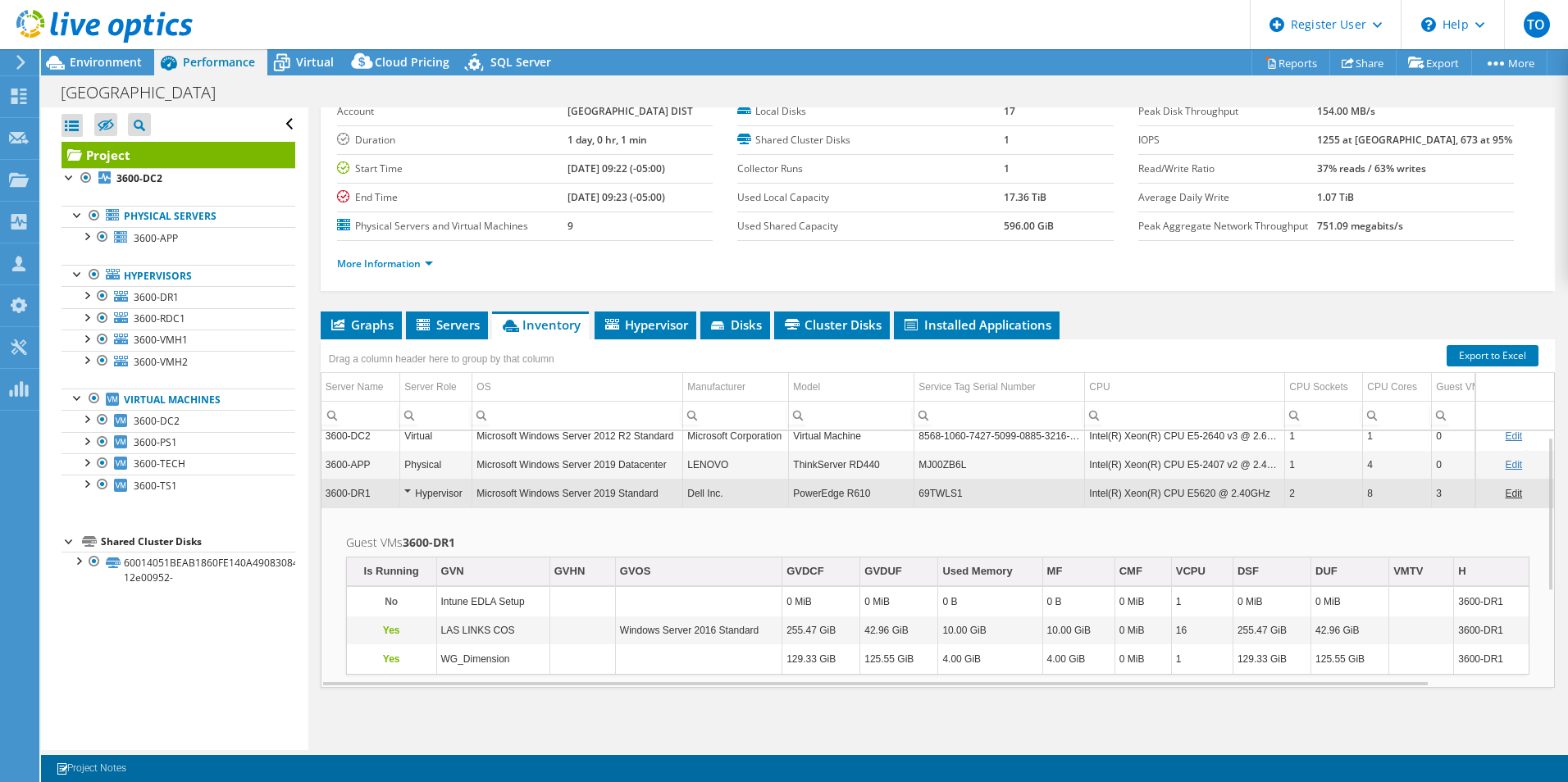
click at [382, 489] on td "3600-DR1" at bounding box center [360, 493] width 79 height 29
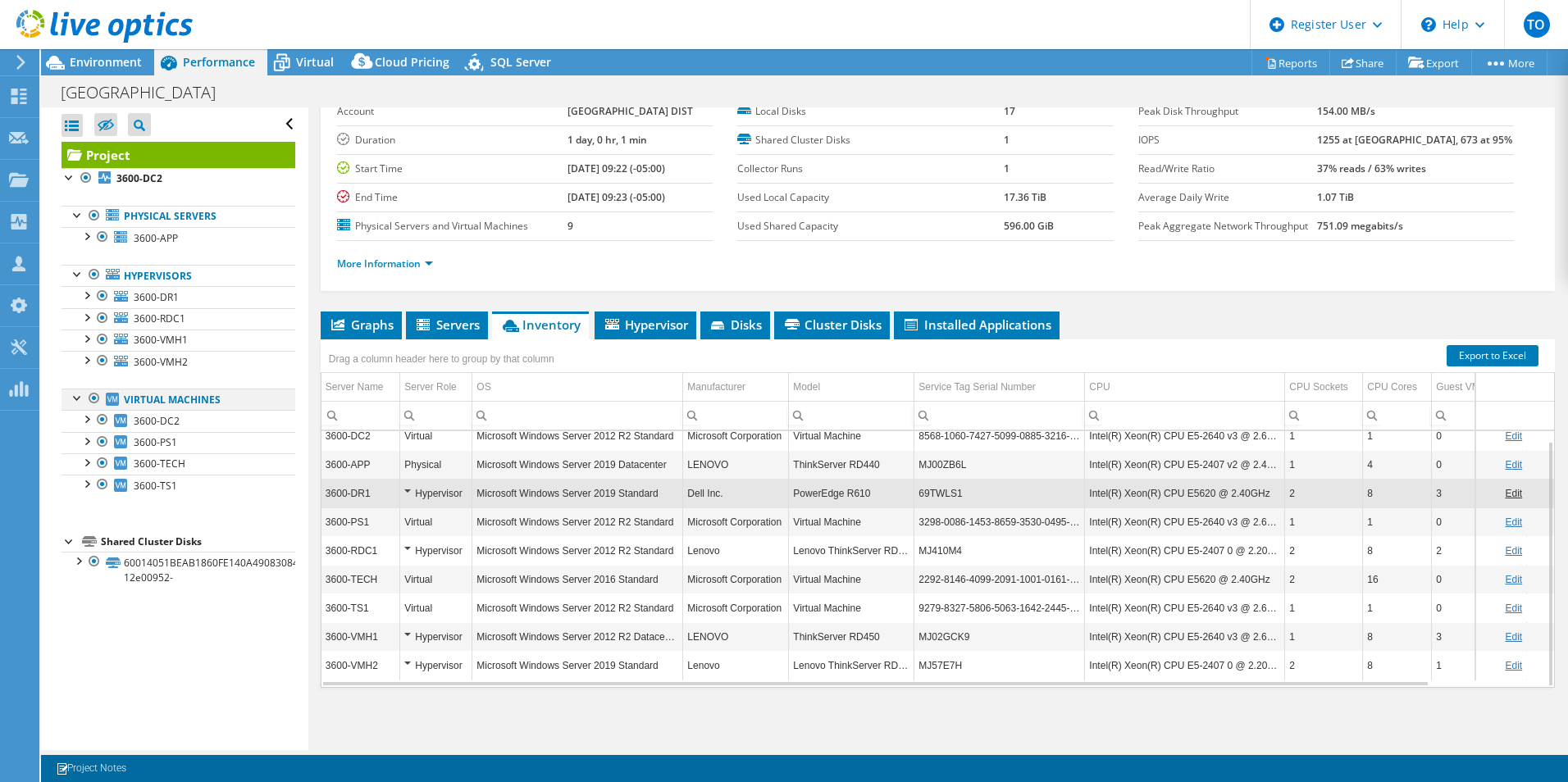
click at [77, 395] on div at bounding box center [78, 397] width 16 height 16
click at [130, 68] on span "Environment" at bounding box center [106, 62] width 72 height 16
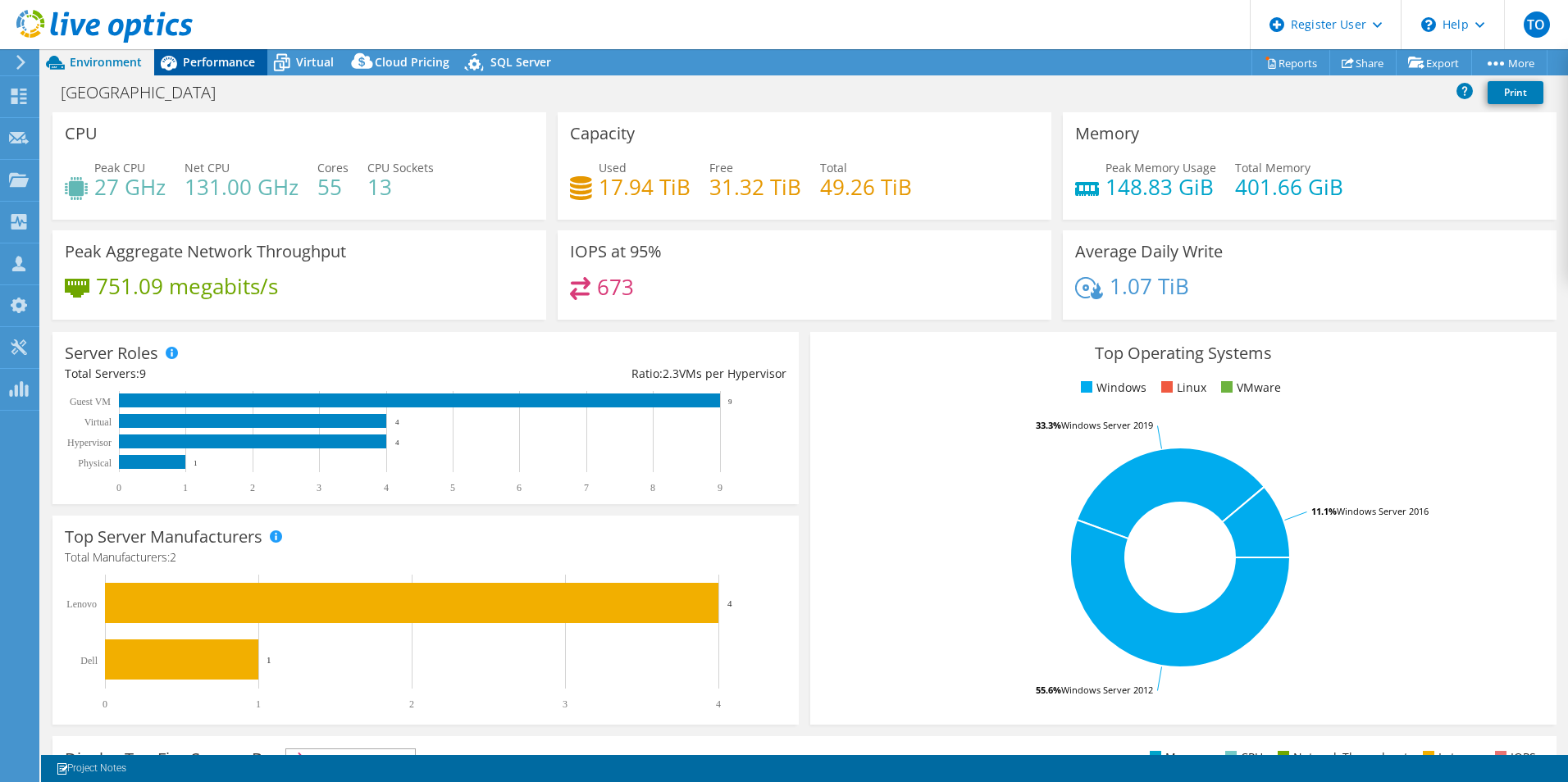
click at [180, 71] on icon at bounding box center [169, 63] width 29 height 29
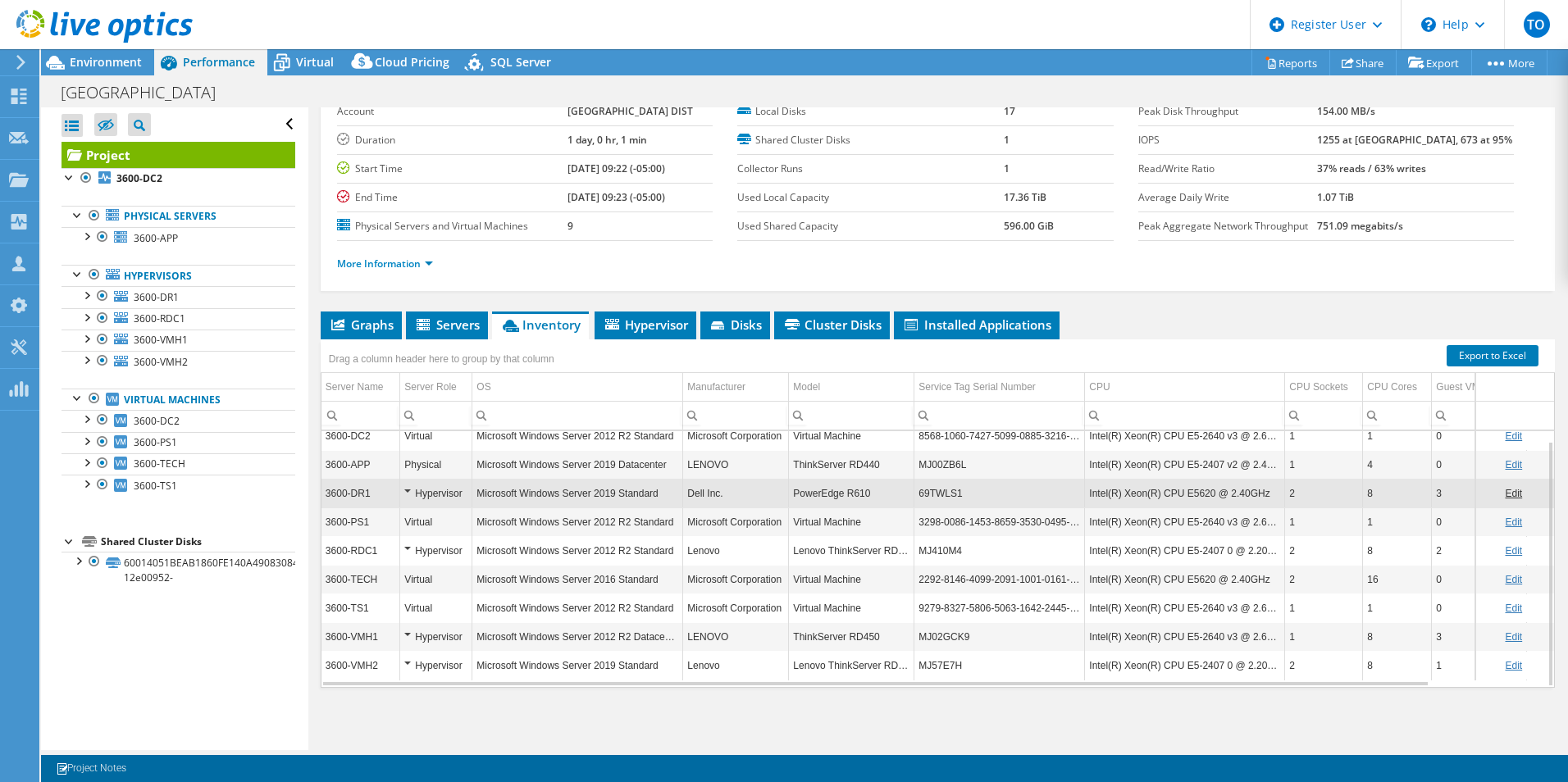
click at [107, 49] on div at bounding box center [96, 27] width 193 height 55
click at [94, 72] on div "Environment" at bounding box center [97, 62] width 114 height 26
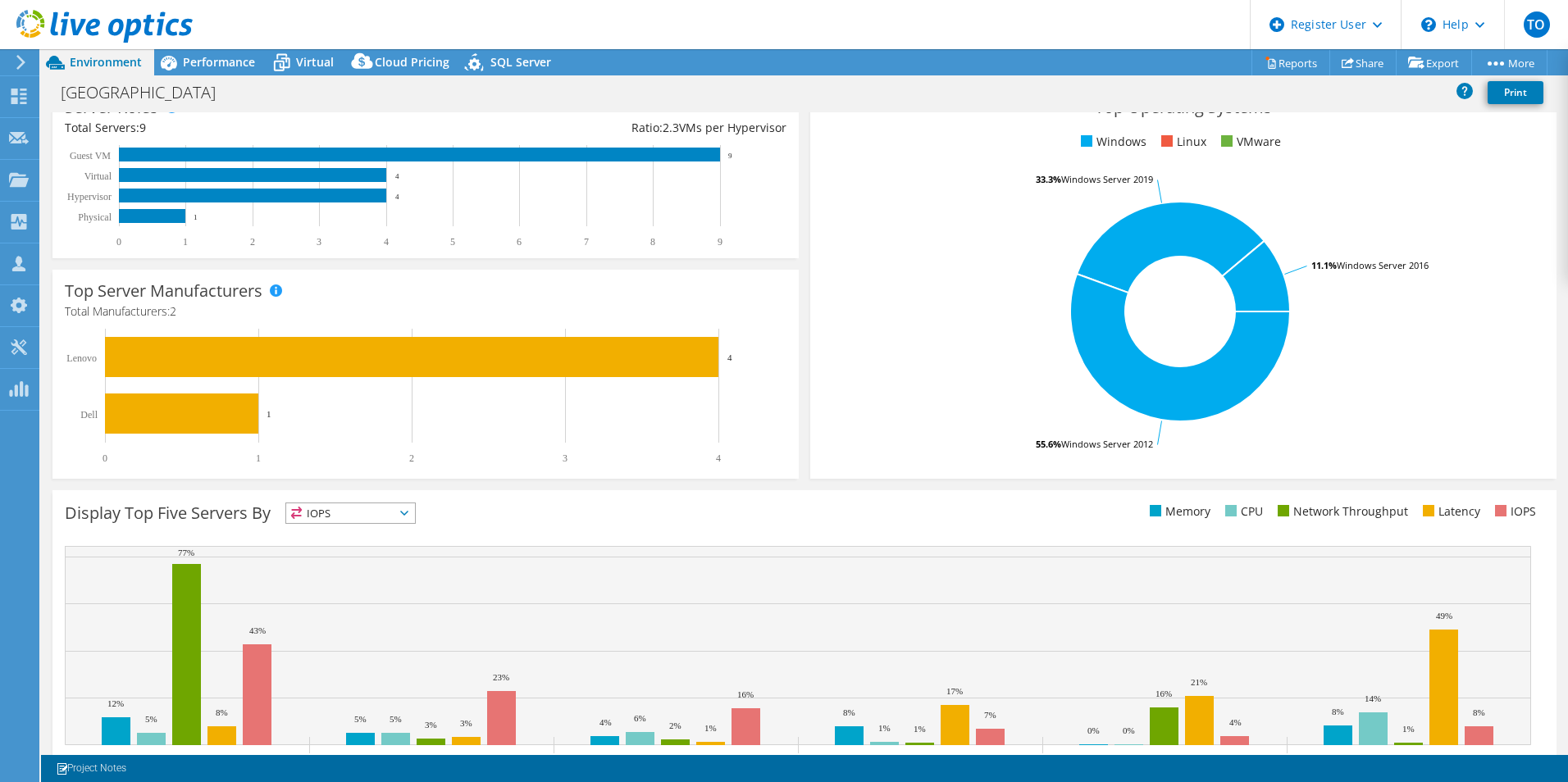
scroll to position [0, 0]
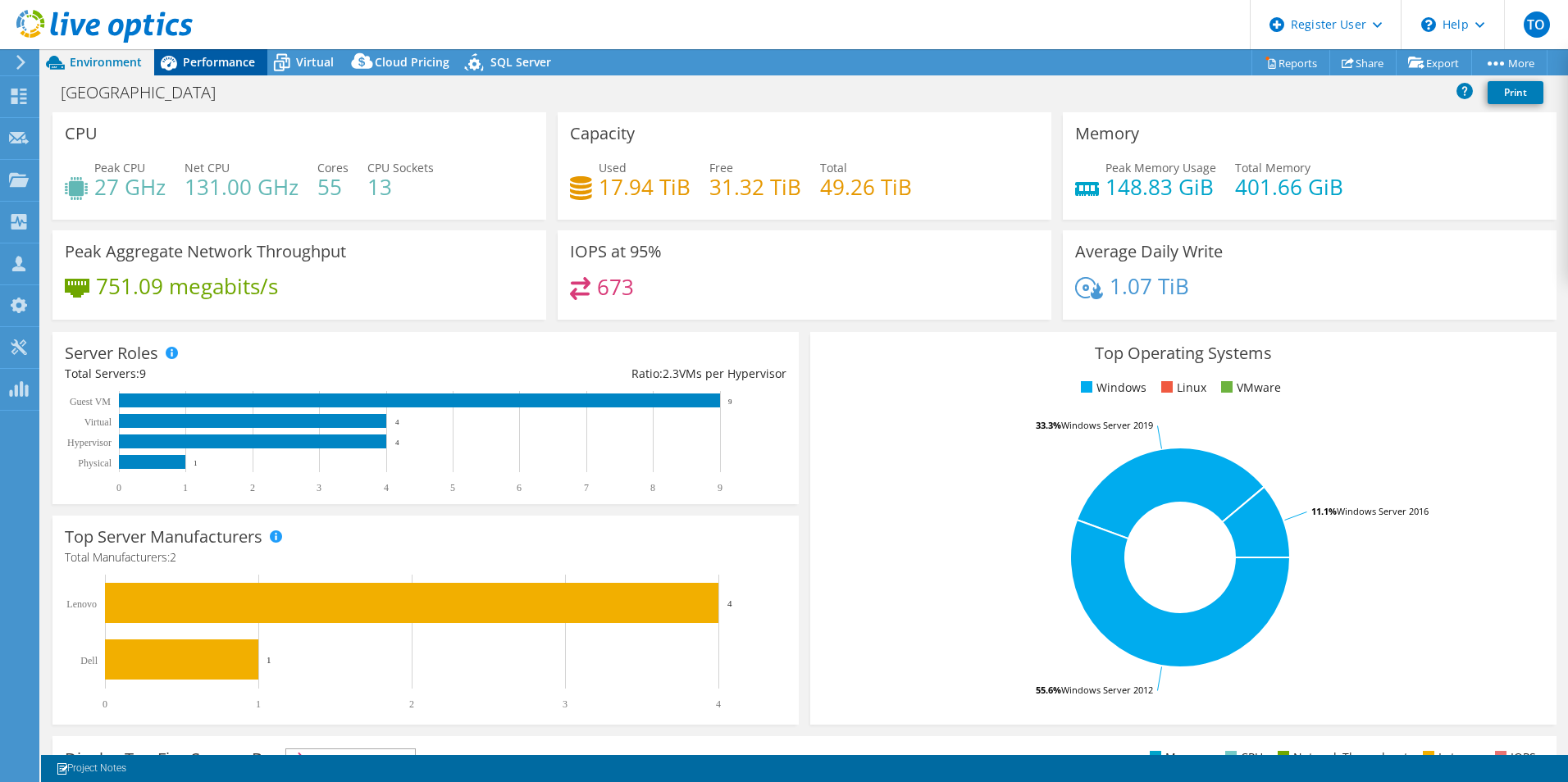
click at [171, 57] on icon at bounding box center [169, 62] width 16 height 15
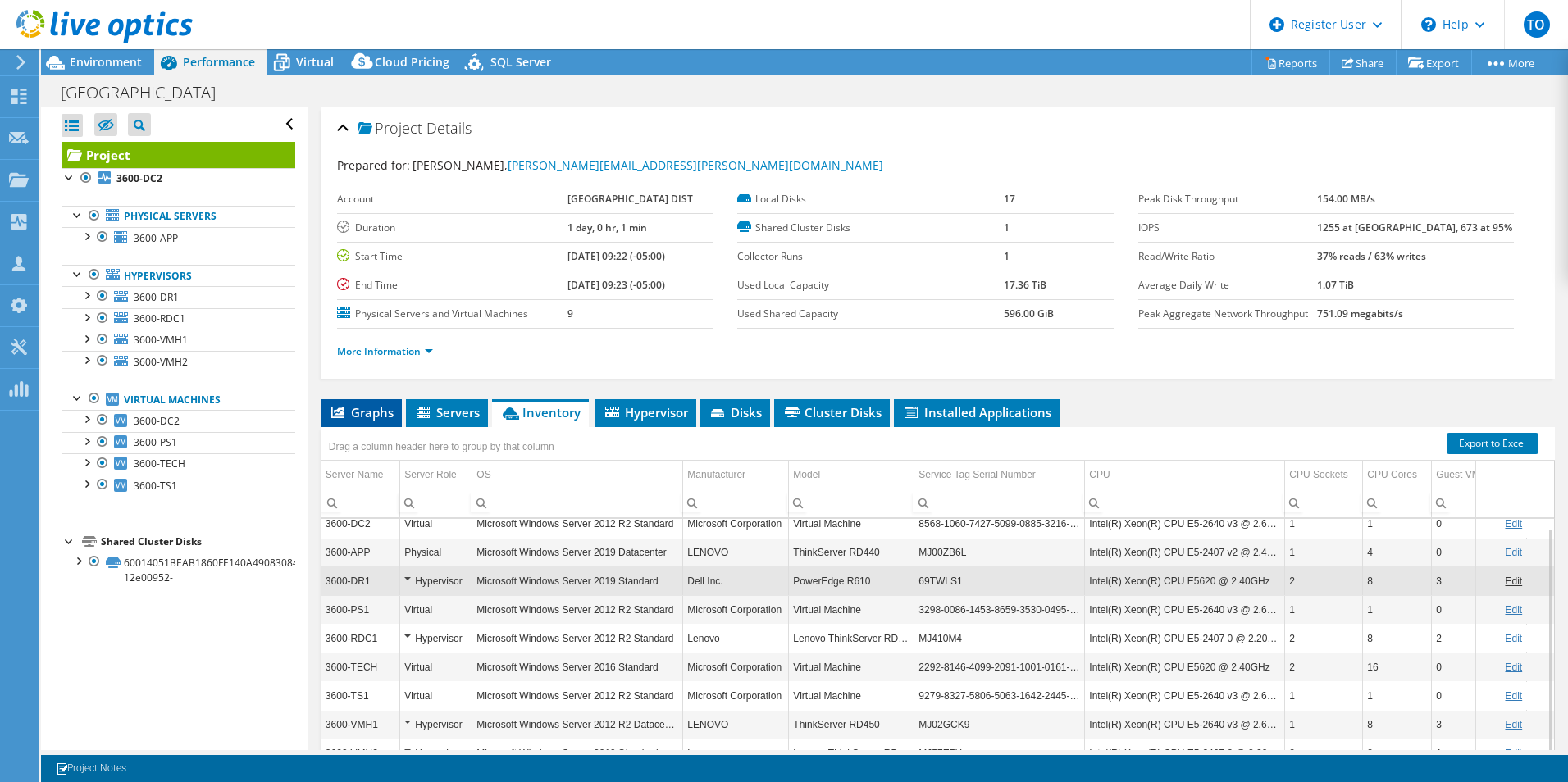
click at [368, 414] on span "Graphs" at bounding box center [361, 412] width 65 height 16
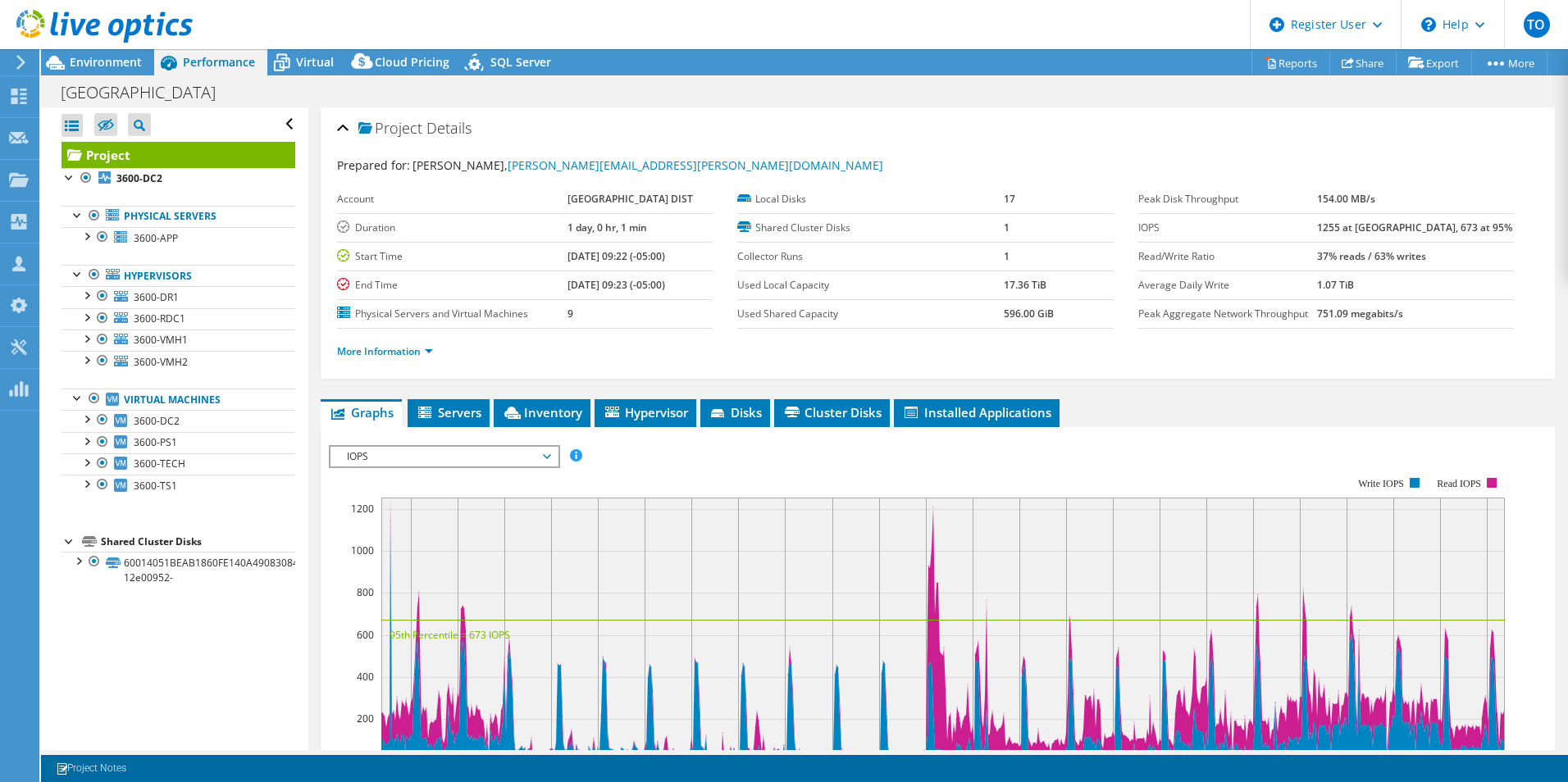
click at [539, 463] on span "IOPS" at bounding box center [443, 457] width 211 height 19
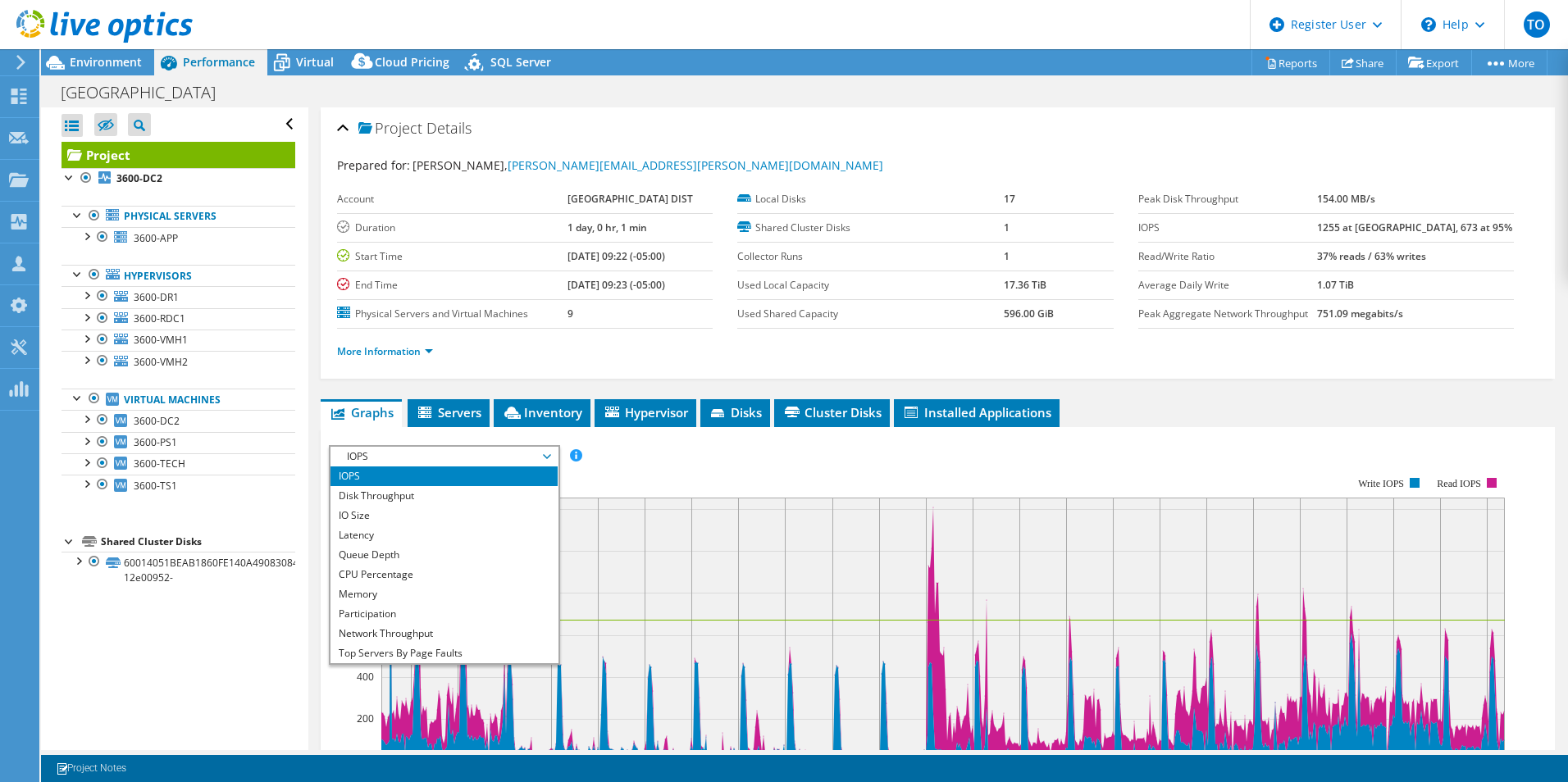
click at [514, 472] on li "IOPS" at bounding box center [444, 476] width 227 height 19
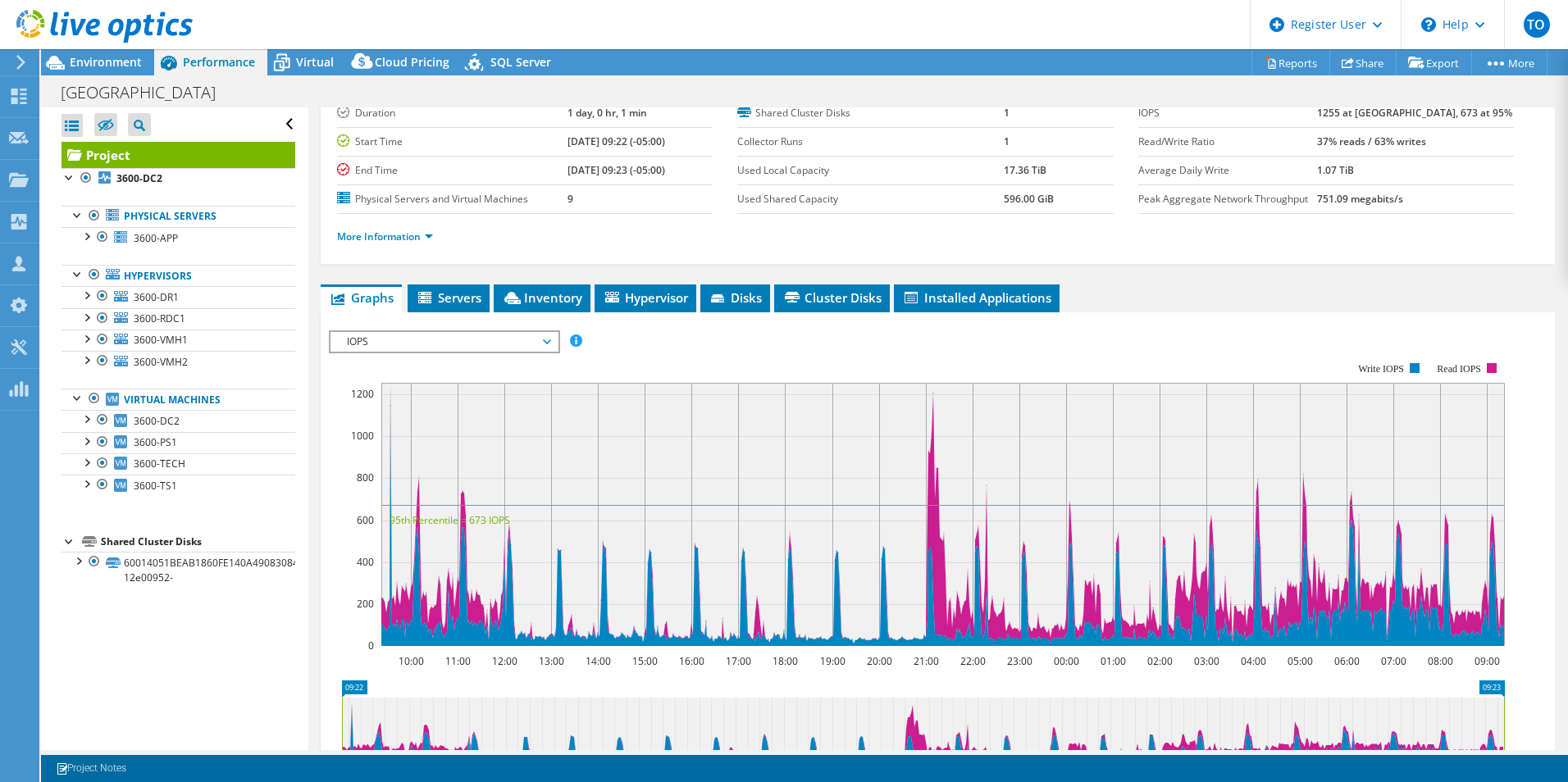
scroll to position [164, 0]
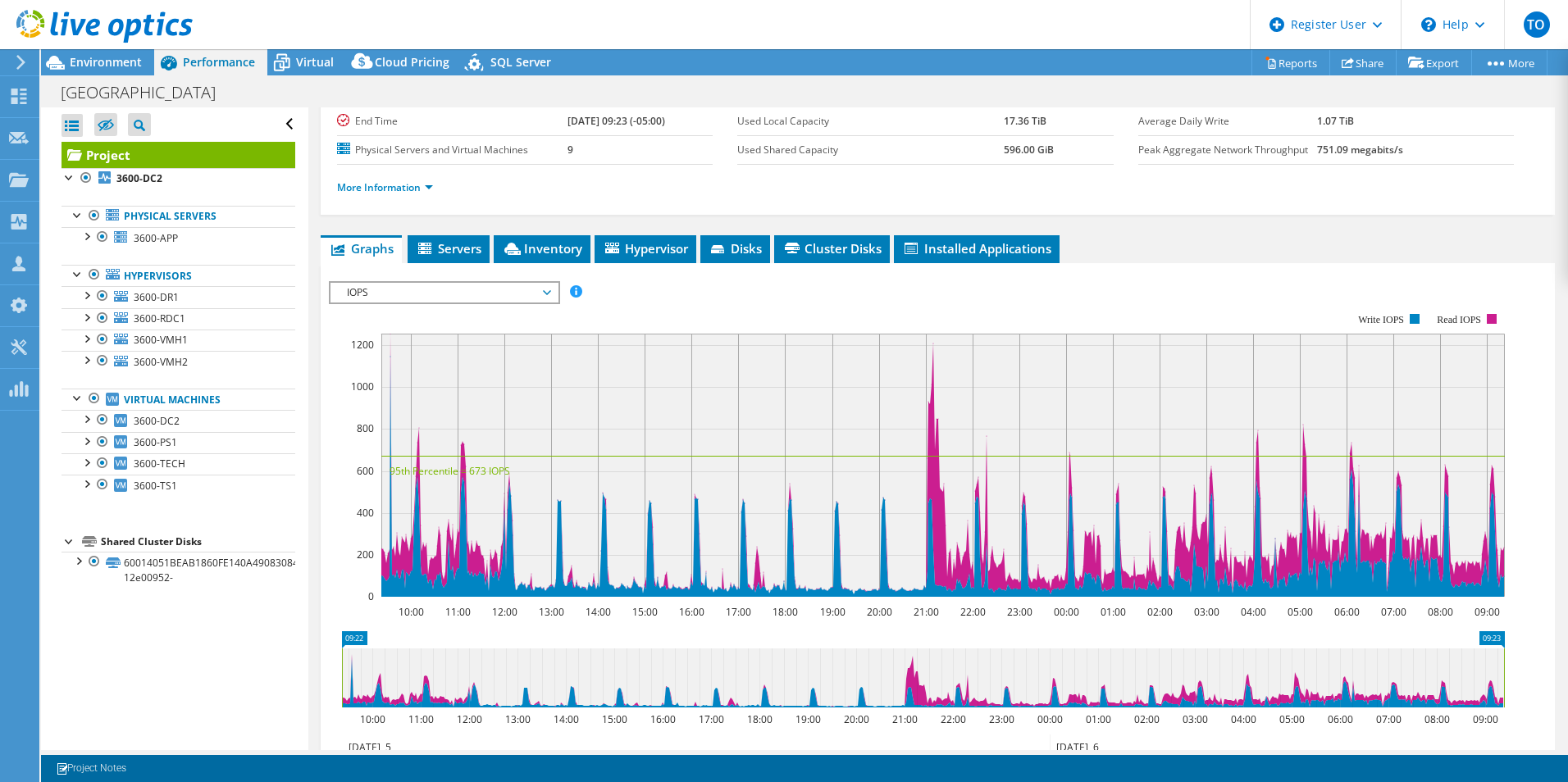
click at [427, 283] on span "IOPS" at bounding box center [443, 293] width 211 height 19
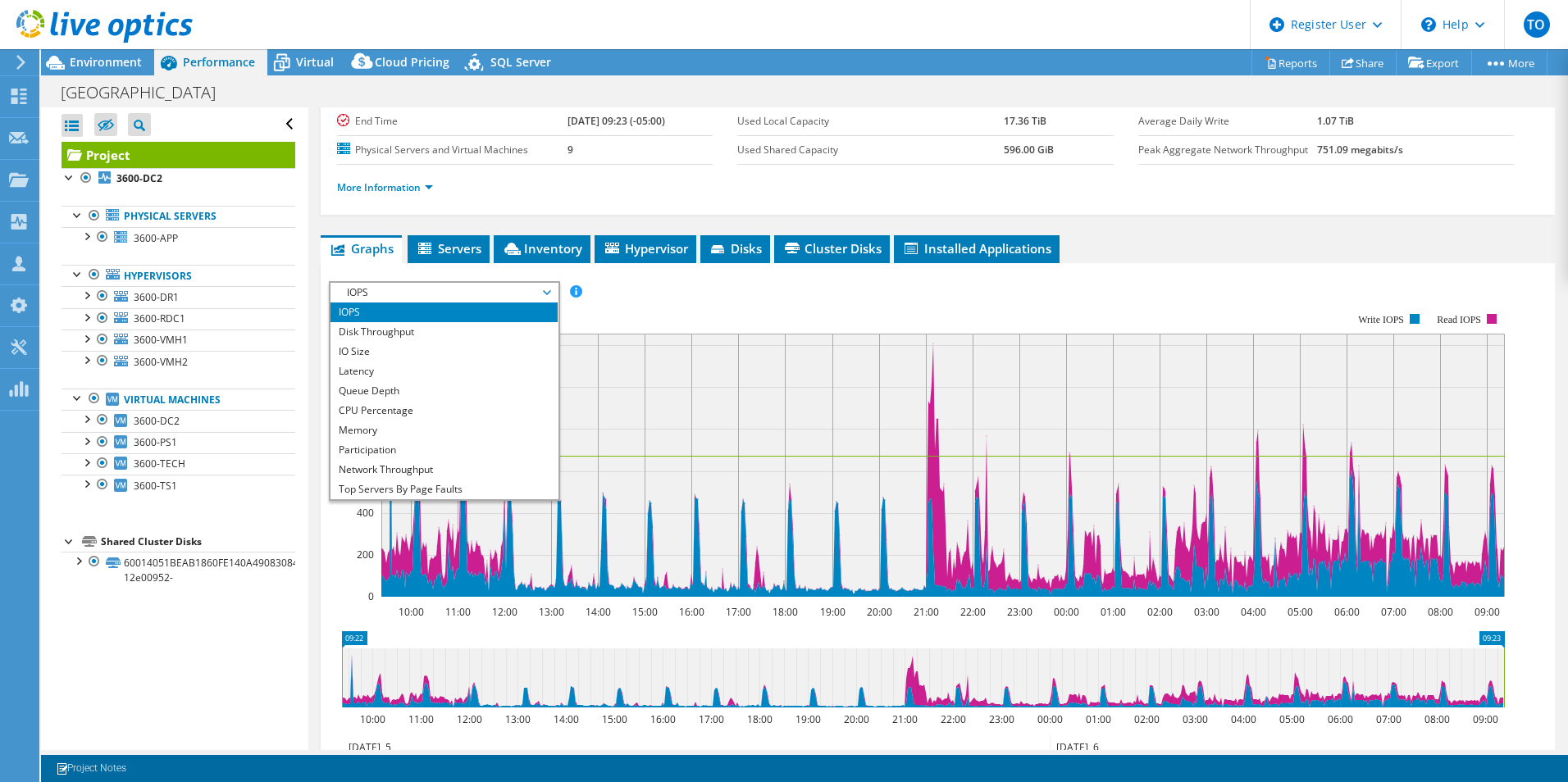
click at [434, 310] on li "IOPS" at bounding box center [444, 312] width 227 height 19
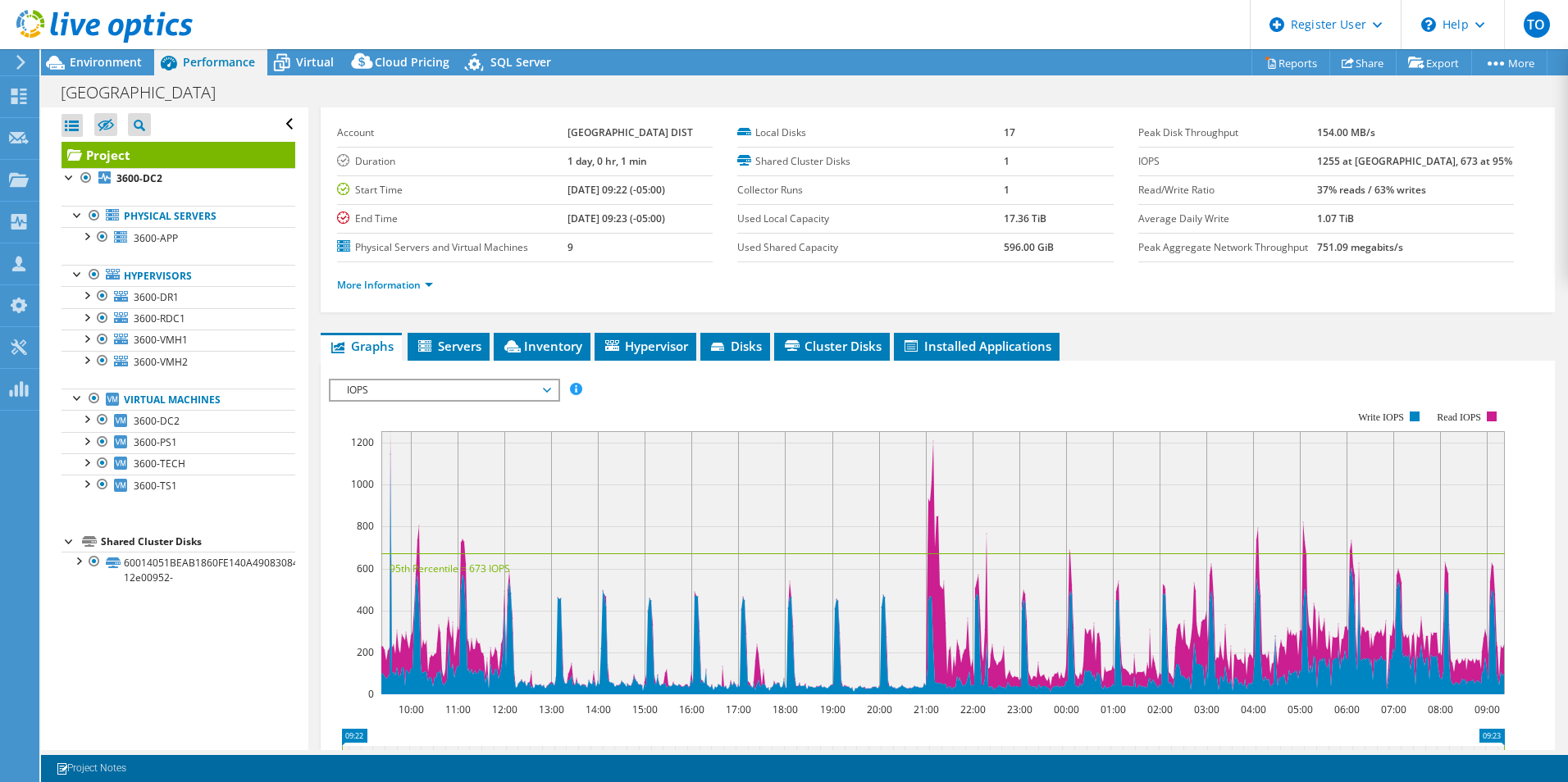
scroll to position [0, 0]
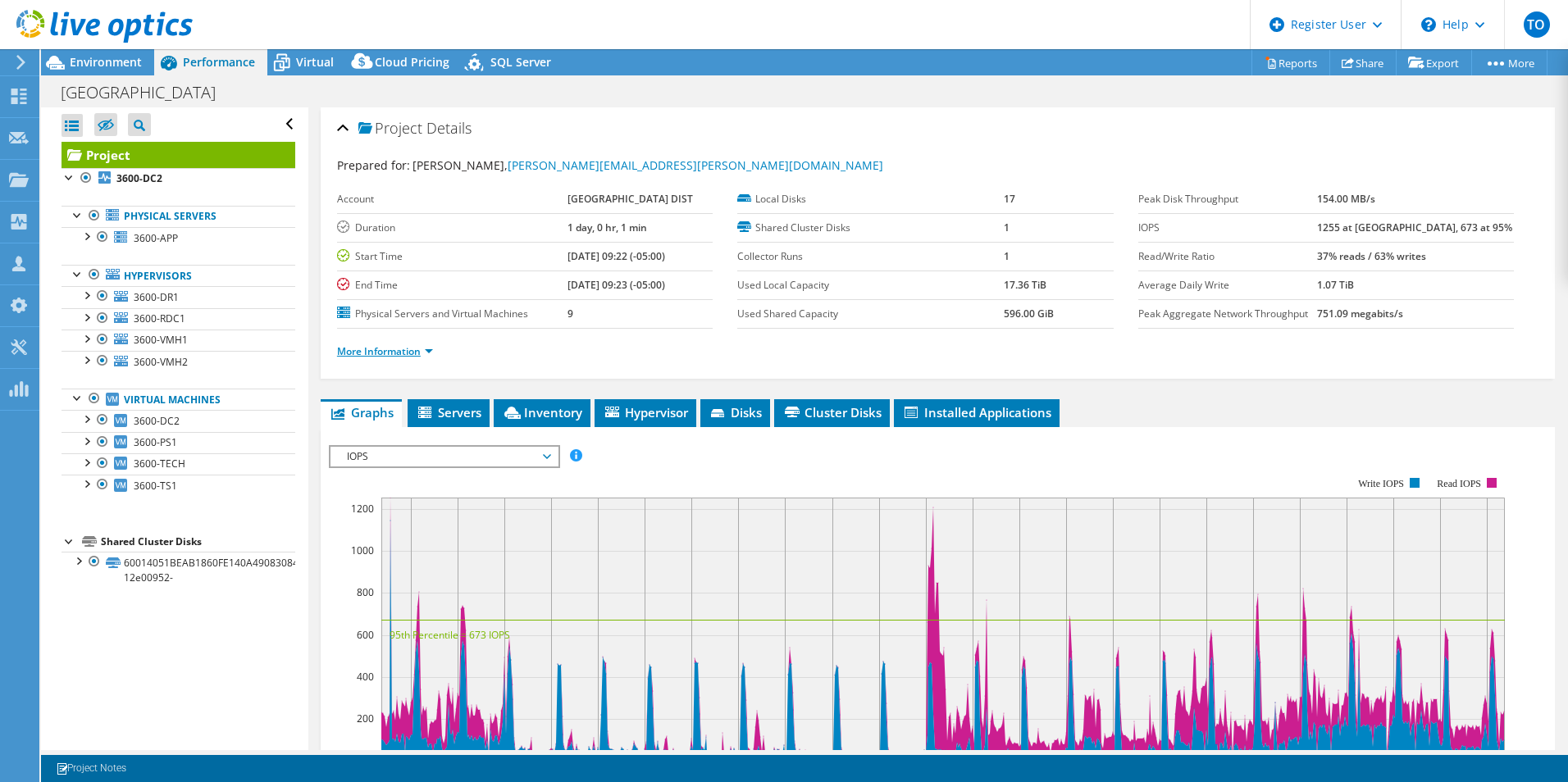
click at [382, 353] on link "More Information" at bounding box center [384, 351] width 96 height 14
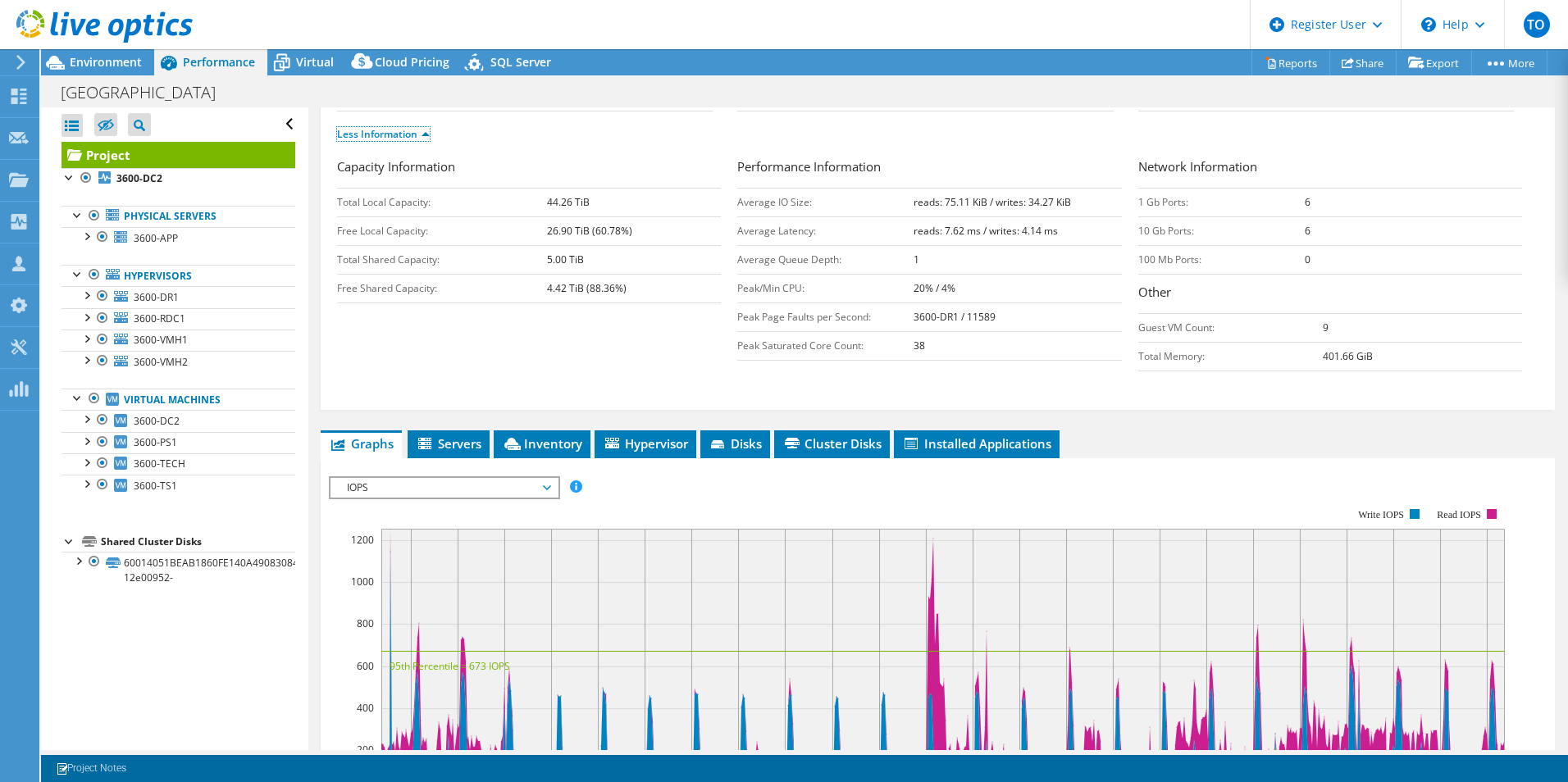
scroll to position [245, 0]
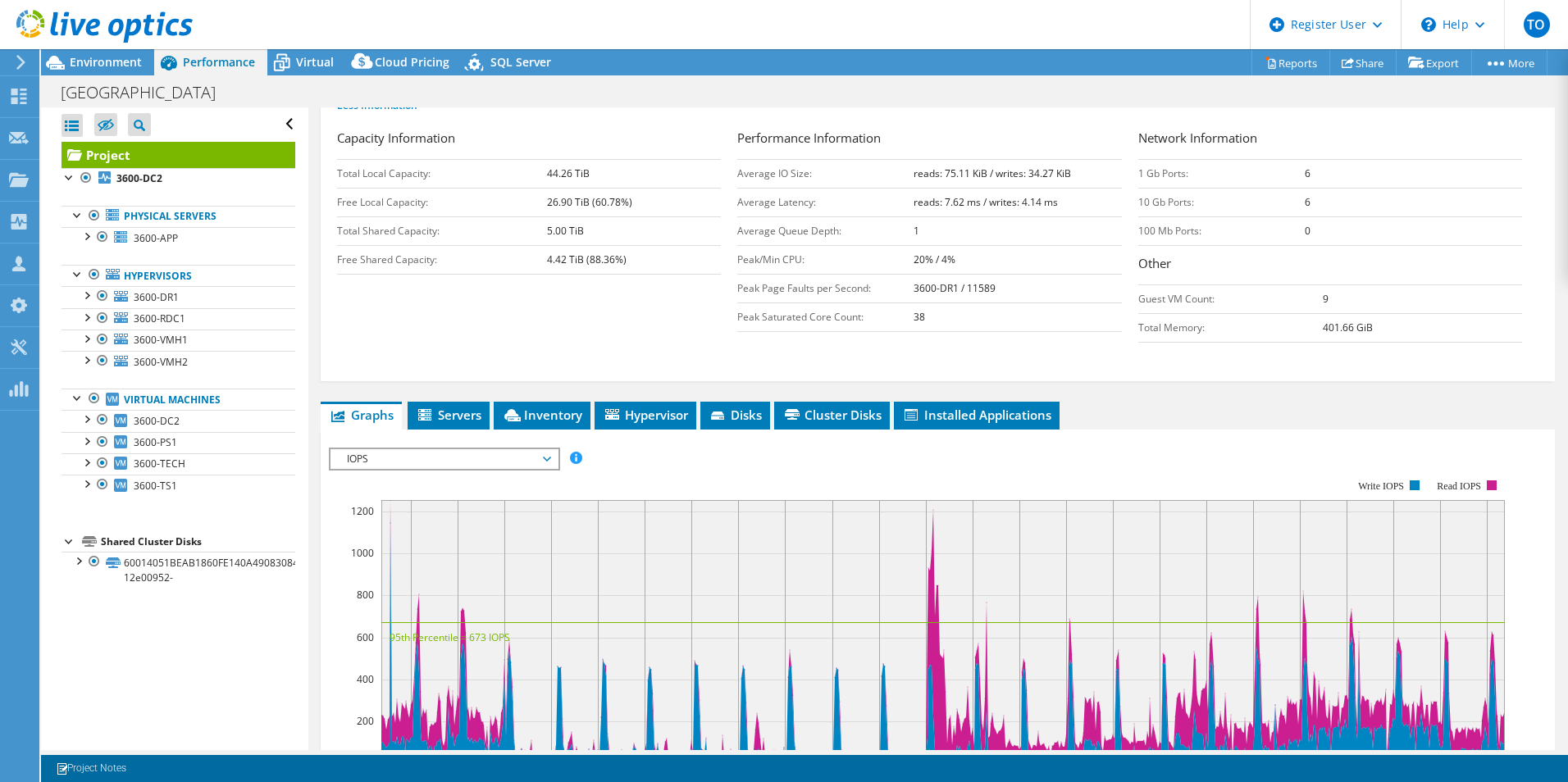
click at [361, 457] on span "IOPS" at bounding box center [443, 459] width 211 height 19
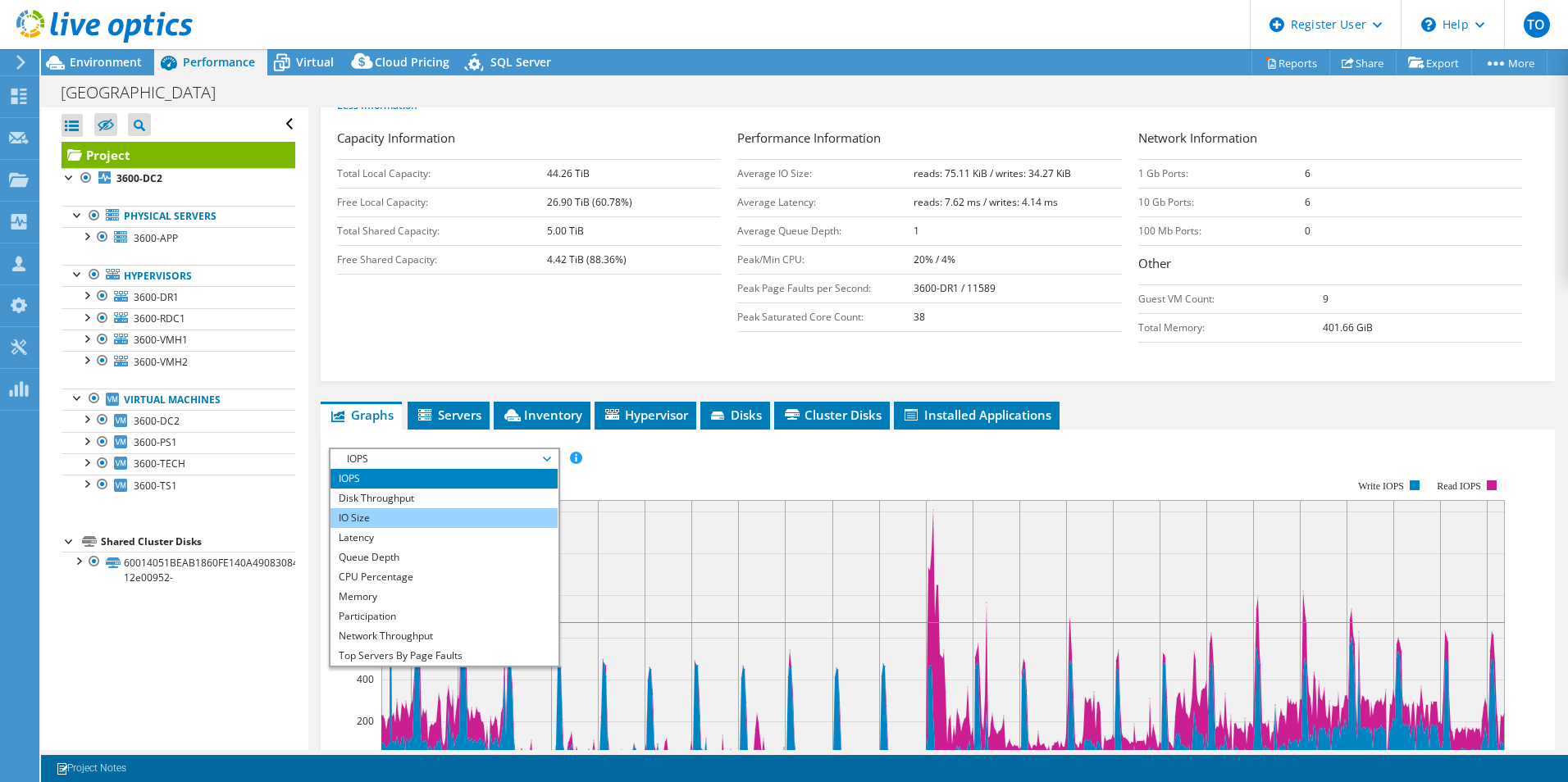
click at [404, 515] on li "IO Size" at bounding box center [444, 518] width 227 height 19
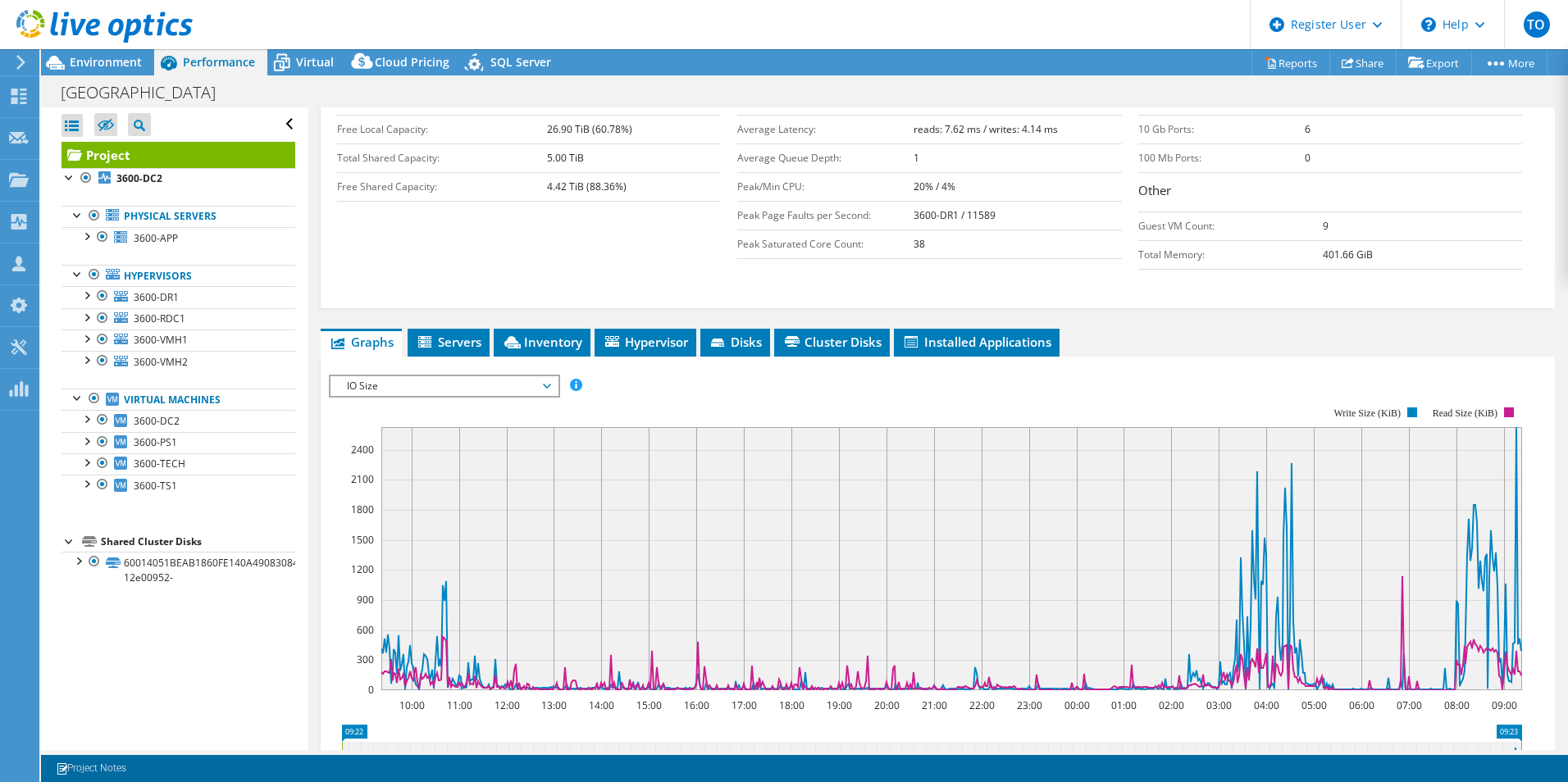
scroll to position [409, 0]
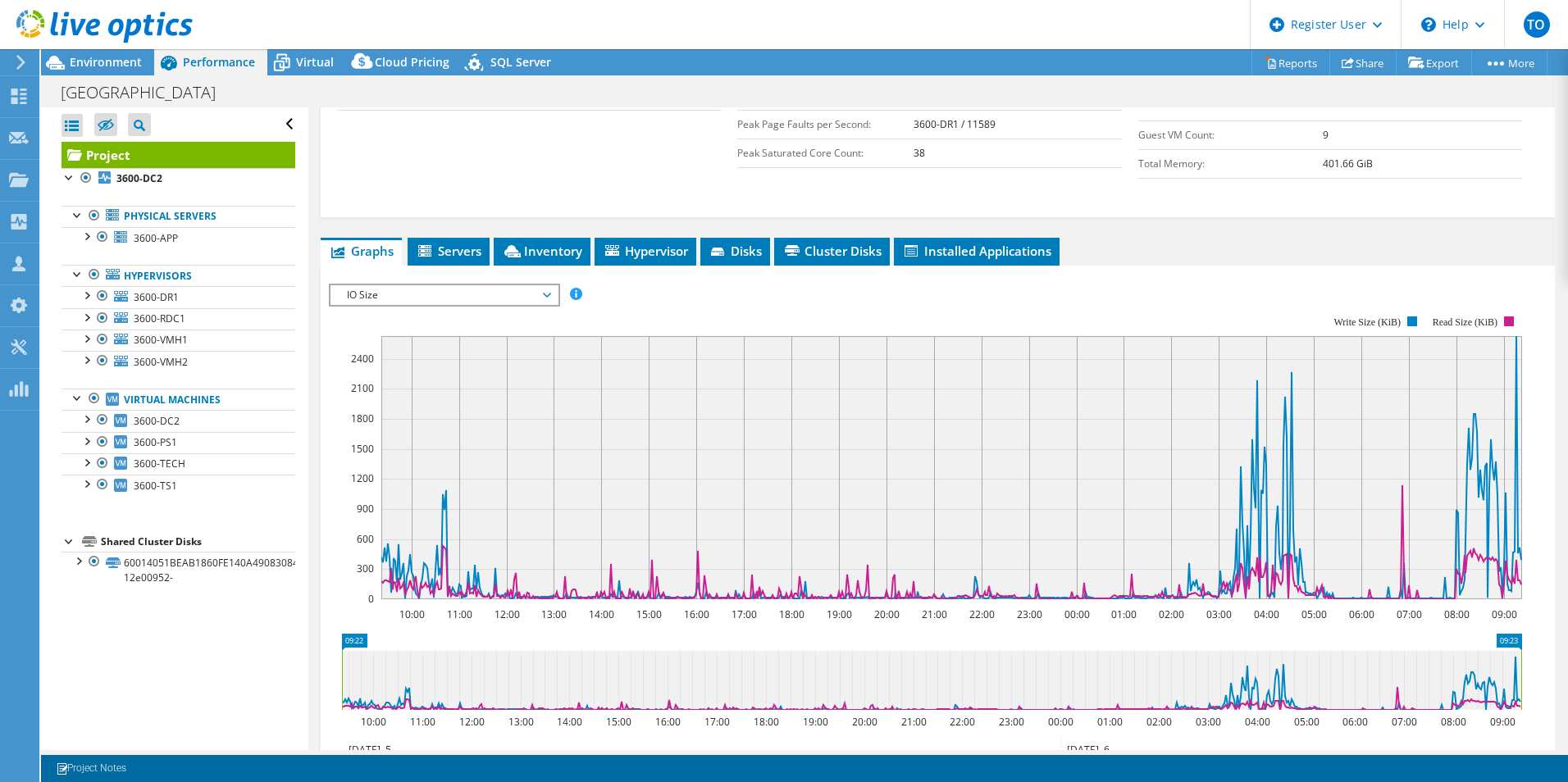
click at [505, 305] on div "IO Size IOPS Disk Throughput IO Size Latency Queue Depth CPU Percentage Memory …" at bounding box center [444, 295] width 231 height 23
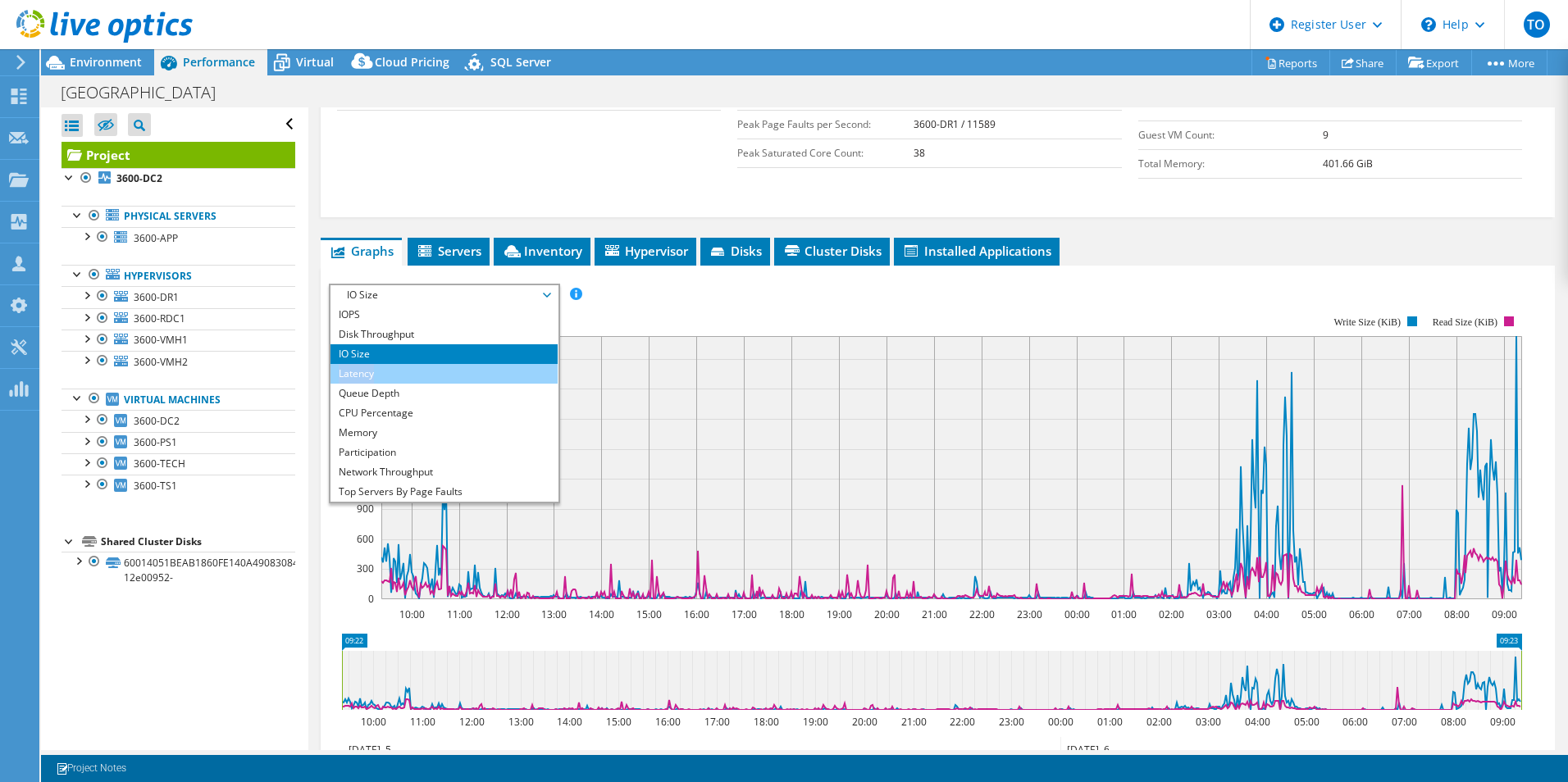
click at [505, 366] on ul "IOPS Disk Throughput IO Size Latency Queue Depth CPU Percentage Memory Page Fau…" at bounding box center [444, 403] width 227 height 197
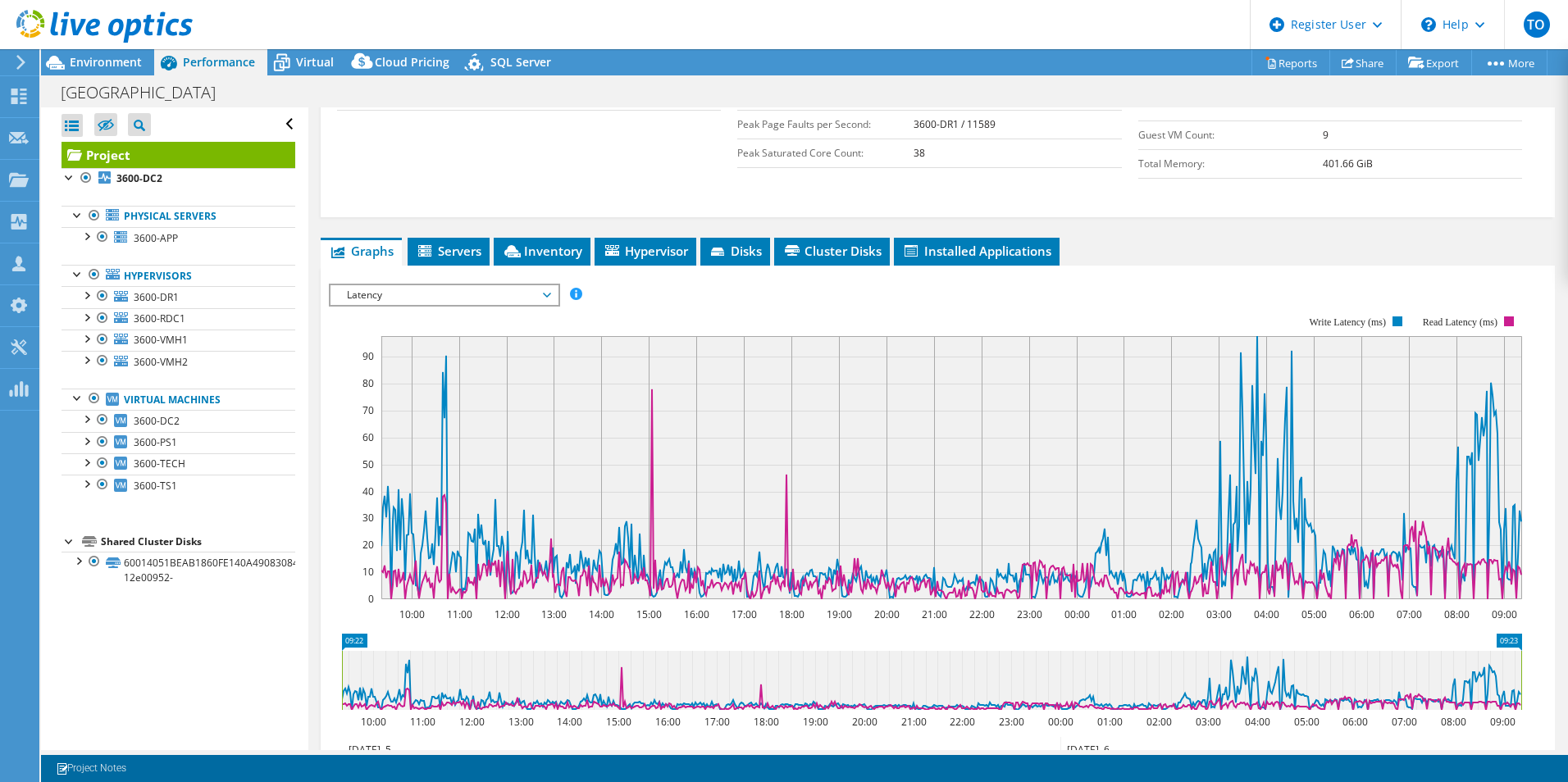
click at [348, 368] on rect at bounding box center [925, 458] width 1192 height 328
click at [92, 61] on span "Environment" at bounding box center [106, 62] width 72 height 16
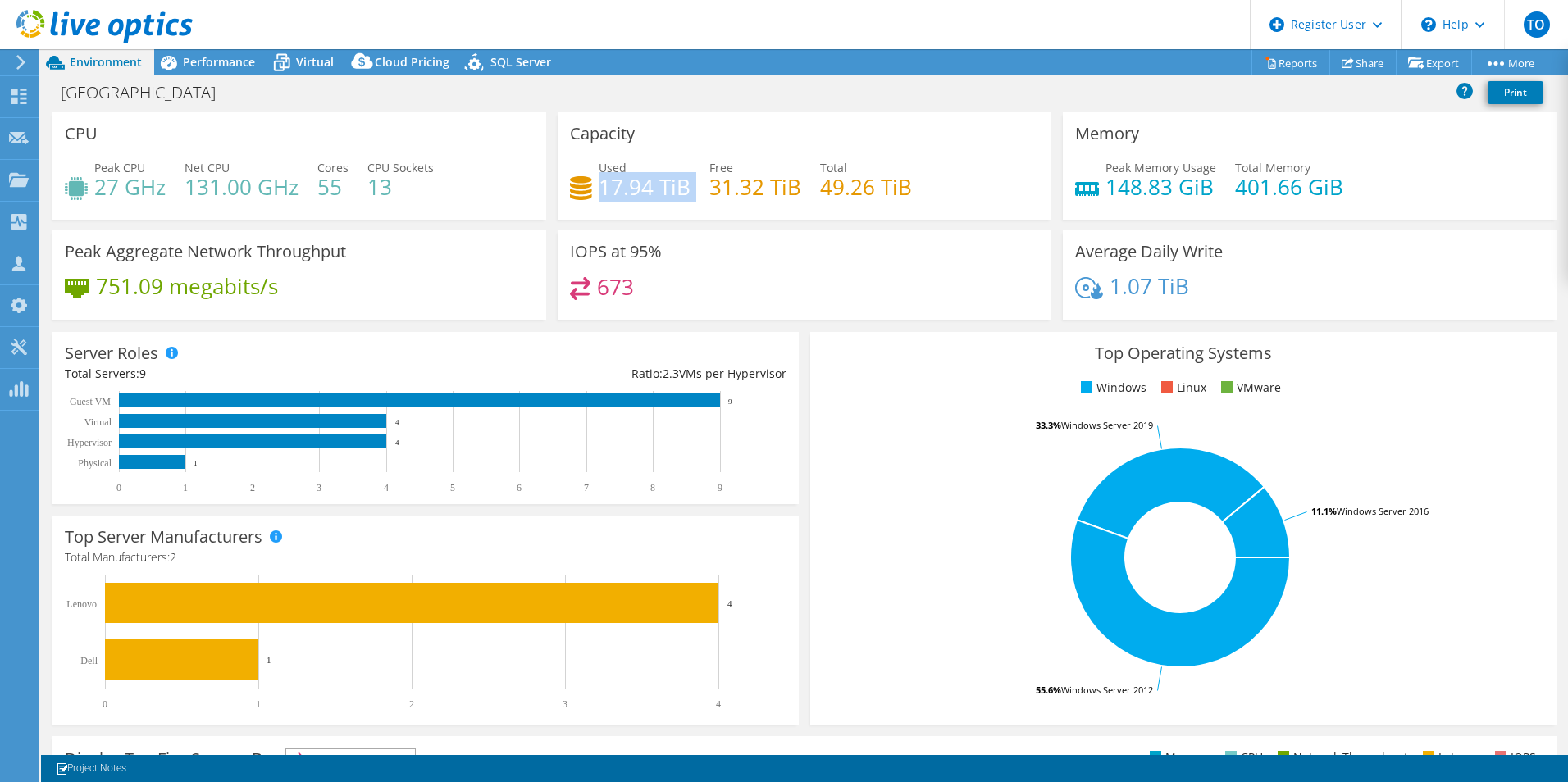
drag, startPoint x: 598, startPoint y: 193, endPoint x: 694, endPoint y: 207, distance: 97.0
click at [694, 207] on div "Used 17.94 TiB Free 31.32 TiB Total 49.26 TiB" at bounding box center [803, 185] width 469 height 53
drag, startPoint x: 694, startPoint y: 207, endPoint x: 659, endPoint y: 212, distance: 35.4
click at [659, 212] on div "Capacity Used 17.94 TiB Free 31.32 TiB Total 49.26 TiB" at bounding box center [804, 166] width 494 height 108
drag, startPoint x: 182, startPoint y: 183, endPoint x: 293, endPoint y: 187, distance: 111.1
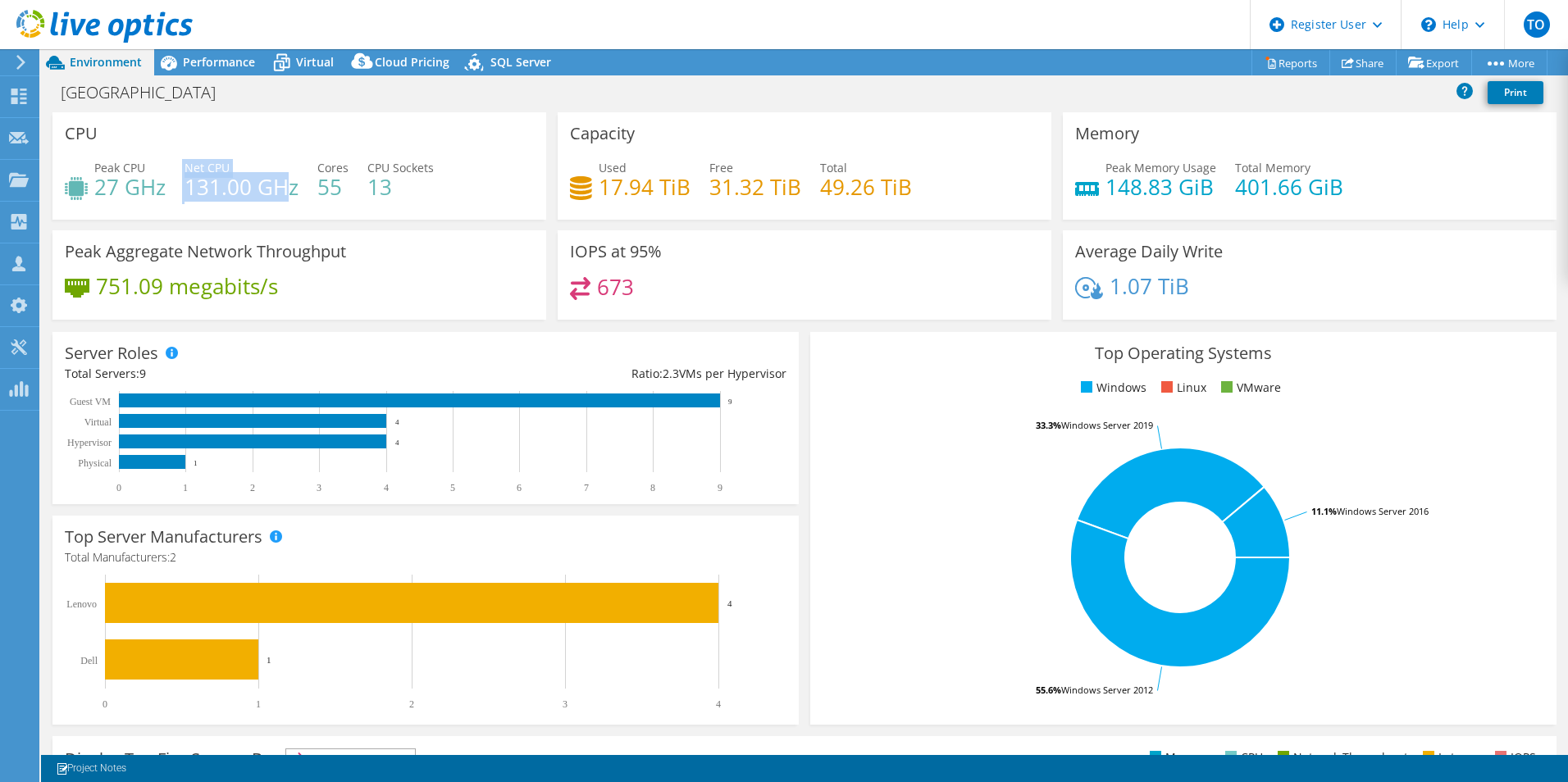
click at [293, 187] on div "Peak CPU 27 GHz Net CPU 131.00 GHz Cores 55 CPU Sockets 13" at bounding box center [299, 185] width 469 height 53
drag, startPoint x: 293, startPoint y: 187, endPoint x: 304, endPoint y: 195, distance: 13.6
click at [295, 192] on h4 "131.00 GHz" at bounding box center [241, 186] width 114 height 18
click at [338, 61] on div "Virtual" at bounding box center [306, 62] width 79 height 26
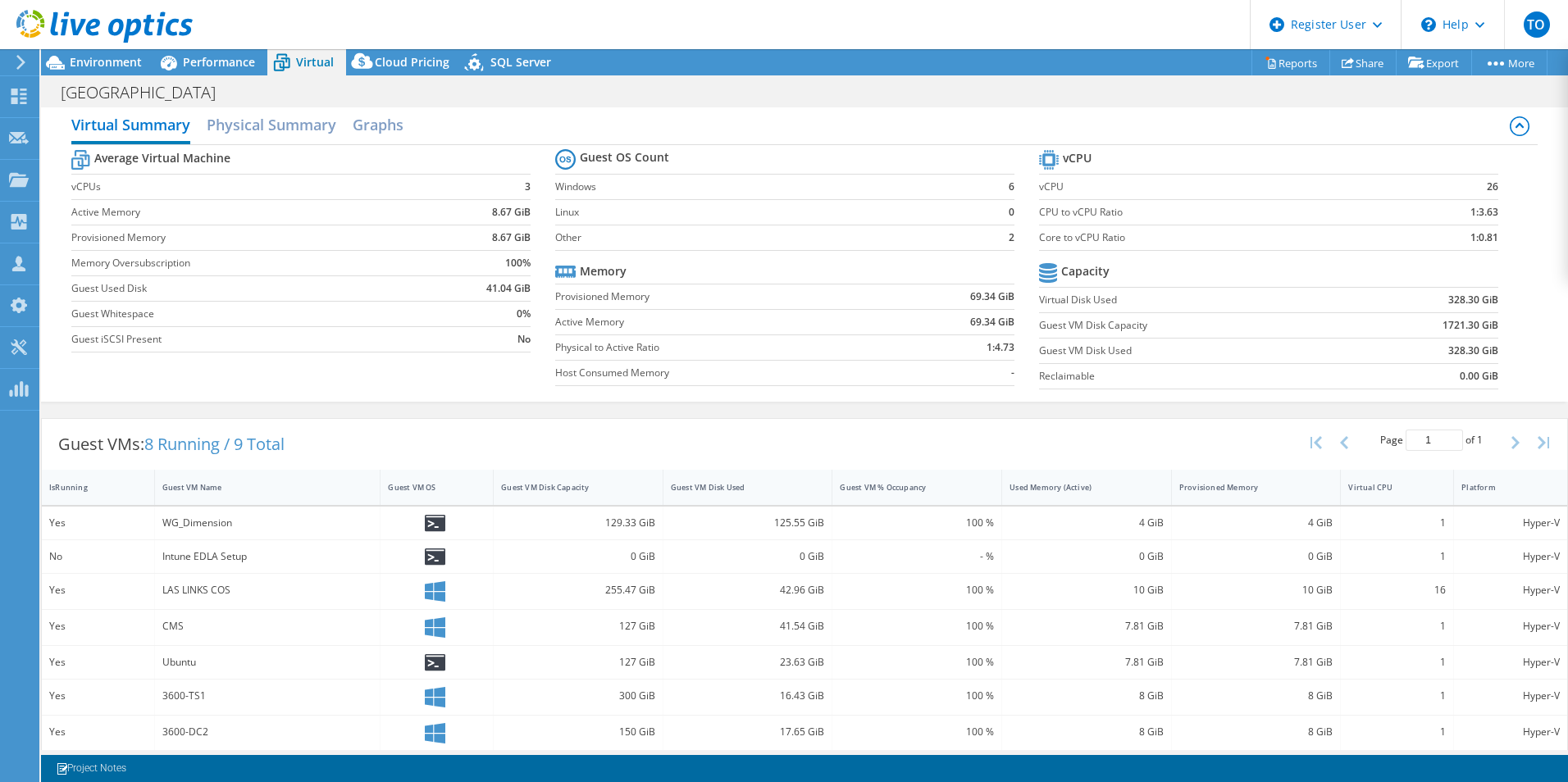
scroll to position [93, 0]
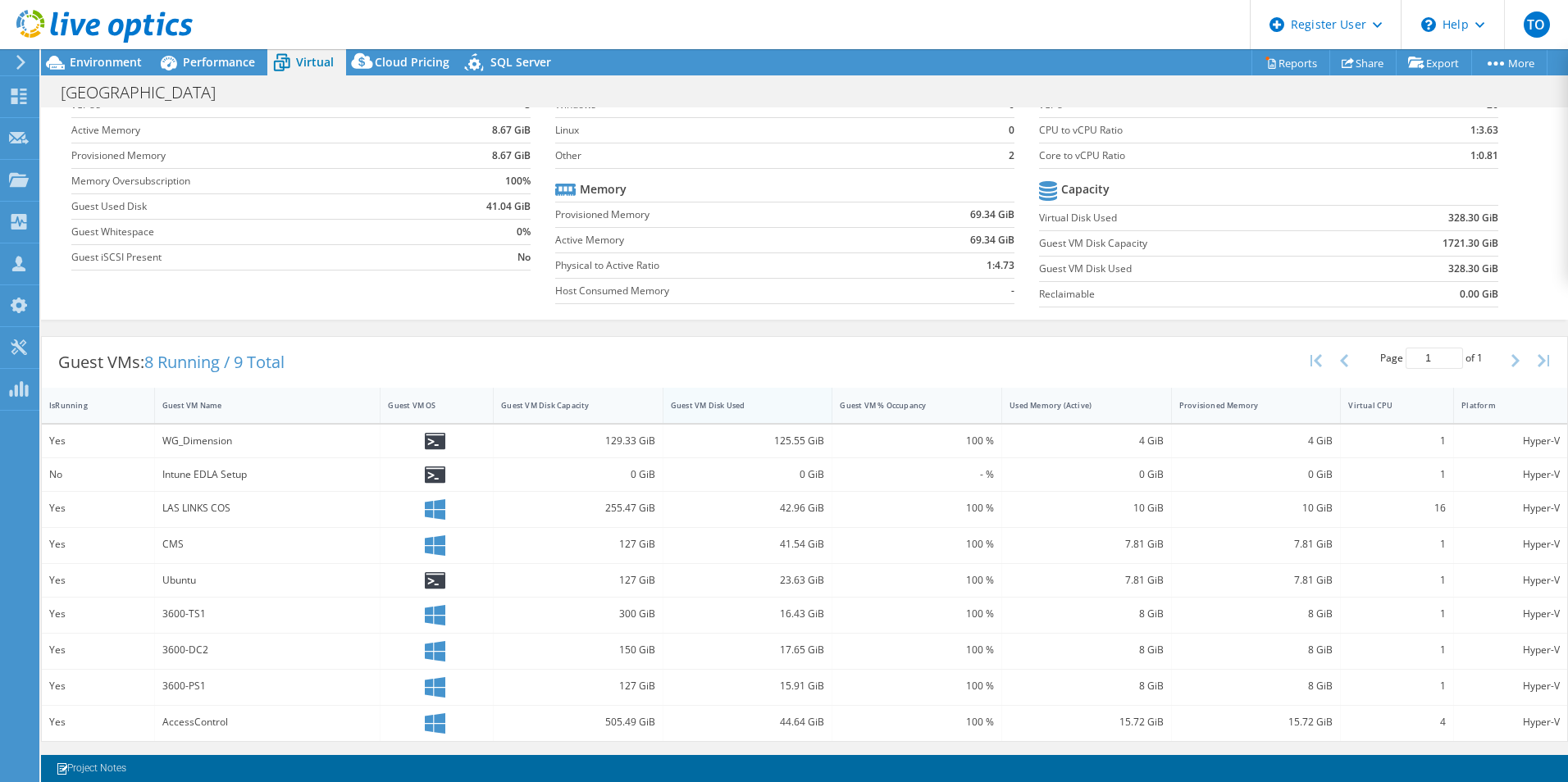
click at [817, 404] on div at bounding box center [832, 406] width 29 height 35
click at [711, 403] on div "Guest VM Disk Used" at bounding box center [737, 405] width 135 height 11
click at [196, 432] on div "WG_Dimension" at bounding box center [267, 440] width 211 height 18
click at [441, 346] on div "Guest VMs: 8 Running / 9 Total Page 1 of 1 5 rows 10 rows 20 rows 25 rows 50 ro…" at bounding box center [804, 362] width 1525 height 50
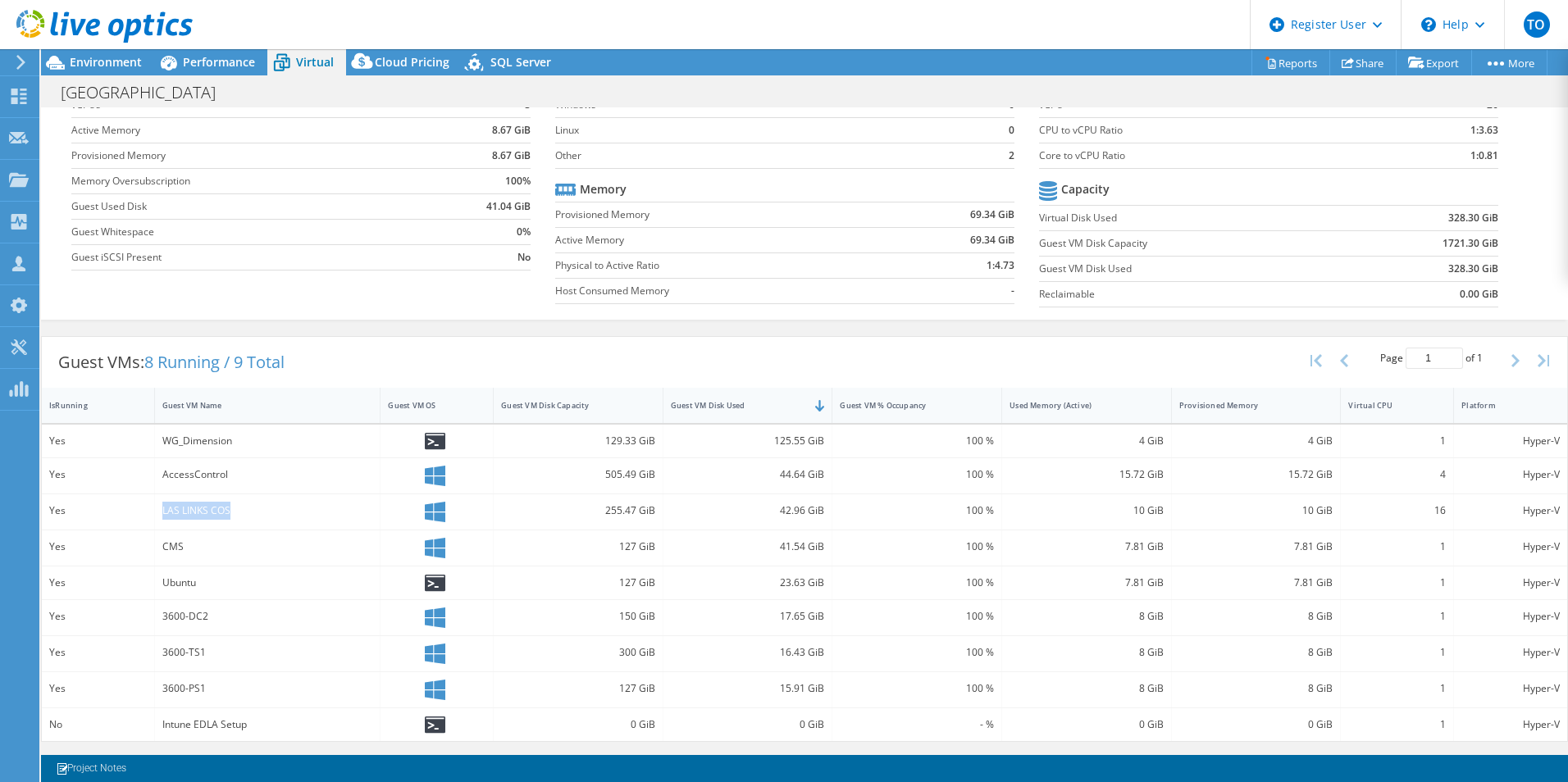
drag, startPoint x: 161, startPoint y: 517, endPoint x: 231, endPoint y: 511, distance: 70.3
click at [231, 511] on div "LAS LINKS COS" at bounding box center [267, 510] width 211 height 18
copy div "LAS LINKS COS"
click at [408, 366] on div "Guest VMs: 8 Running / 9 Total Page 1 of 1 5 rows 10 rows 20 rows 25 rows 50 ro…" at bounding box center [804, 362] width 1525 height 50
click at [189, 484] on div "AccessControl" at bounding box center [268, 475] width 226 height 35
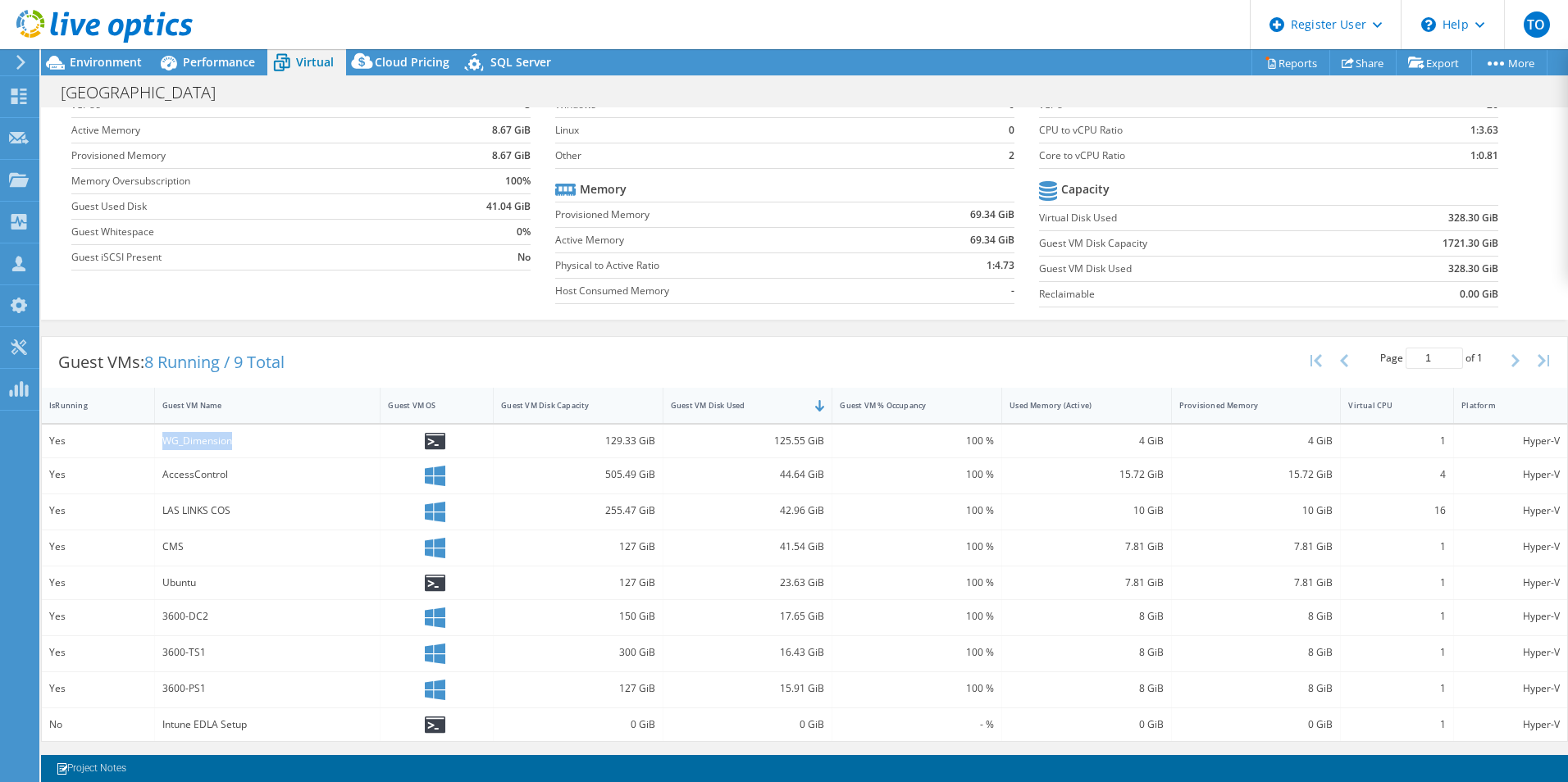
drag, startPoint x: 158, startPoint y: 440, endPoint x: 245, endPoint y: 441, distance: 87.0
click at [245, 441] on div "WG_Dimension" at bounding box center [268, 441] width 226 height 33
drag, startPoint x: 245, startPoint y: 441, endPoint x: 245, endPoint y: 340, distance: 101.0
click at [245, 340] on div "Guest VMs: 8 Running / 9 Total" at bounding box center [171, 362] width 259 height 50
drag, startPoint x: 230, startPoint y: 614, endPoint x: 174, endPoint y: 616, distance: 56.0
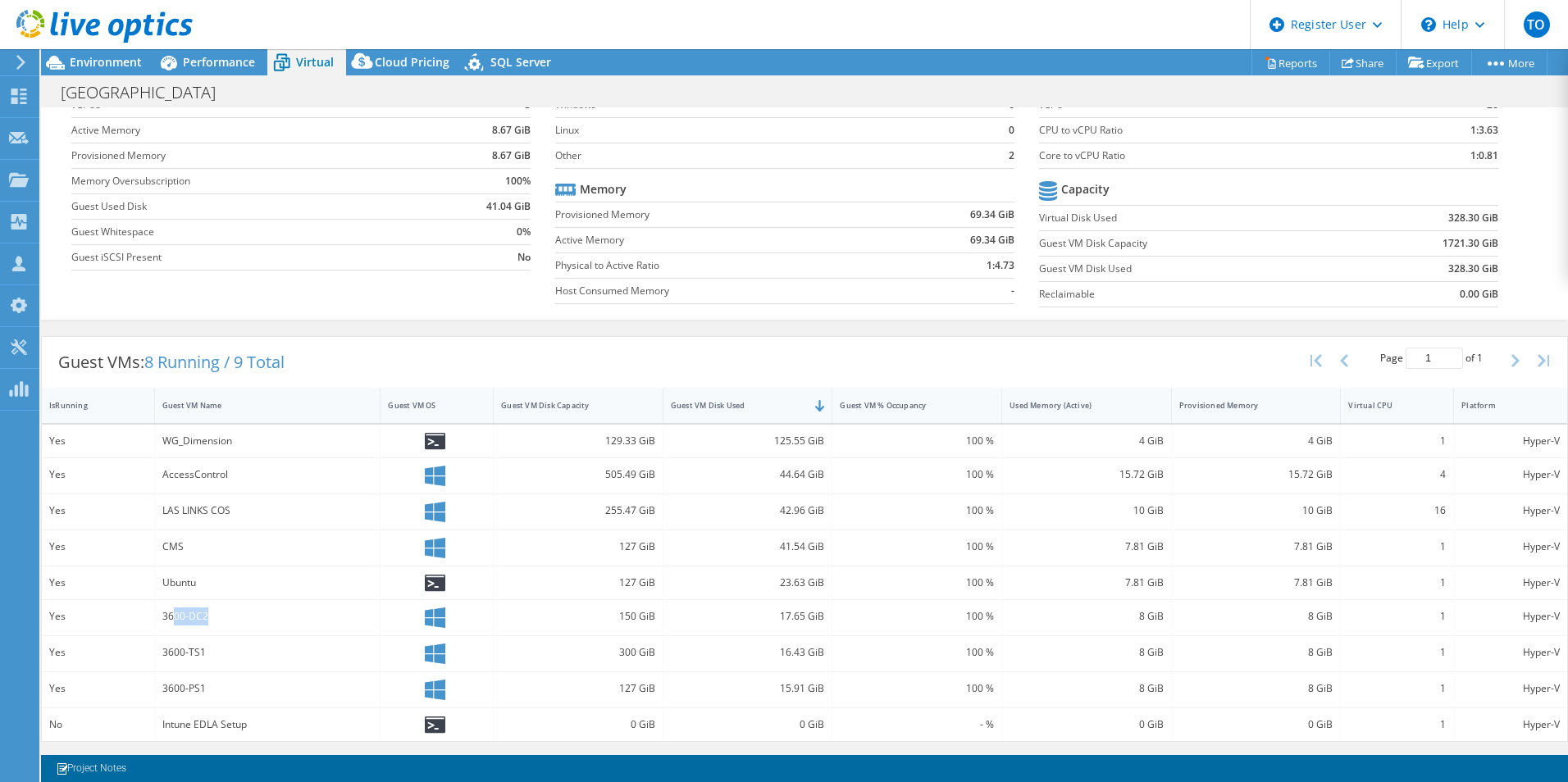
click at [174, 616] on div "3600-DC2" at bounding box center [267, 616] width 211 height 18
drag, startPoint x: 174, startPoint y: 616, endPoint x: 212, endPoint y: 653, distance: 53.0
click at [212, 653] on div "3600-TS1" at bounding box center [267, 652] width 211 height 18
drag, startPoint x: 204, startPoint y: 653, endPoint x: 189, endPoint y: 659, distance: 16.2
click at [189, 659] on div "3600-TS1" at bounding box center [267, 652] width 211 height 18
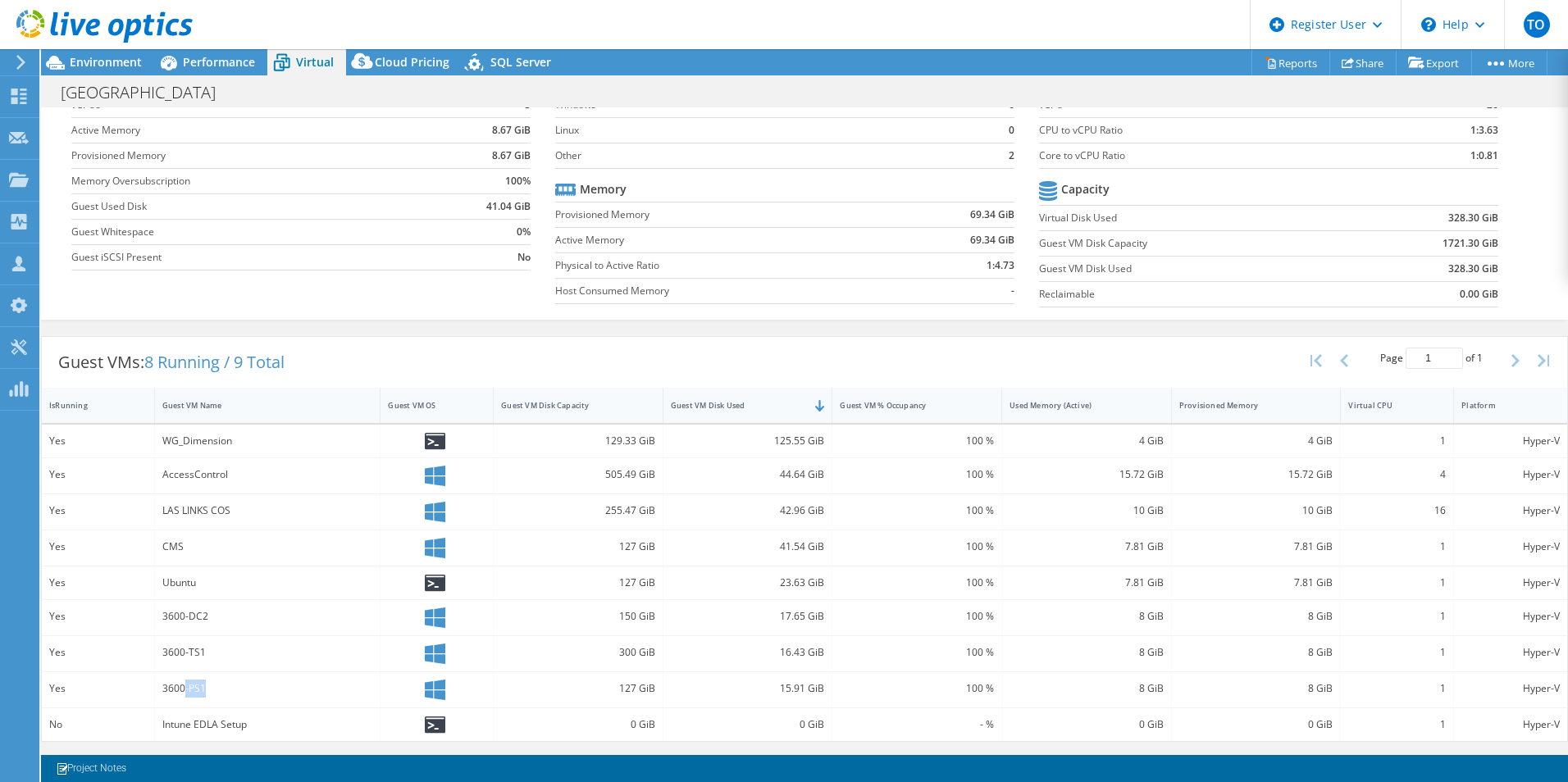
drag, startPoint x: 189, startPoint y: 659, endPoint x: 184, endPoint y: 686, distance: 27.5
click at [184, 686] on div "3600-PS1" at bounding box center [267, 688] width 211 height 18
drag, startPoint x: 184, startPoint y: 686, endPoint x: 177, endPoint y: 655, distance: 31.8
click at [177, 655] on div "3600-TS1" at bounding box center [267, 652] width 211 height 18
drag, startPoint x: 212, startPoint y: 648, endPoint x: 160, endPoint y: 651, distance: 52.1
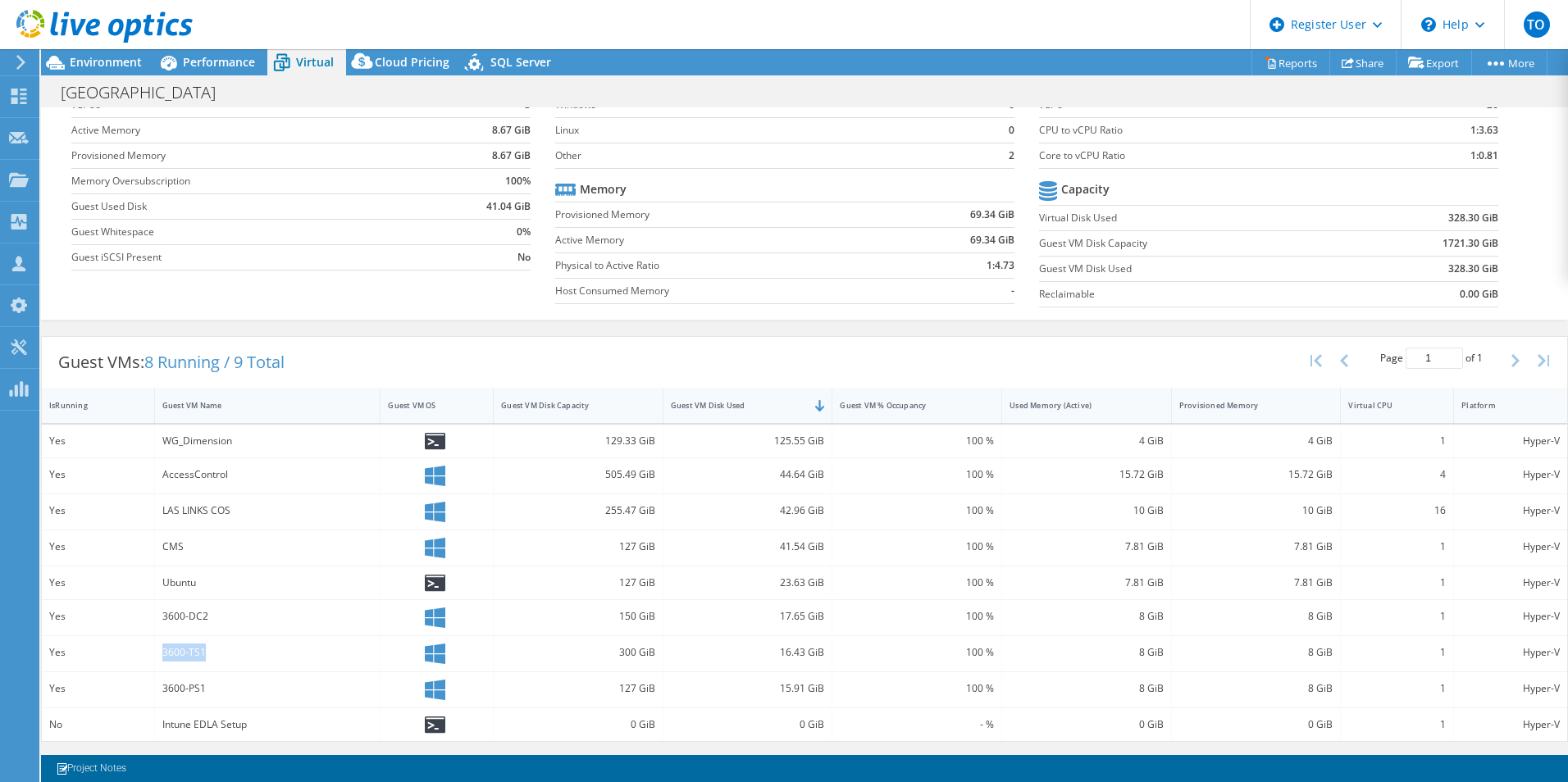
click at [159, 650] on div "3600-TS1" at bounding box center [268, 654] width 226 height 35
drag, startPoint x: 160, startPoint y: 651, endPoint x: 156, endPoint y: 680, distance: 29.3
click at [156, 680] on div "3600-PS1" at bounding box center [268, 690] width 226 height 35
drag, startPoint x: 156, startPoint y: 680, endPoint x: 241, endPoint y: 689, distance: 85.5
click at [241, 689] on div "3600-PS1" at bounding box center [267, 688] width 211 height 18
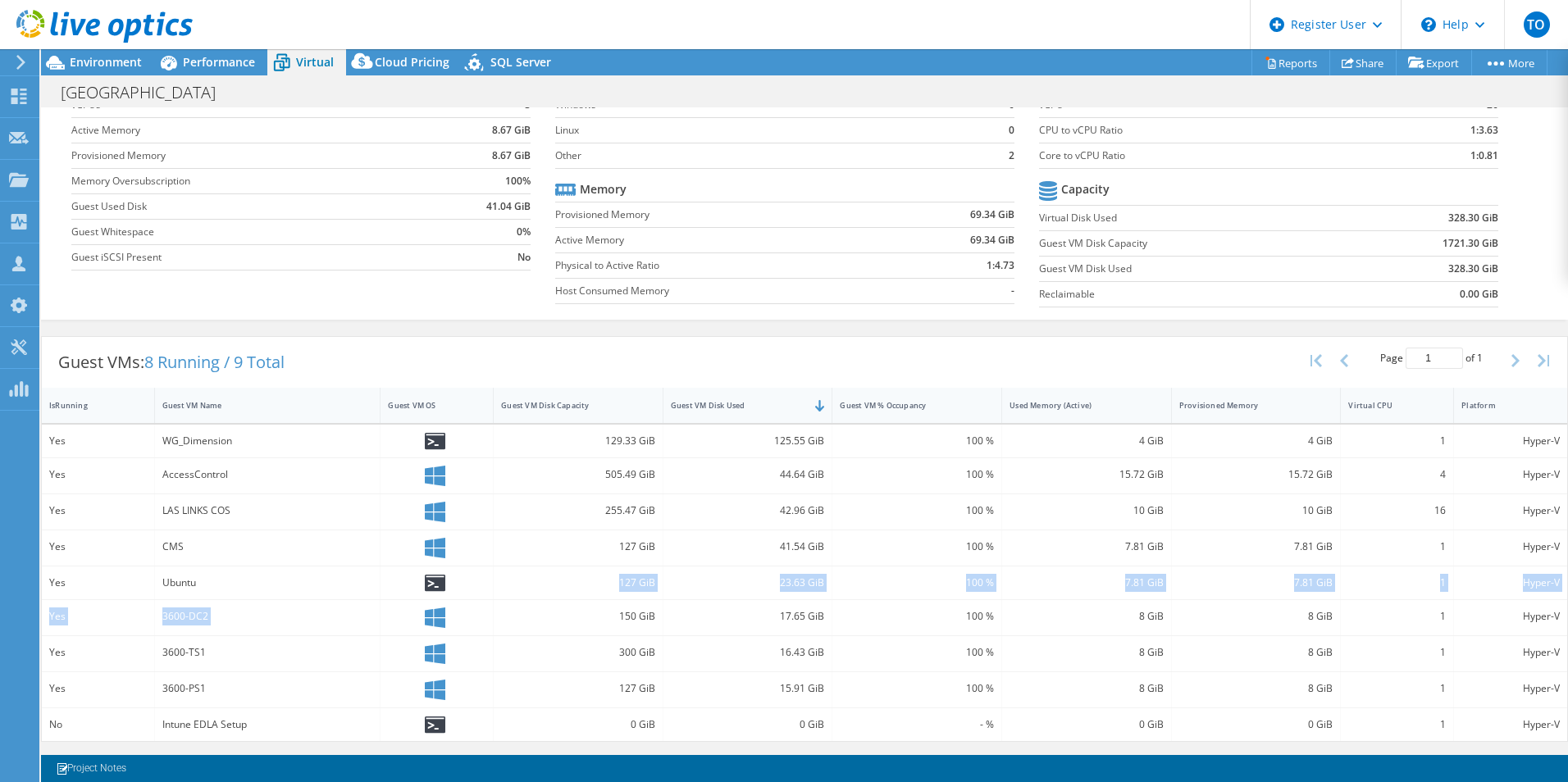
drag, startPoint x: 457, startPoint y: 620, endPoint x: 408, endPoint y: 628, distance: 49.6
click at [408, 628] on div "Yes WG_Dimension 129.33 GiB 125.55 GiB 100 % 4 GiB 4 GiB 1 Hyper-V Yes AccessCo…" at bounding box center [804, 583] width 1525 height 316
click at [299, 352] on div "Guest VMs: 8 Running / 9 Total" at bounding box center [171, 362] width 259 height 50
click at [82, 57] on span "Environment" at bounding box center [106, 62] width 72 height 16
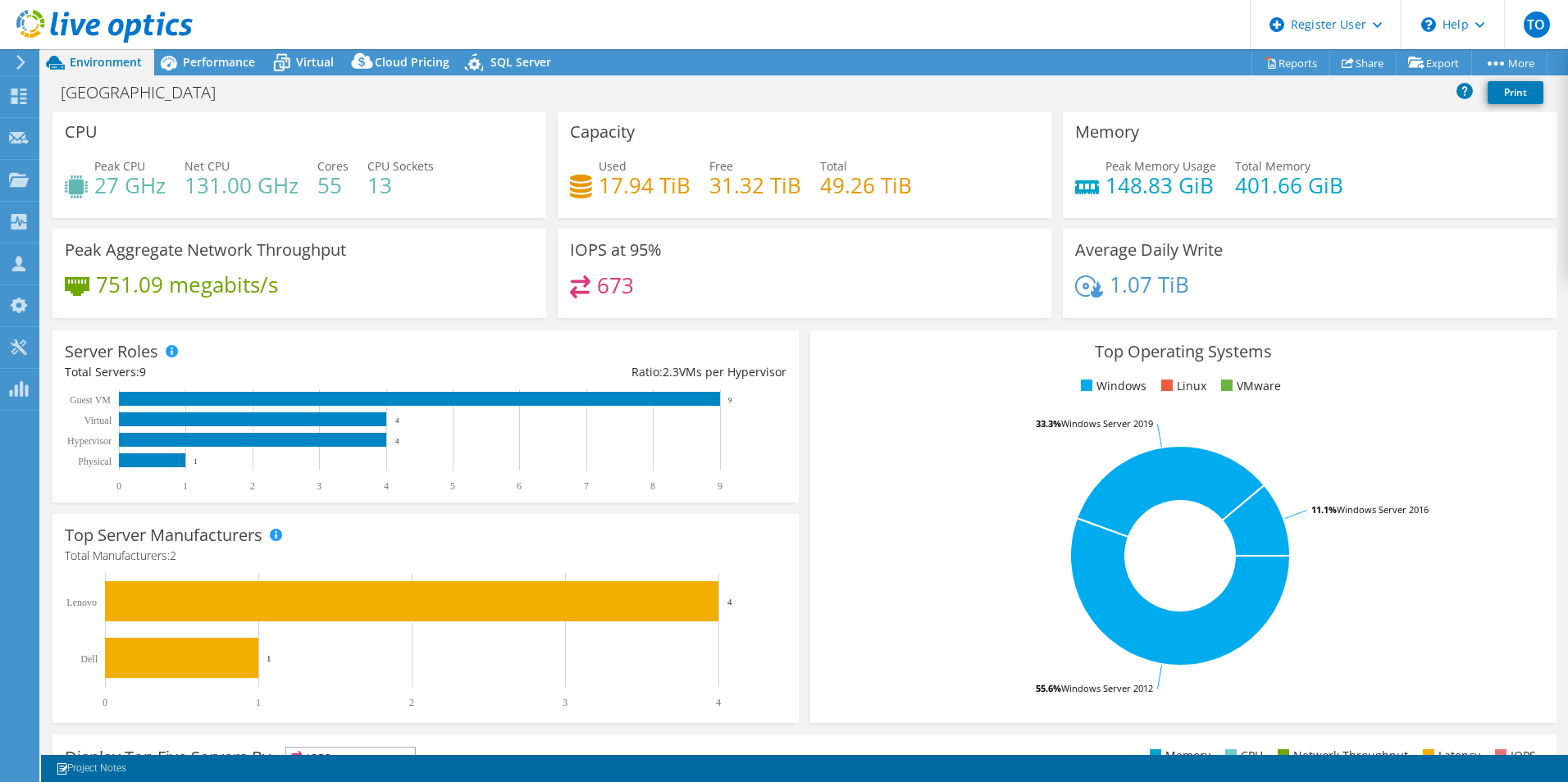
scroll to position [0, 0]
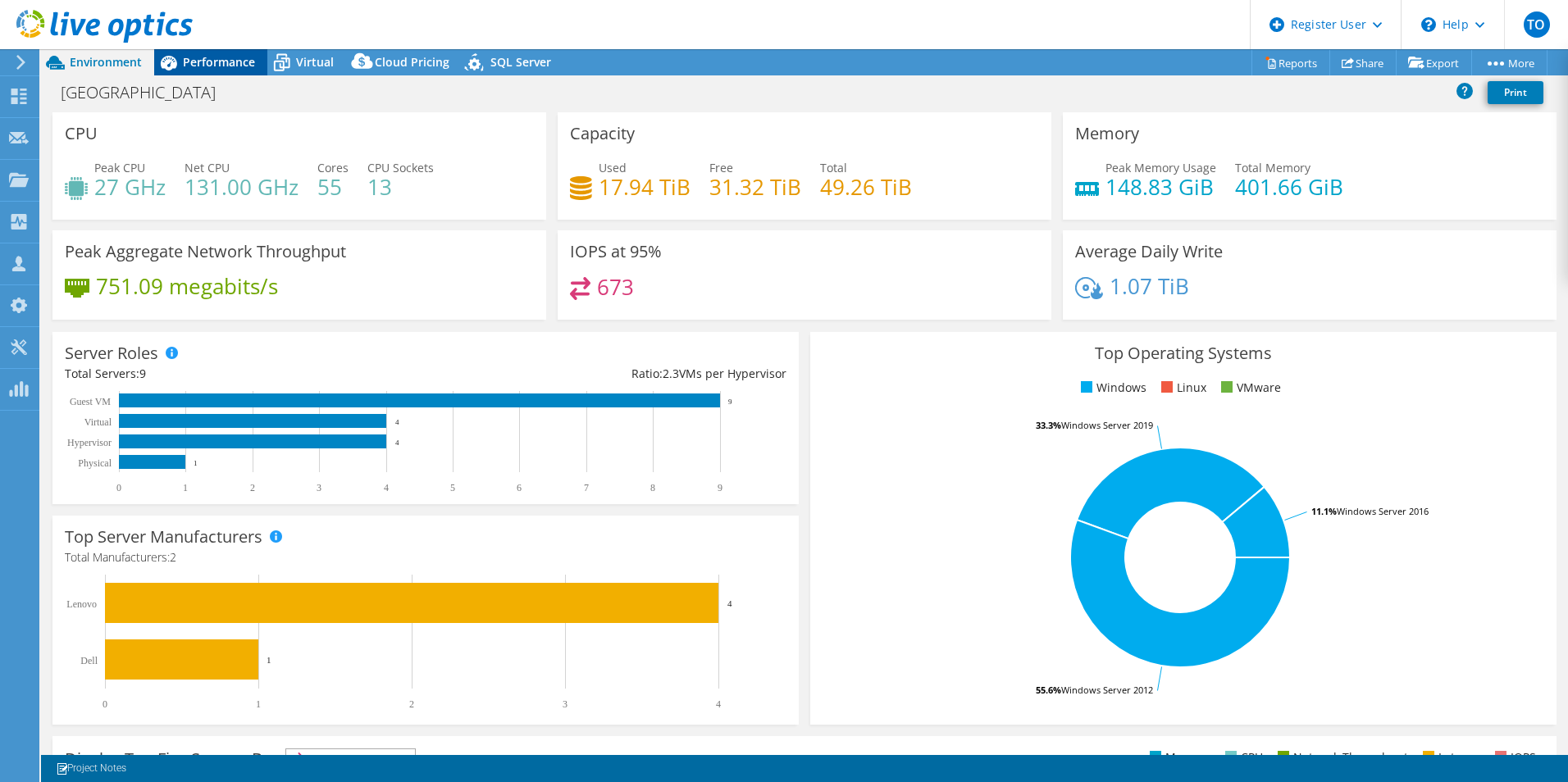
click at [217, 51] on div "Performance" at bounding box center [211, 62] width 114 height 26
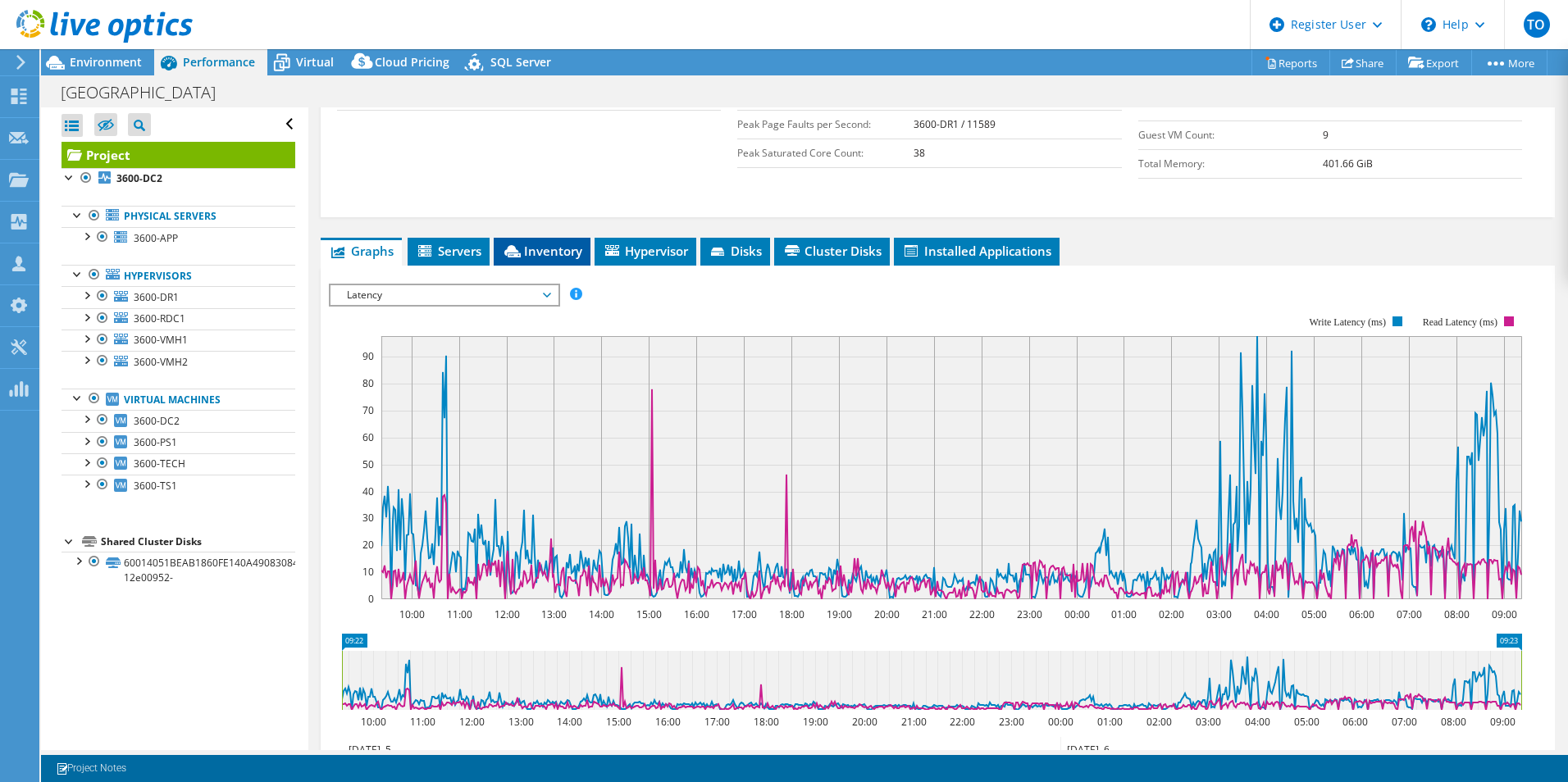
click at [536, 257] on span "Inventory" at bounding box center [541, 250] width 81 height 16
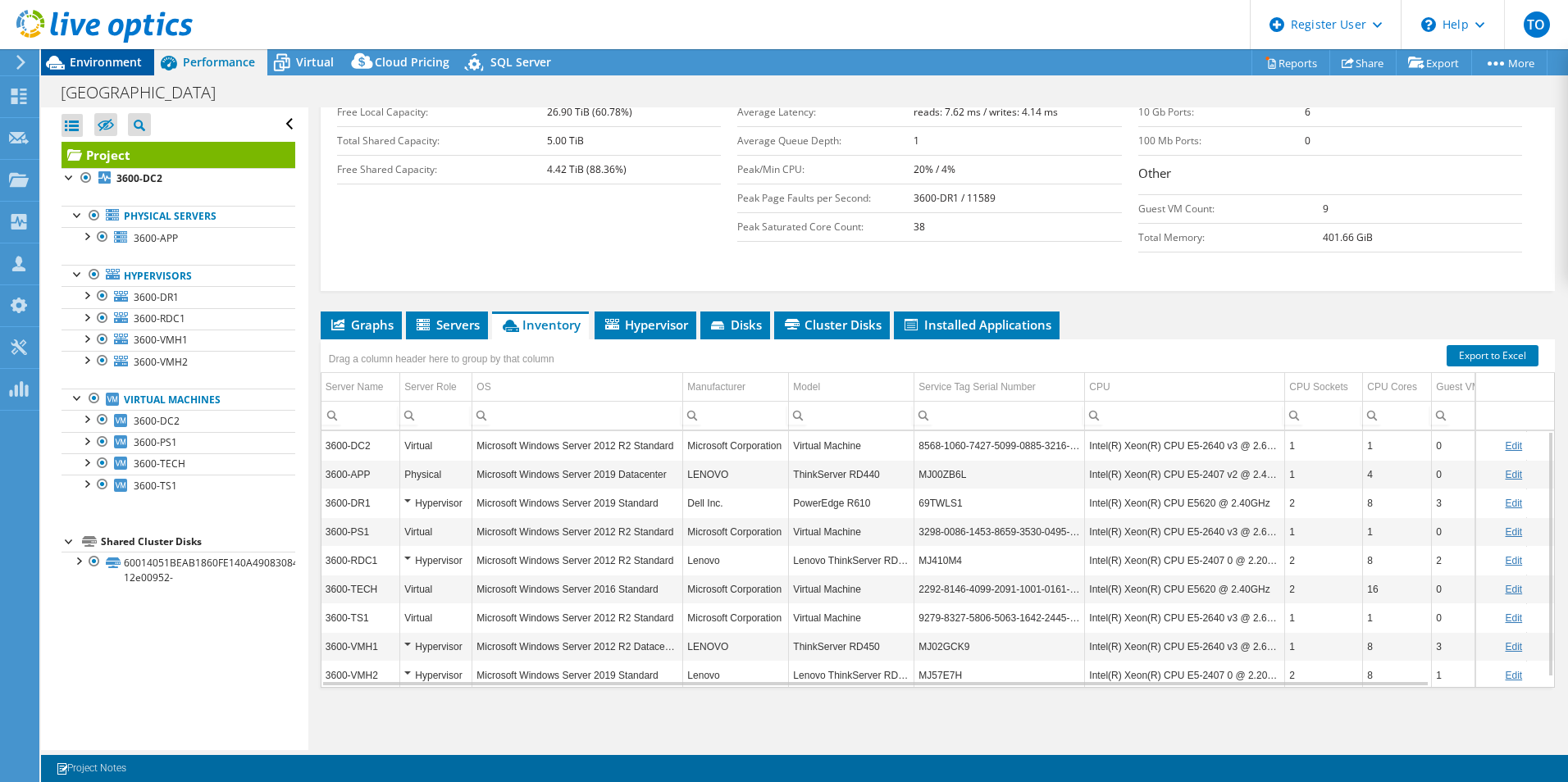
click at [133, 70] on div "Environment" at bounding box center [97, 62] width 114 height 26
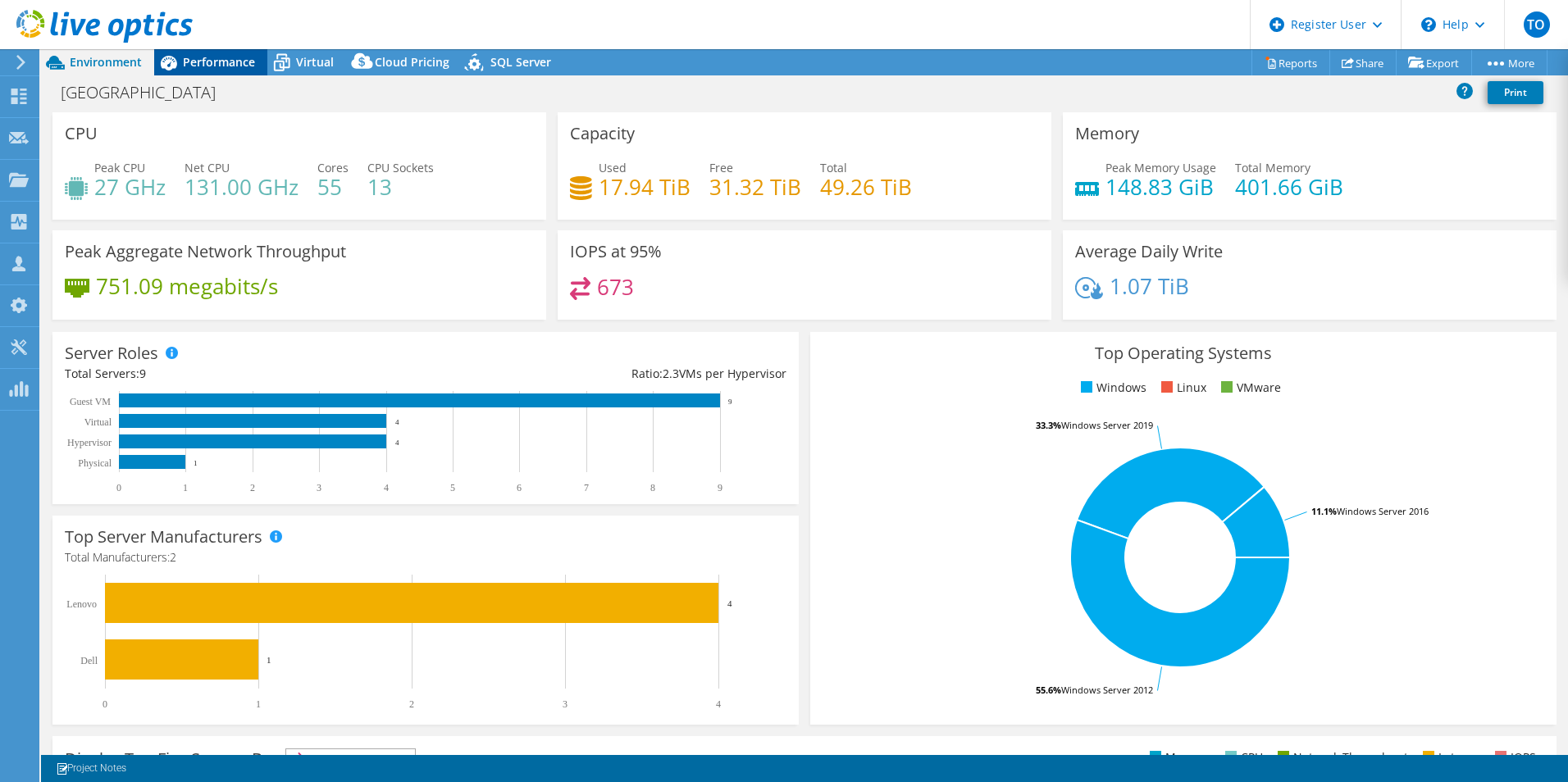
click at [213, 65] on span "Performance" at bounding box center [218, 62] width 72 height 16
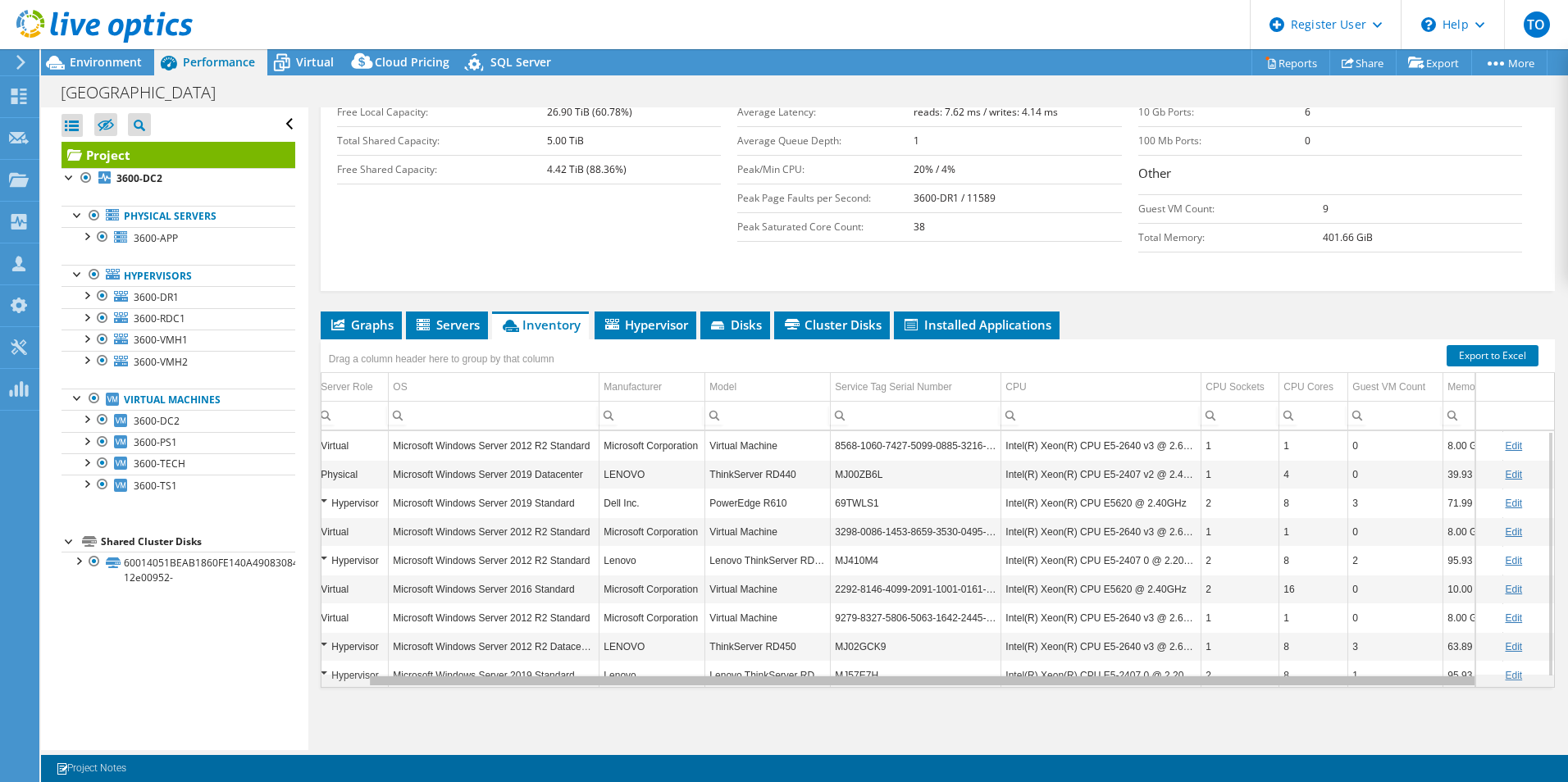
scroll to position [0, 124]
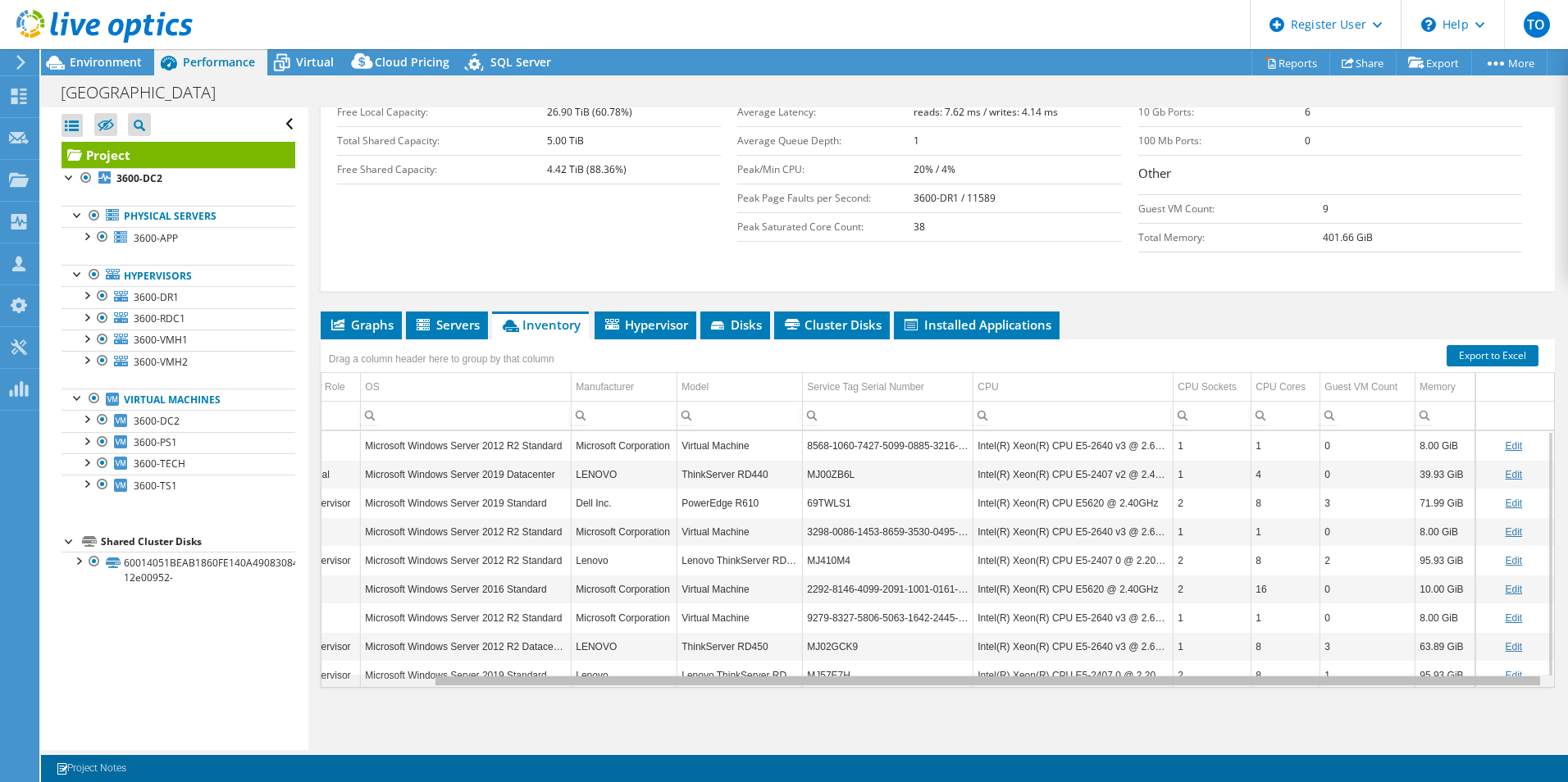
drag, startPoint x: 1320, startPoint y: 684, endPoint x: 1459, endPoint y: 682, distance: 139.0
click at [1459, 682] on body "TO Dell User Tofi Oladipo Tofi.Oladipo@dell.com Dell My Profile Log Out \n Help…" at bounding box center [784, 391] width 1568 height 782
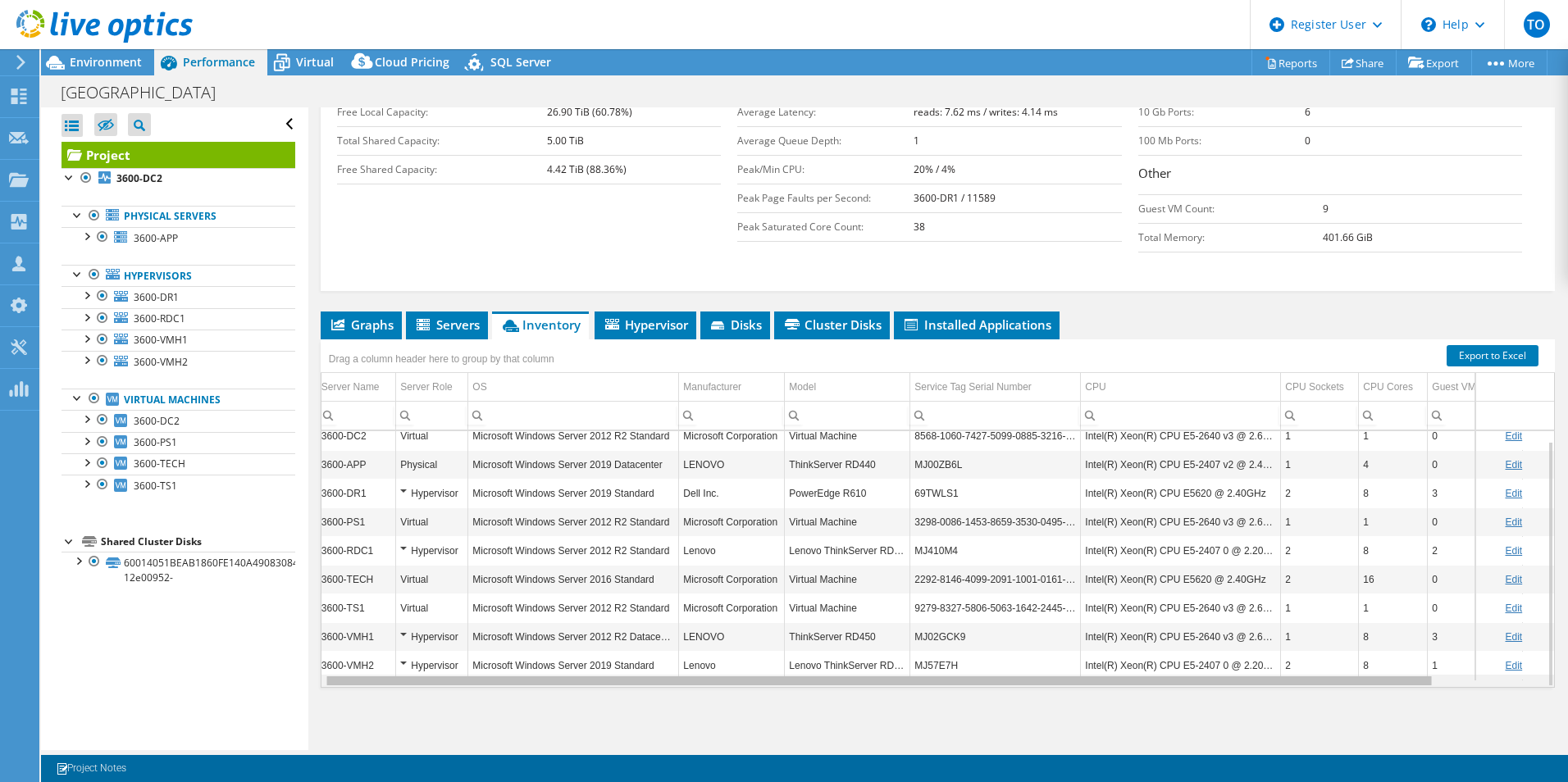
scroll to position [0, 0]
drag, startPoint x: 1263, startPoint y: 686, endPoint x: 1016, endPoint y: 669, distance: 247.6
click at [1029, 671] on body "TO Dell User Tofi Oladipo Tofi.Oladipo@dell.com Dell My Profile Log Out \n Help…" at bounding box center [784, 391] width 1568 height 782
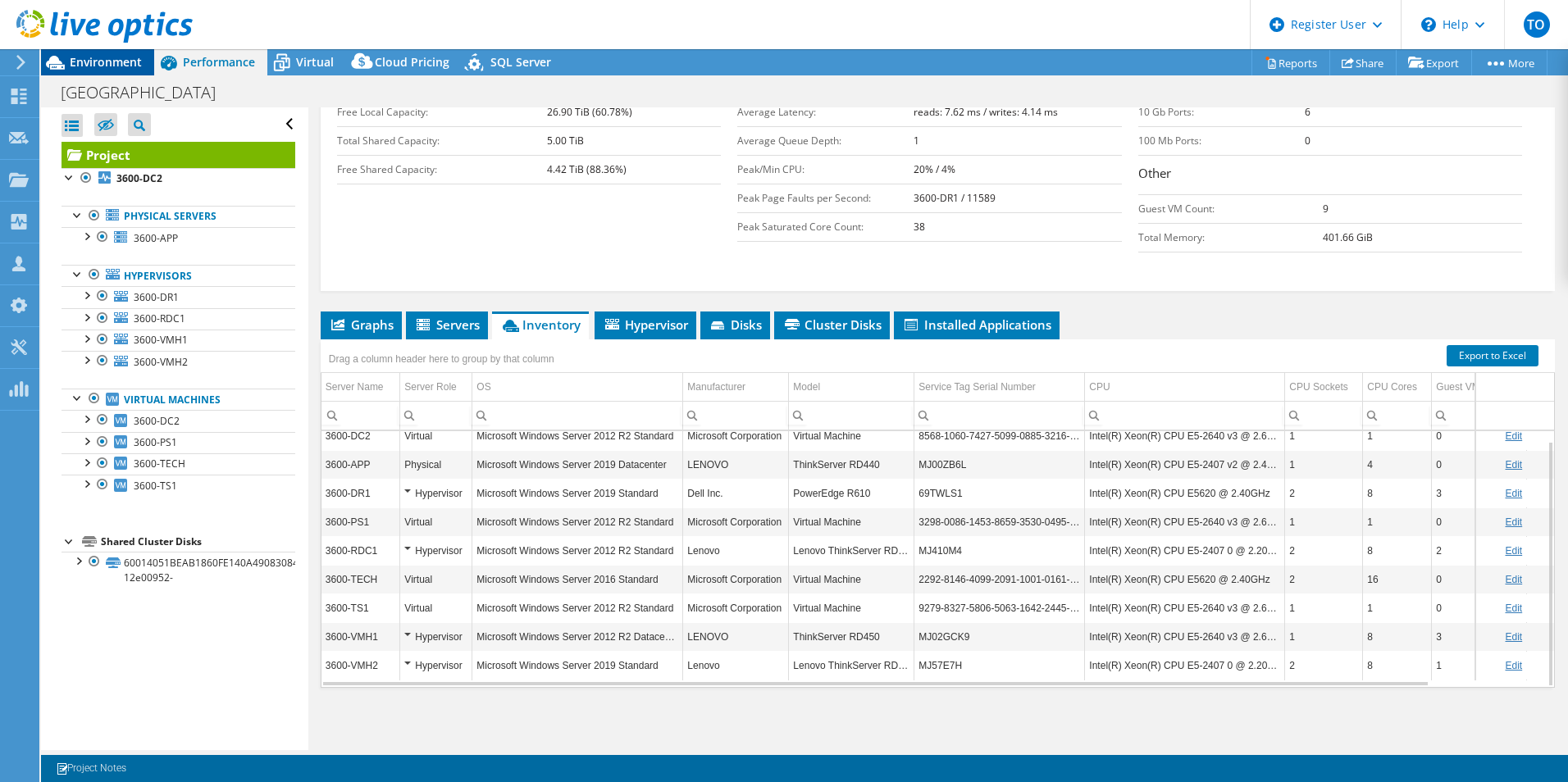
click at [103, 55] on span "Environment" at bounding box center [106, 62] width 72 height 16
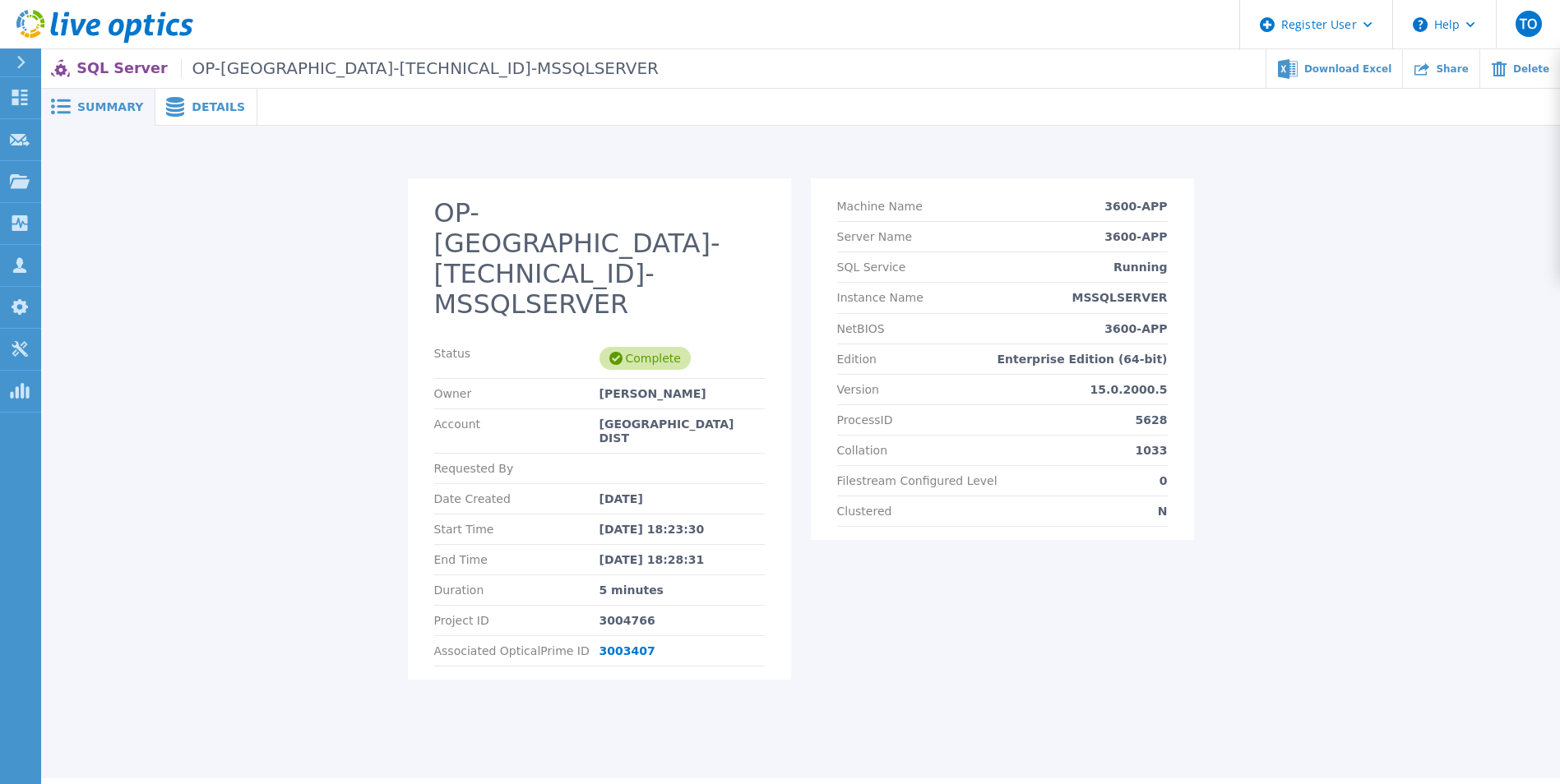
click at [417, 239] on section "OP-[GEOGRAPHIC_DATA]-[TECHNICAL_ID]-MSSQLSERVER Status Complete Owner [PERSON_N…" at bounding box center [599, 428] width 383 height 501
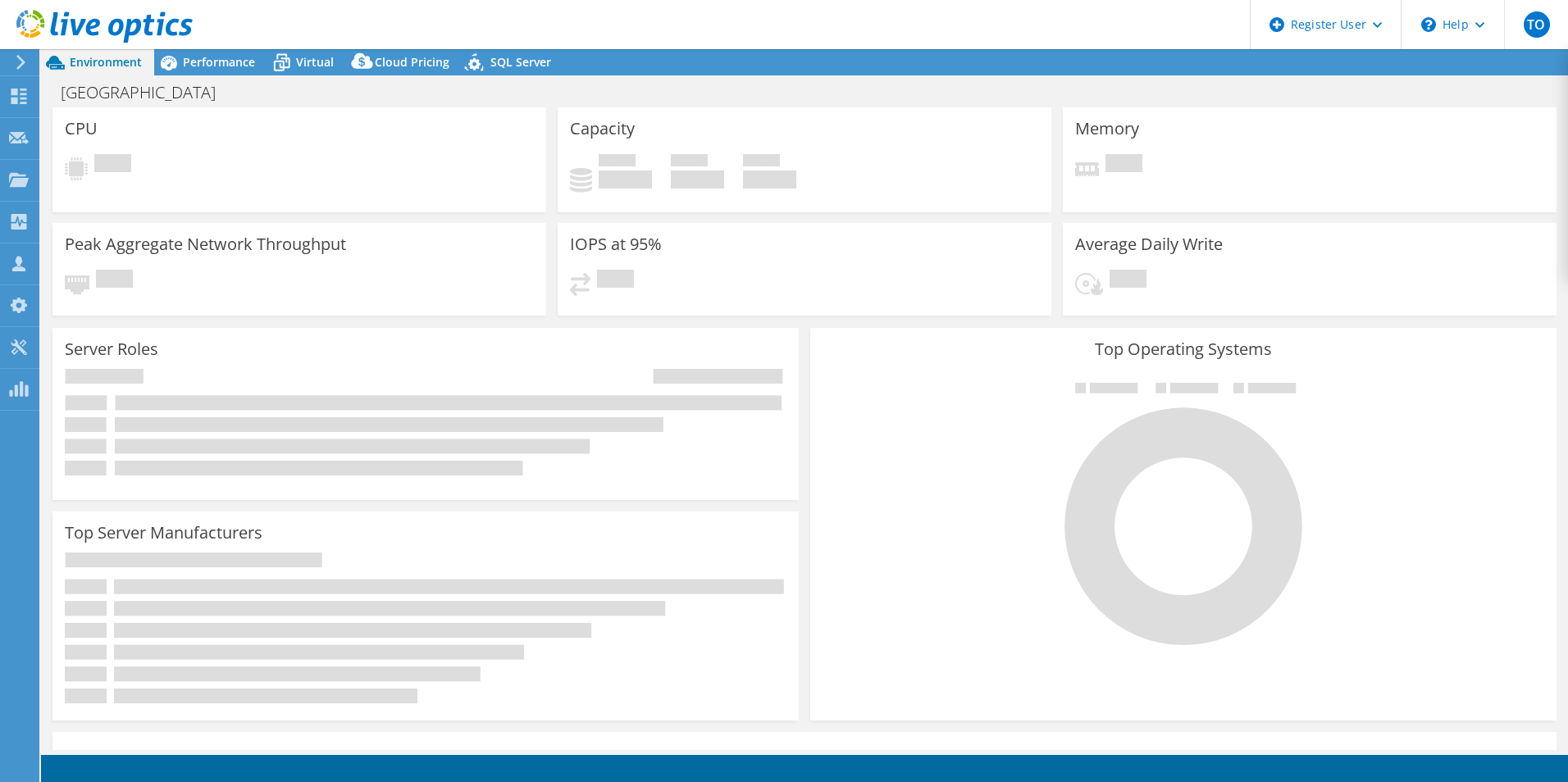
select select "USD"
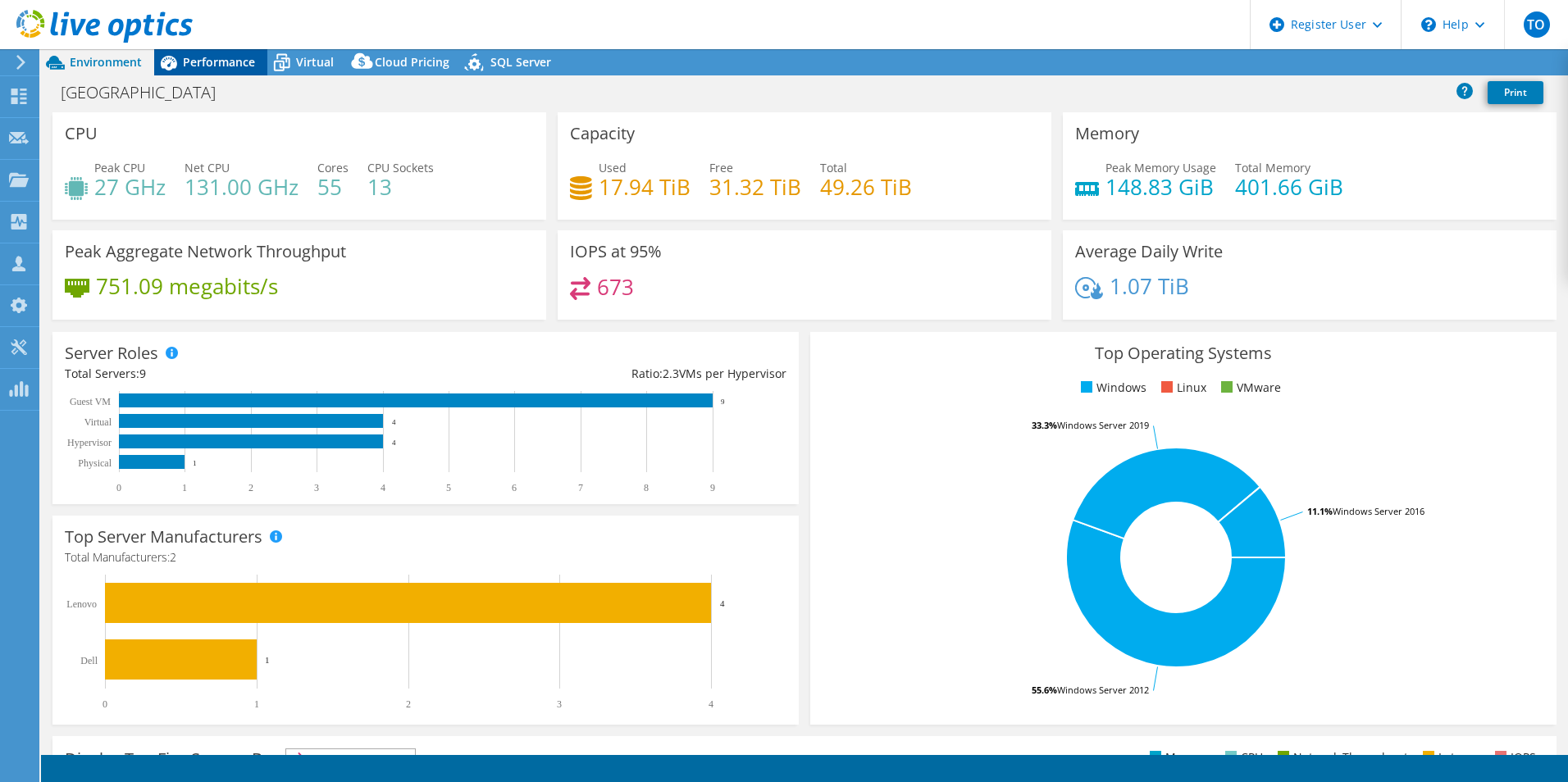
click at [222, 52] on div "Performance" at bounding box center [211, 62] width 114 height 26
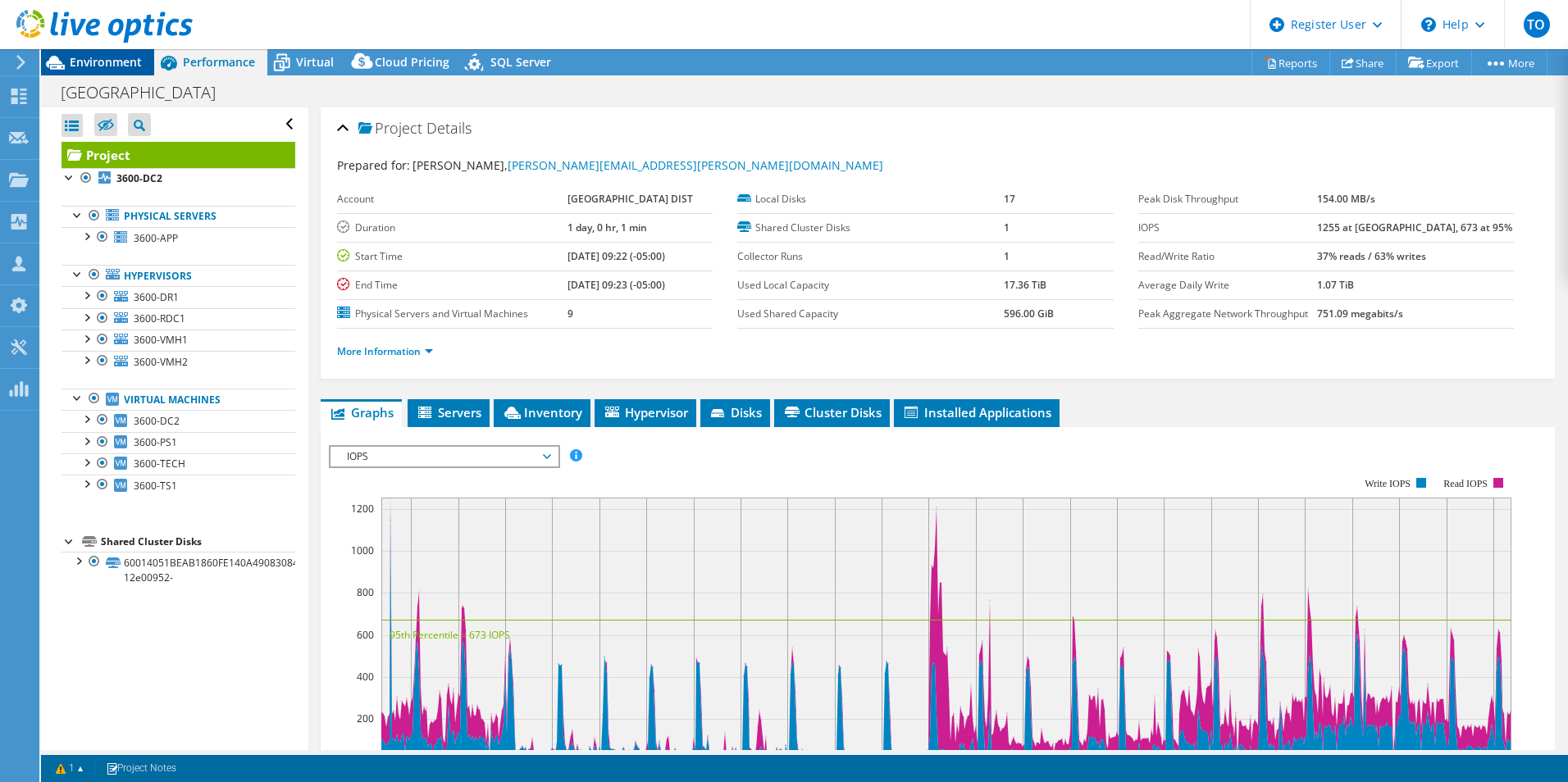
click at [138, 62] on span "Environment" at bounding box center [106, 62] width 72 height 16
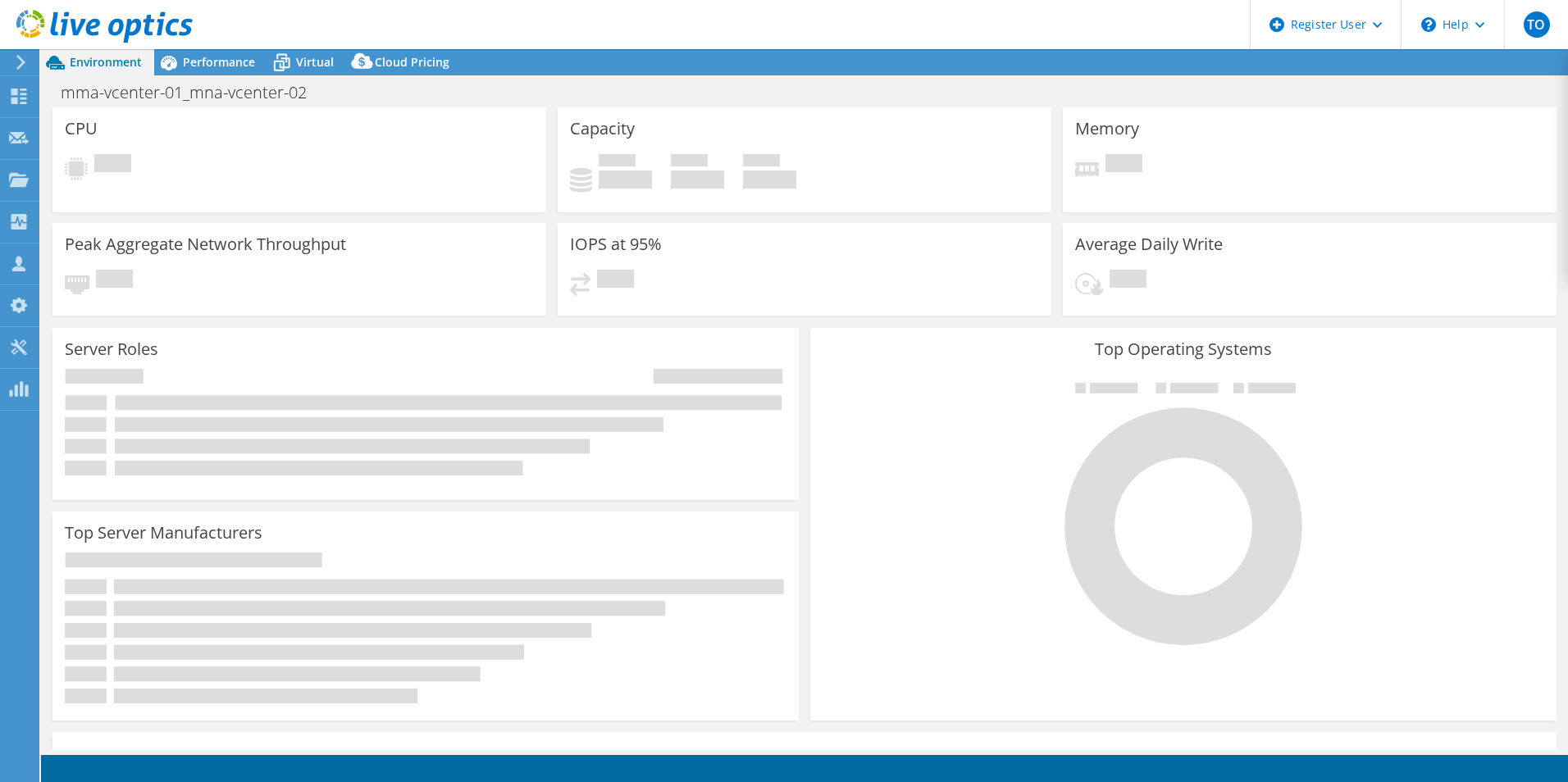
select select "USD"
select select "USEast"
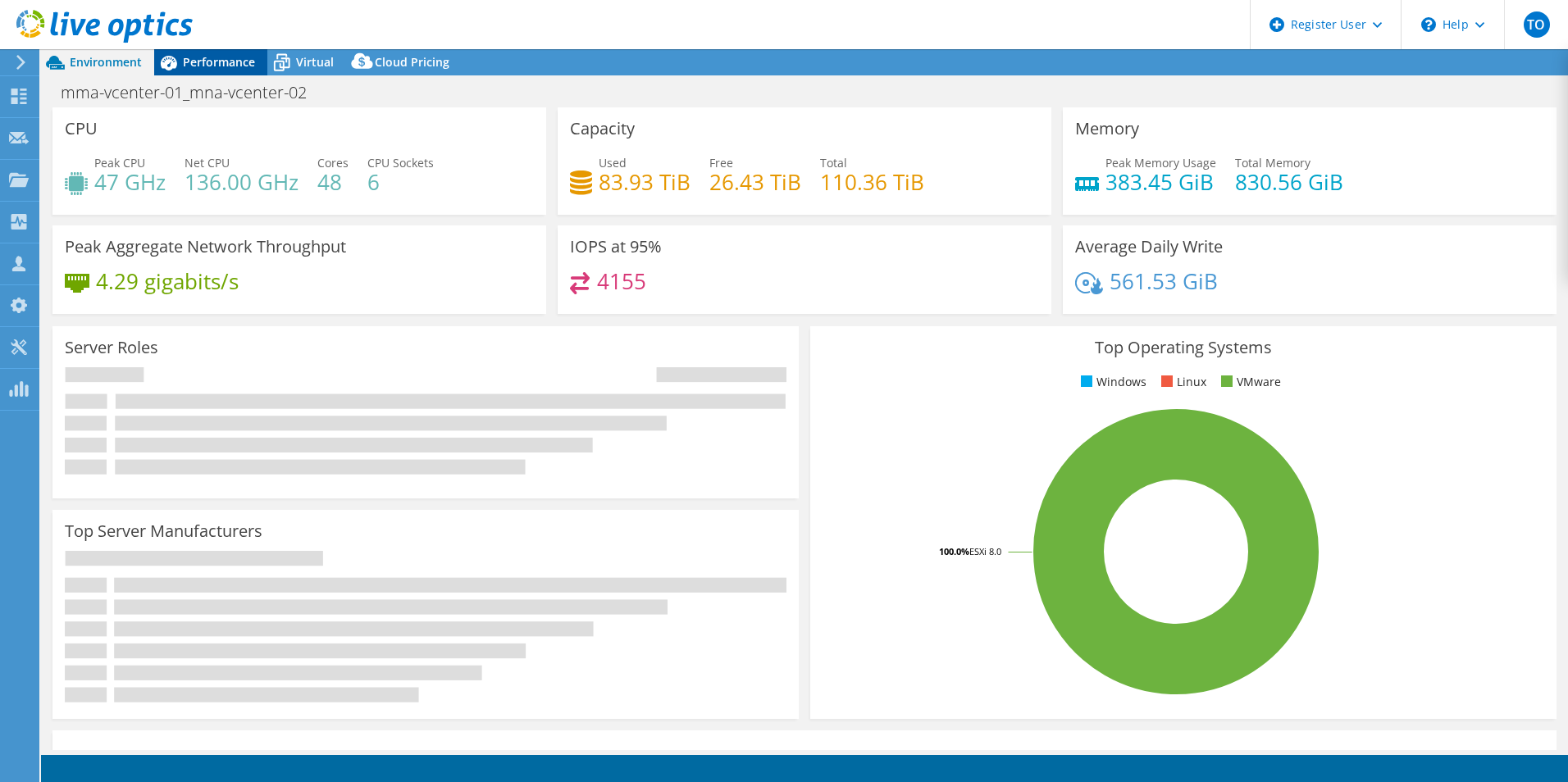
click at [208, 61] on span "Performance" at bounding box center [218, 62] width 72 height 16
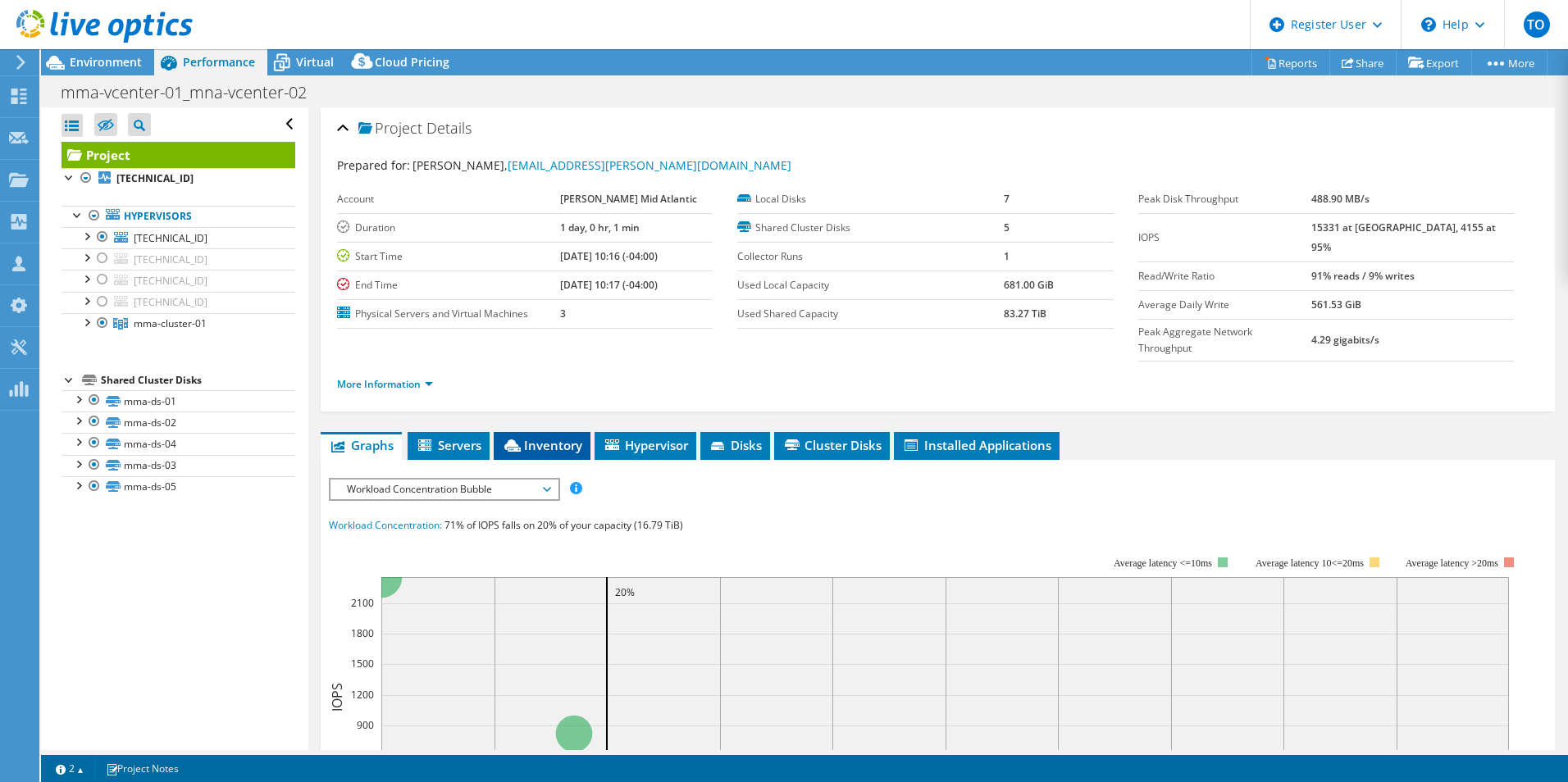
click at [586, 432] on li "Inventory" at bounding box center [542, 445] width 97 height 28
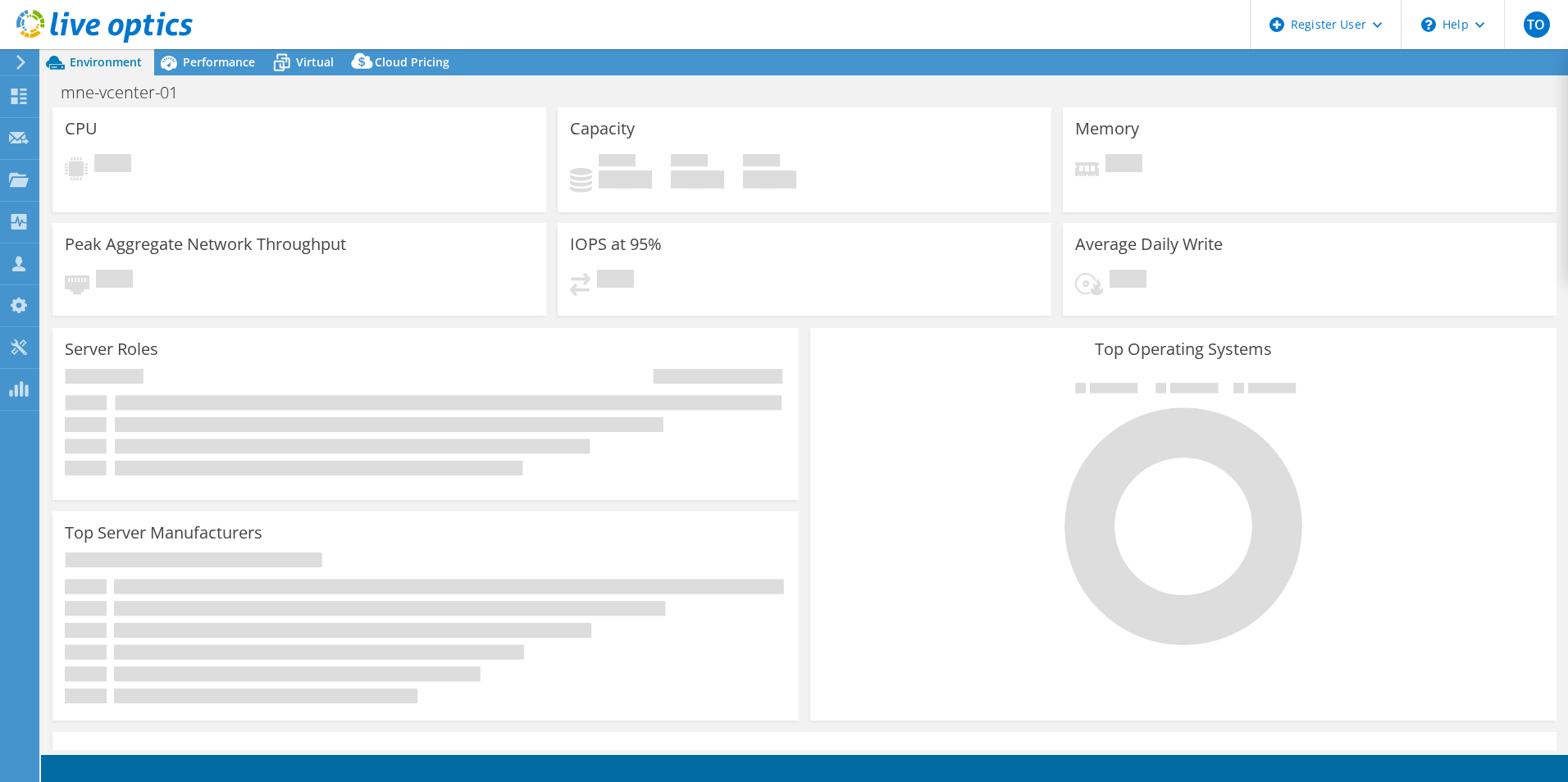
select select "USEast"
select select "USD"
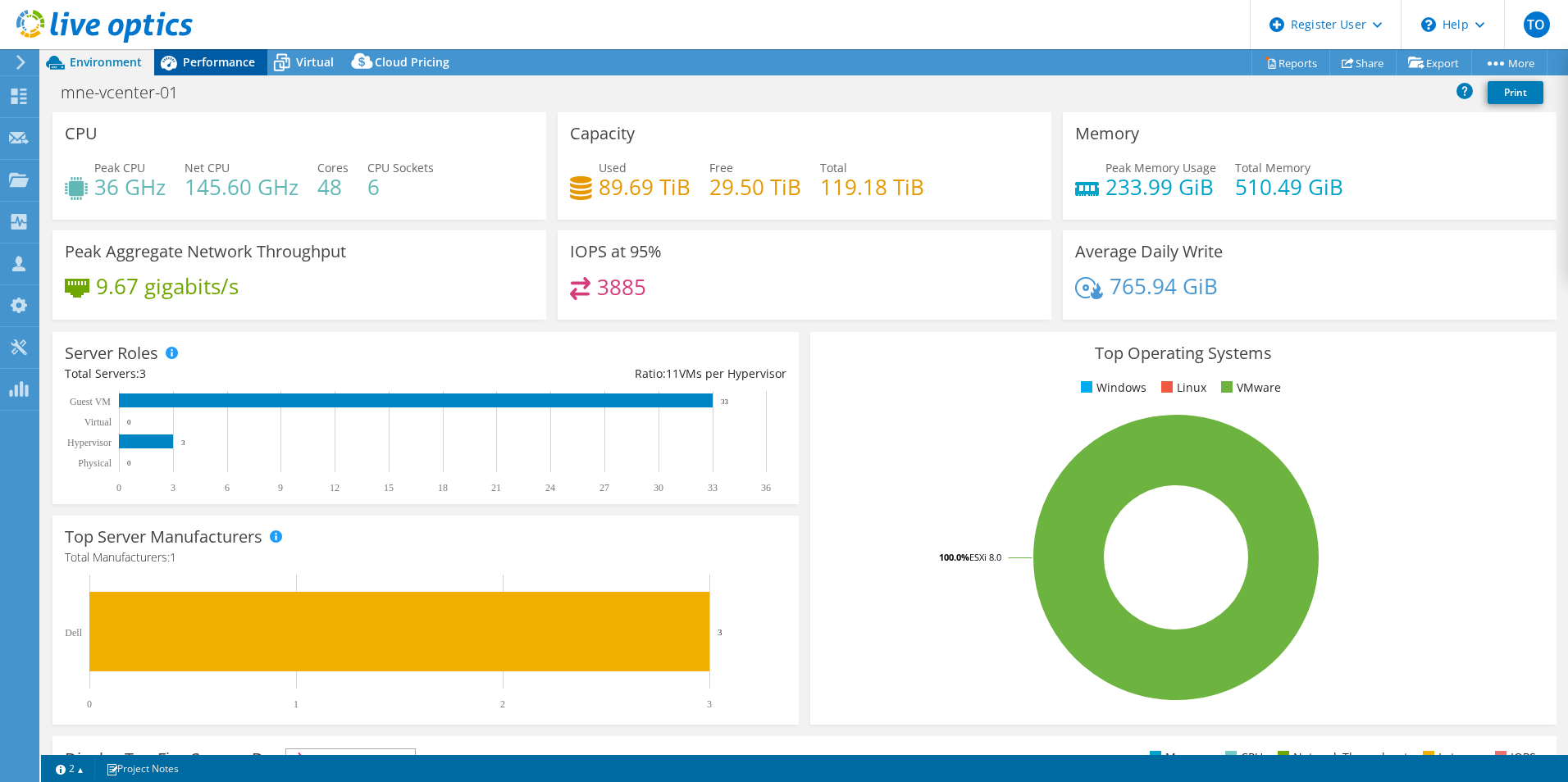
click at [234, 65] on span "Performance" at bounding box center [218, 62] width 72 height 16
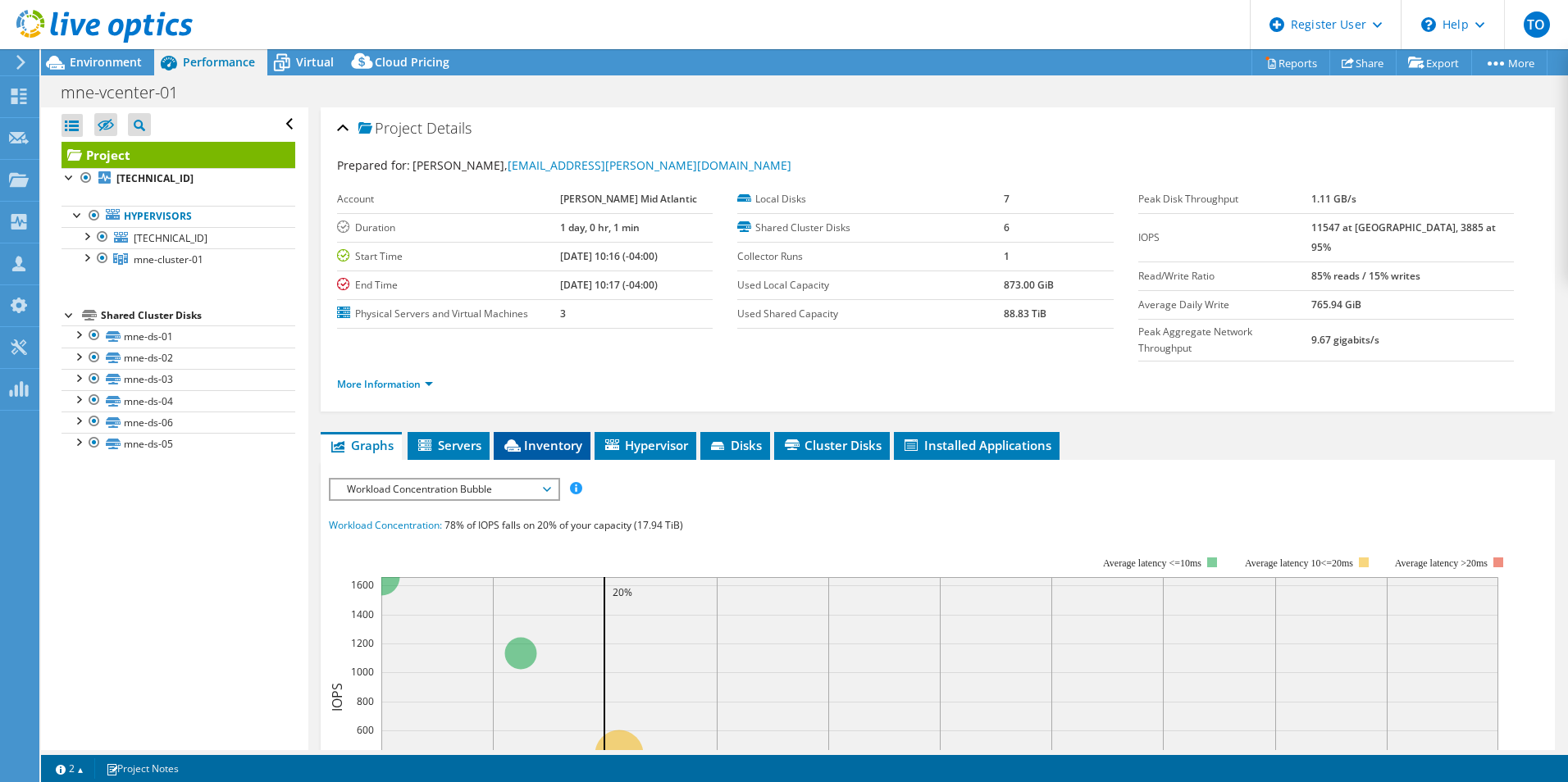
click at [569, 437] on span "Inventory" at bounding box center [541, 444] width 81 height 16
